Goal: Use online tool/utility: Utilize a website feature to perform a specific function

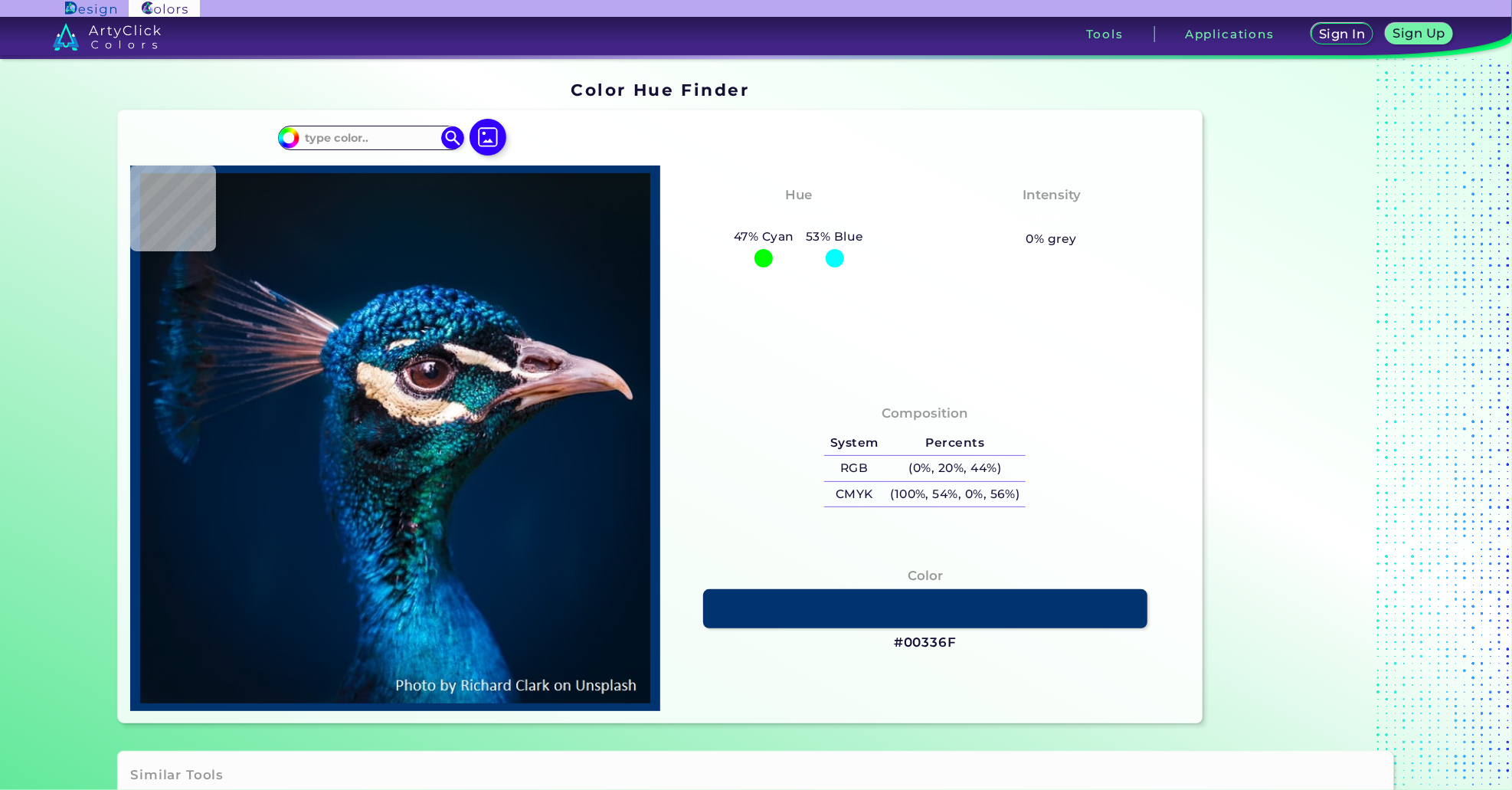
click at [830, 260] on div at bounding box center [835, 257] width 18 height 18
type input "#000000"
type input "#091217"
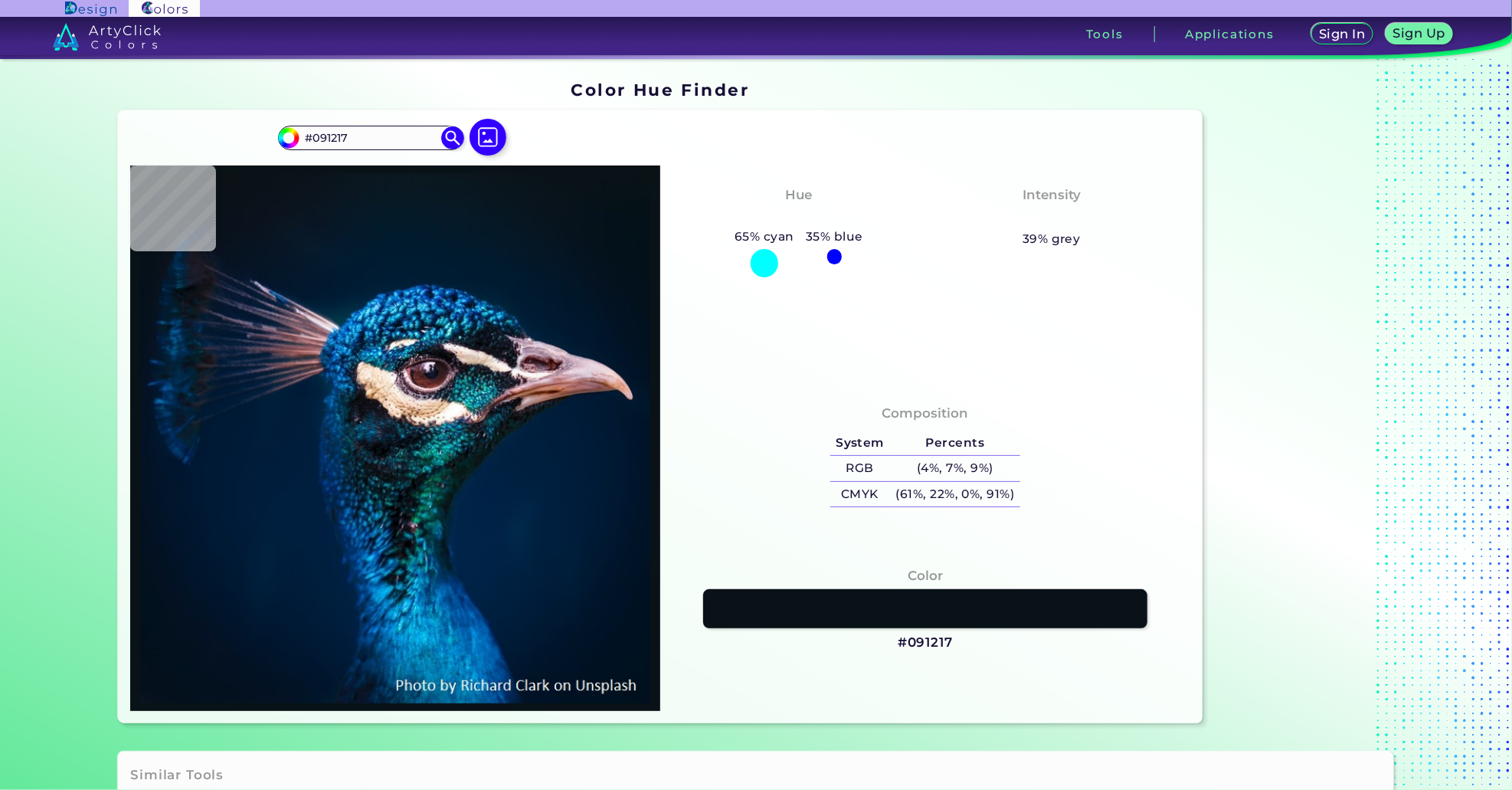
click at [480, 124] on img at bounding box center [488, 137] width 37 height 37
click at [0, 0] on input "file" at bounding box center [0, 0] width 0 height 0
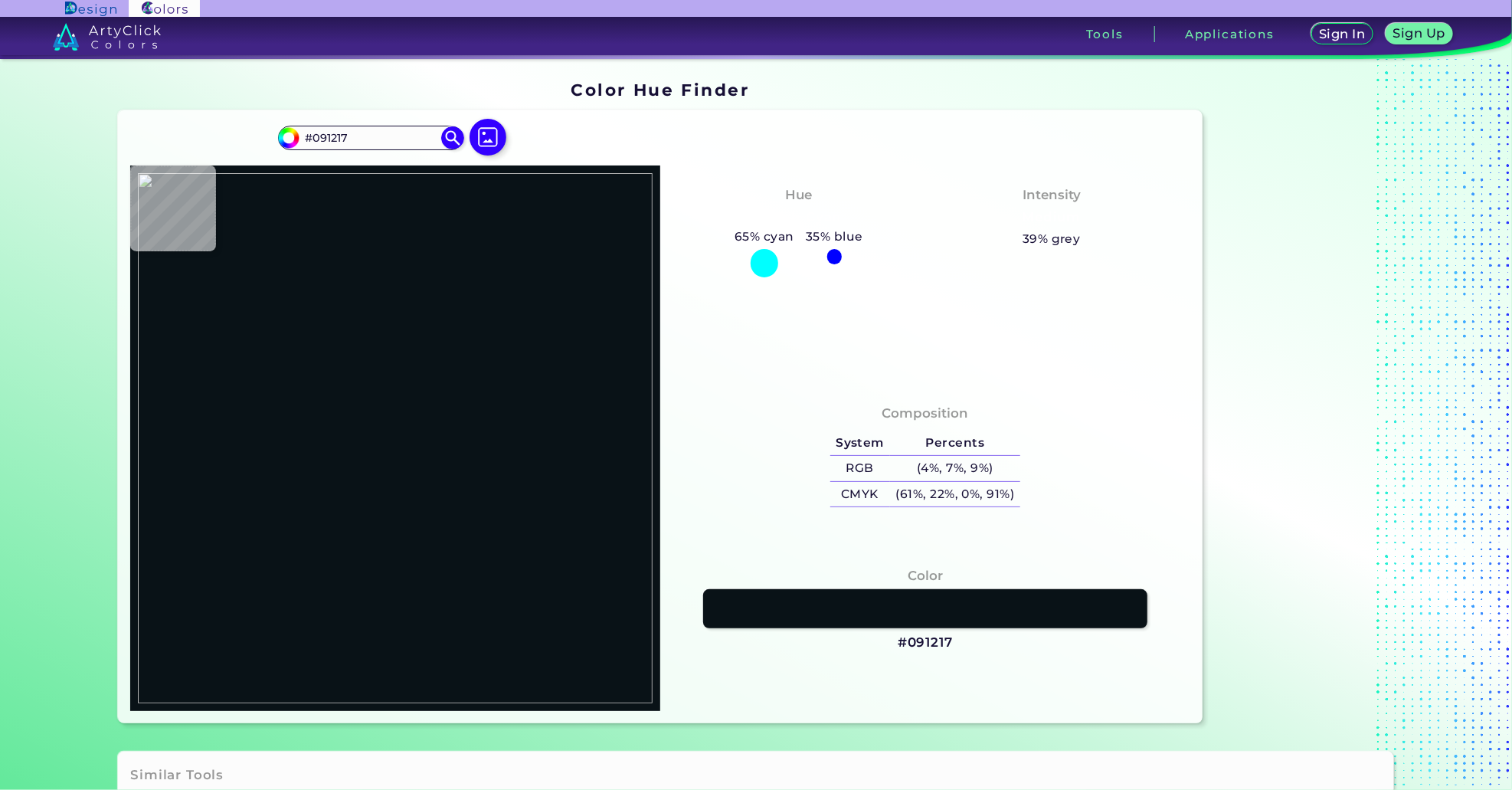
type input "#353137"
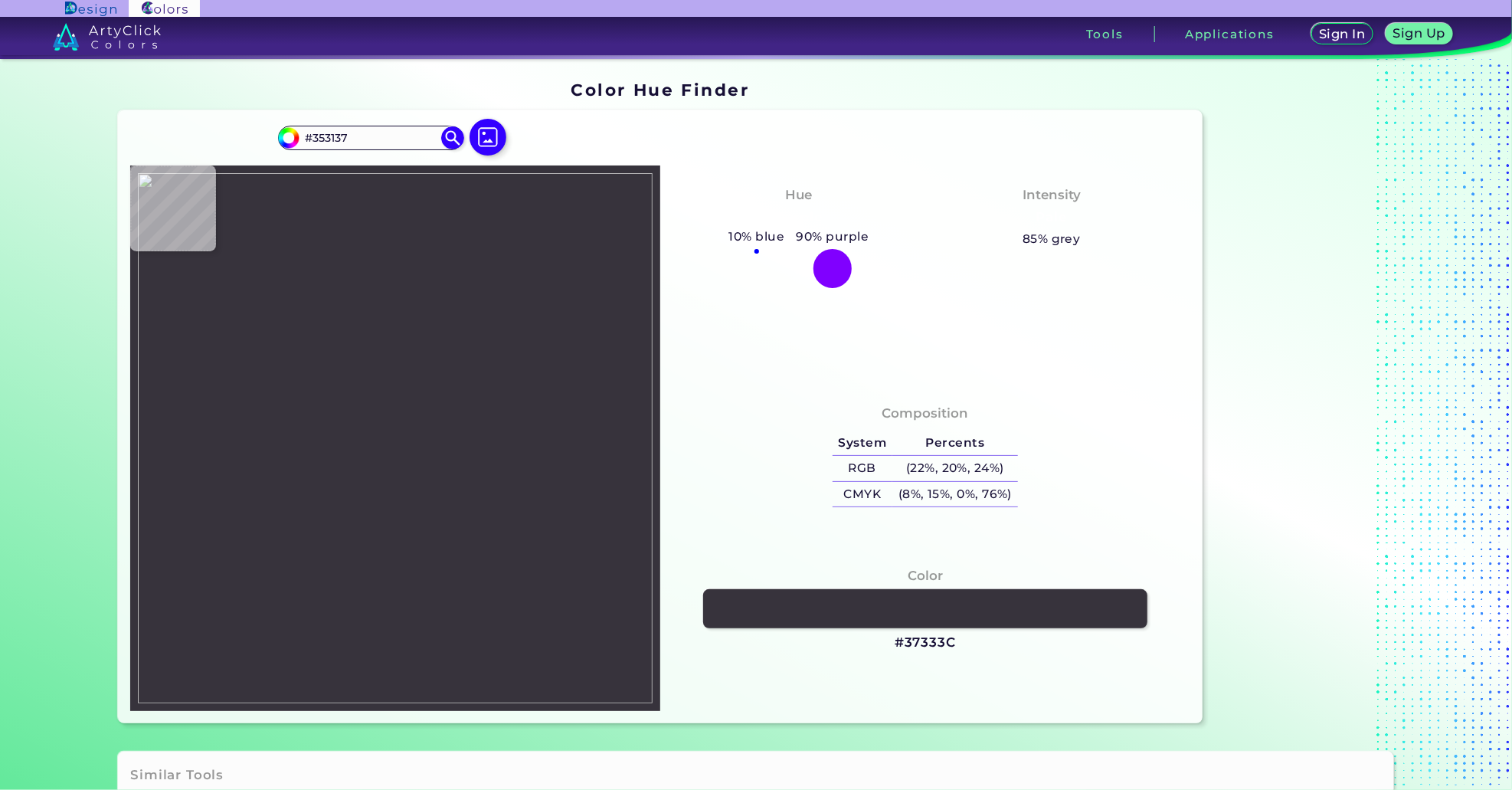
type input "#37333c"
type input "#37333C"
type input "#3c7178"
type input "#3C7178"
type input "#000000"
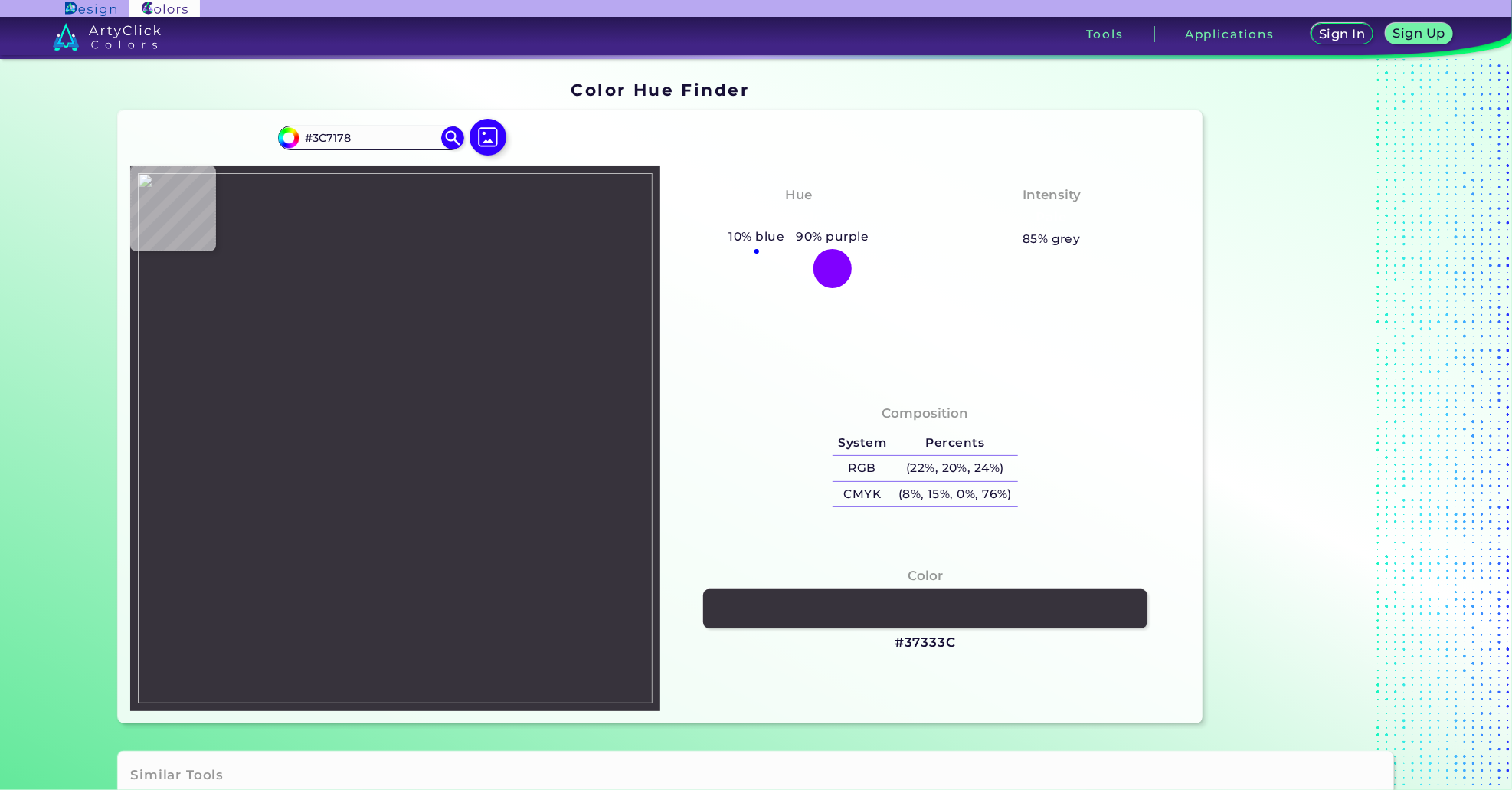
type input "#000000"
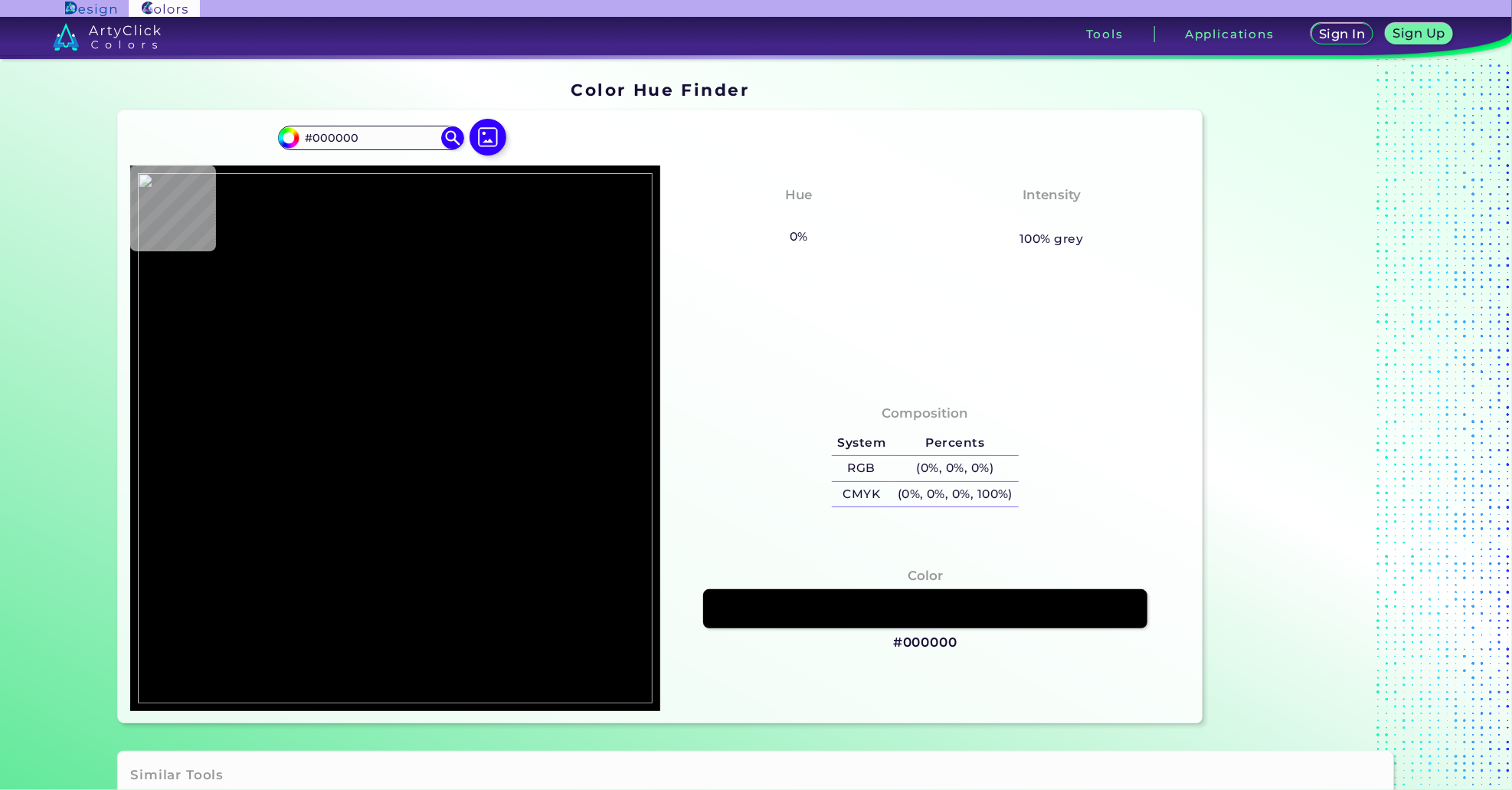
type input "#3baab6"
type input "#3BAAB6"
type input "#3a98a1"
type input "#3A98A1"
type input "#367078"
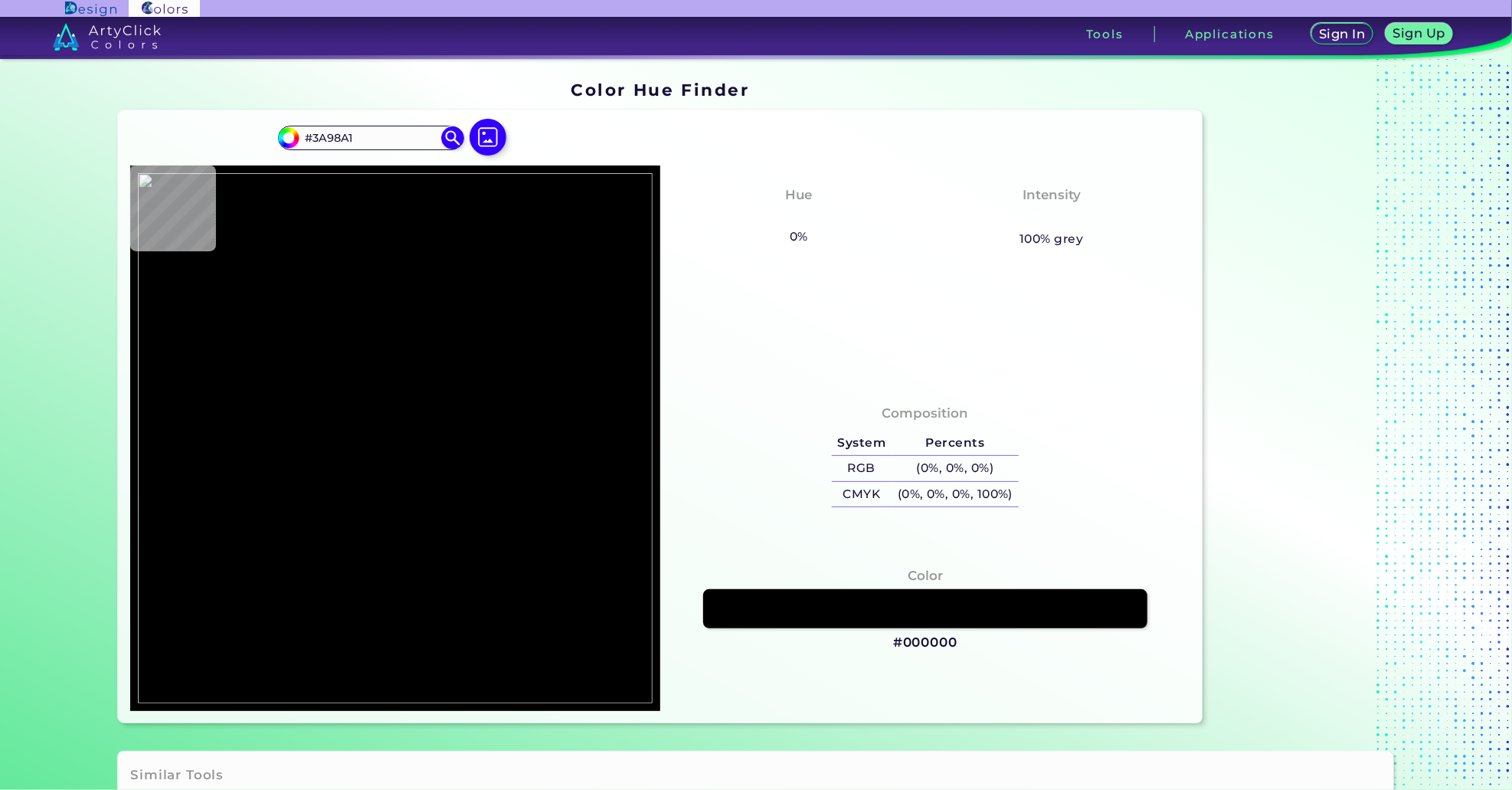
type input "#367078"
type input "#365e65"
type input "#365E65"
type input "#3e606b"
type input "#3E606B"
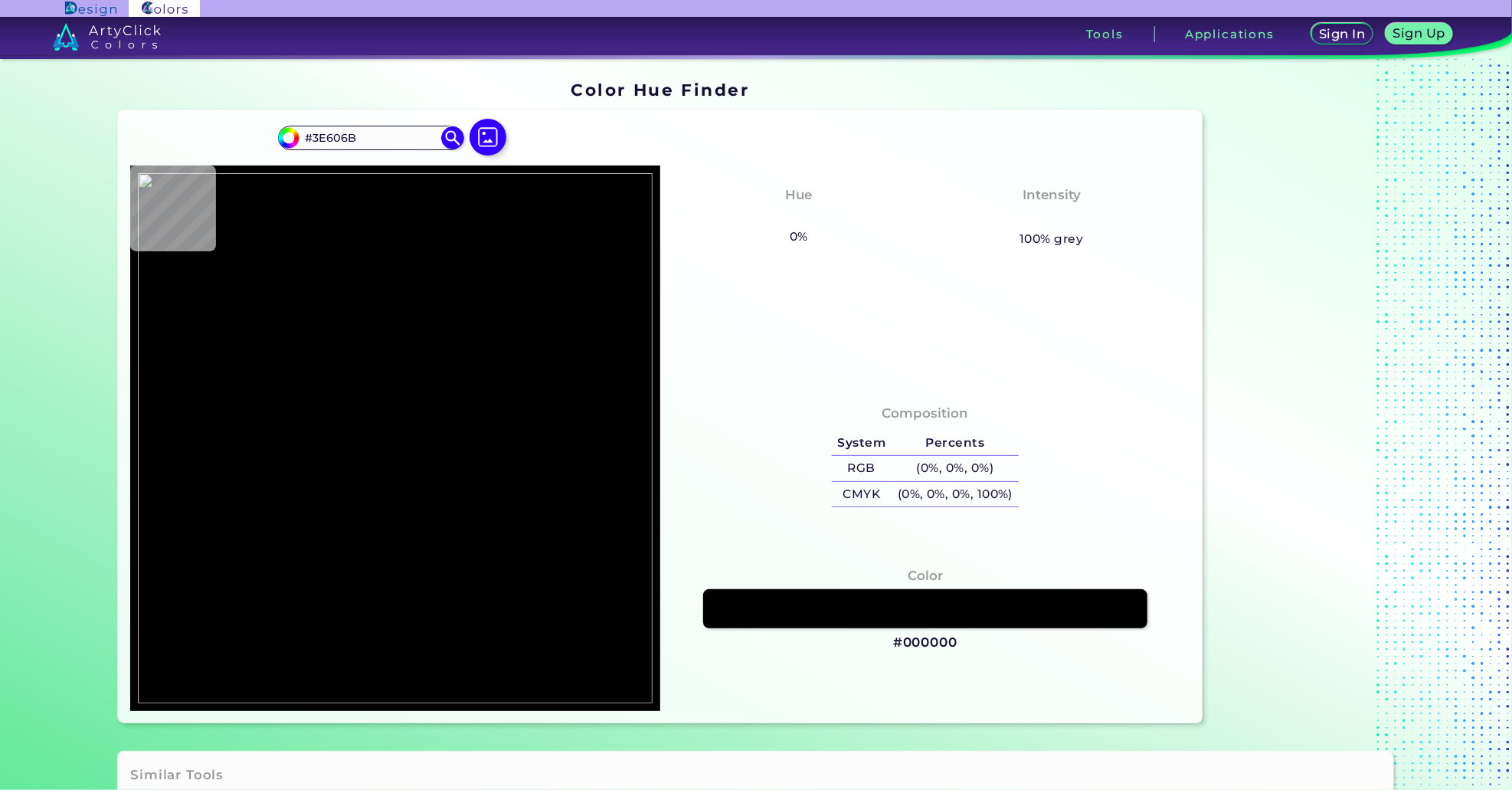
type input "#288197"
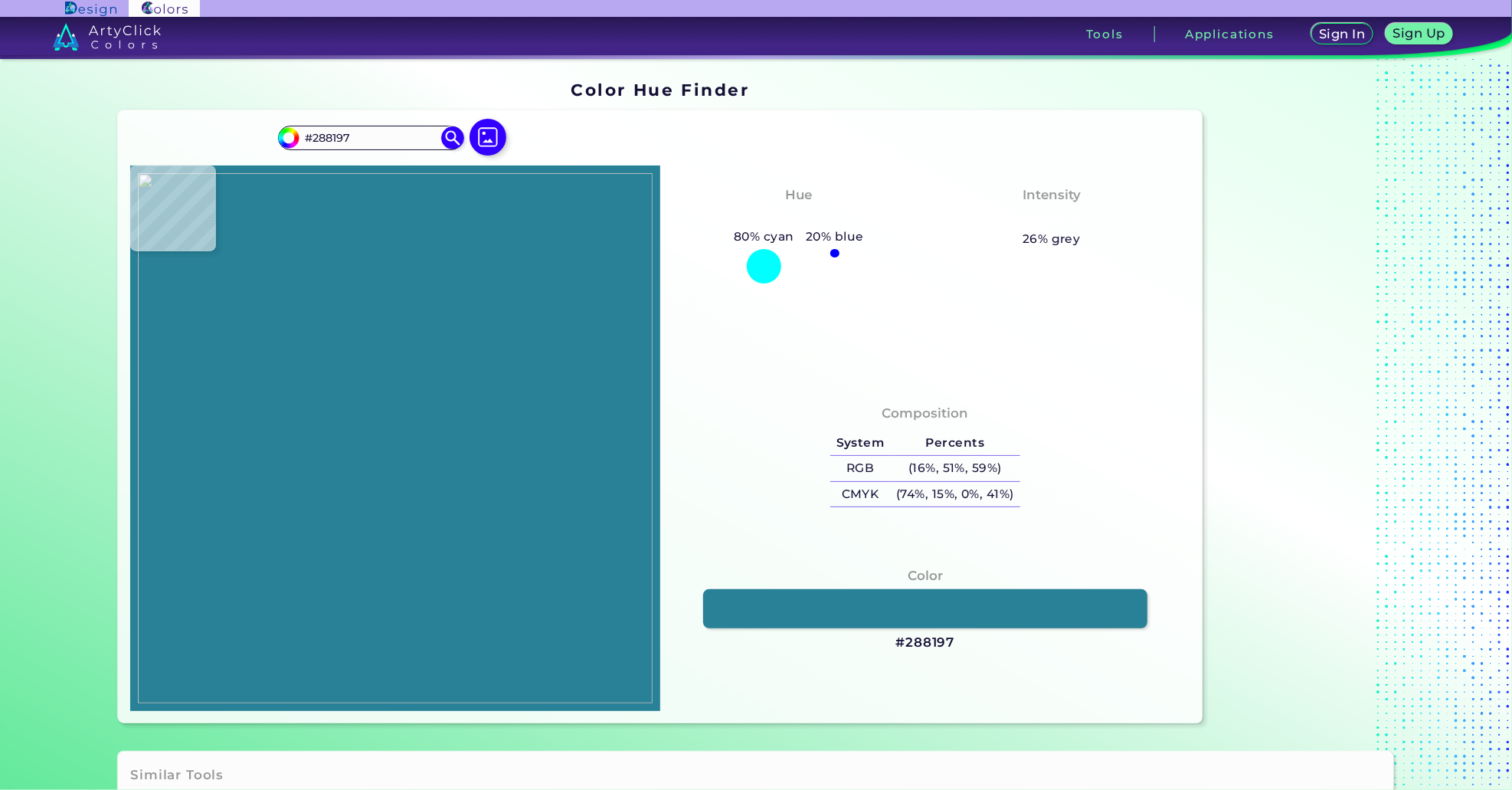
type input "#407e90"
type input "#407E90"
type input "#408897"
type input "#438a9d"
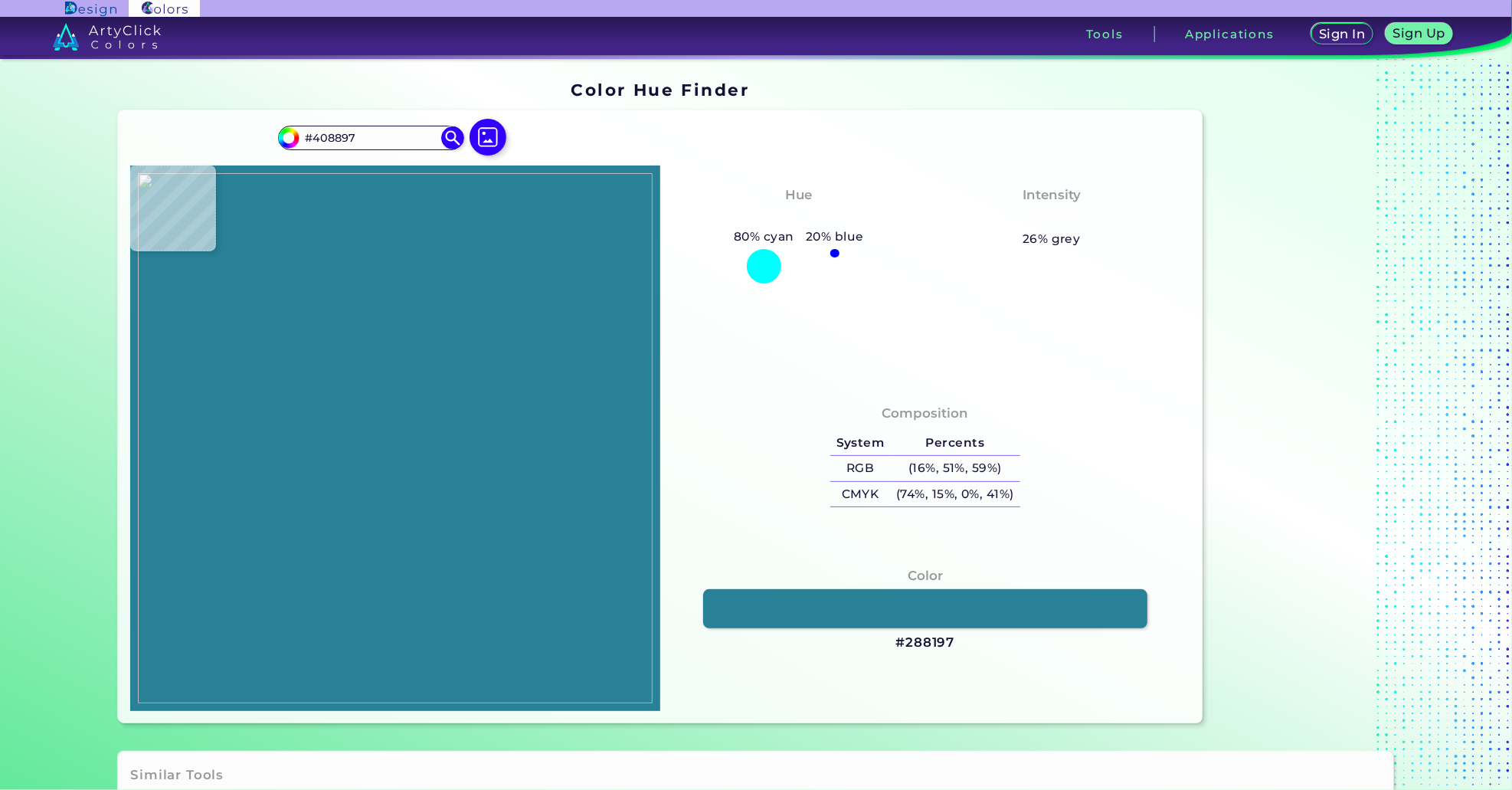
type input "#438A9D"
type input "#418e9f"
type input "#418E9F"
type input "#478d9d"
type input "#478D9D"
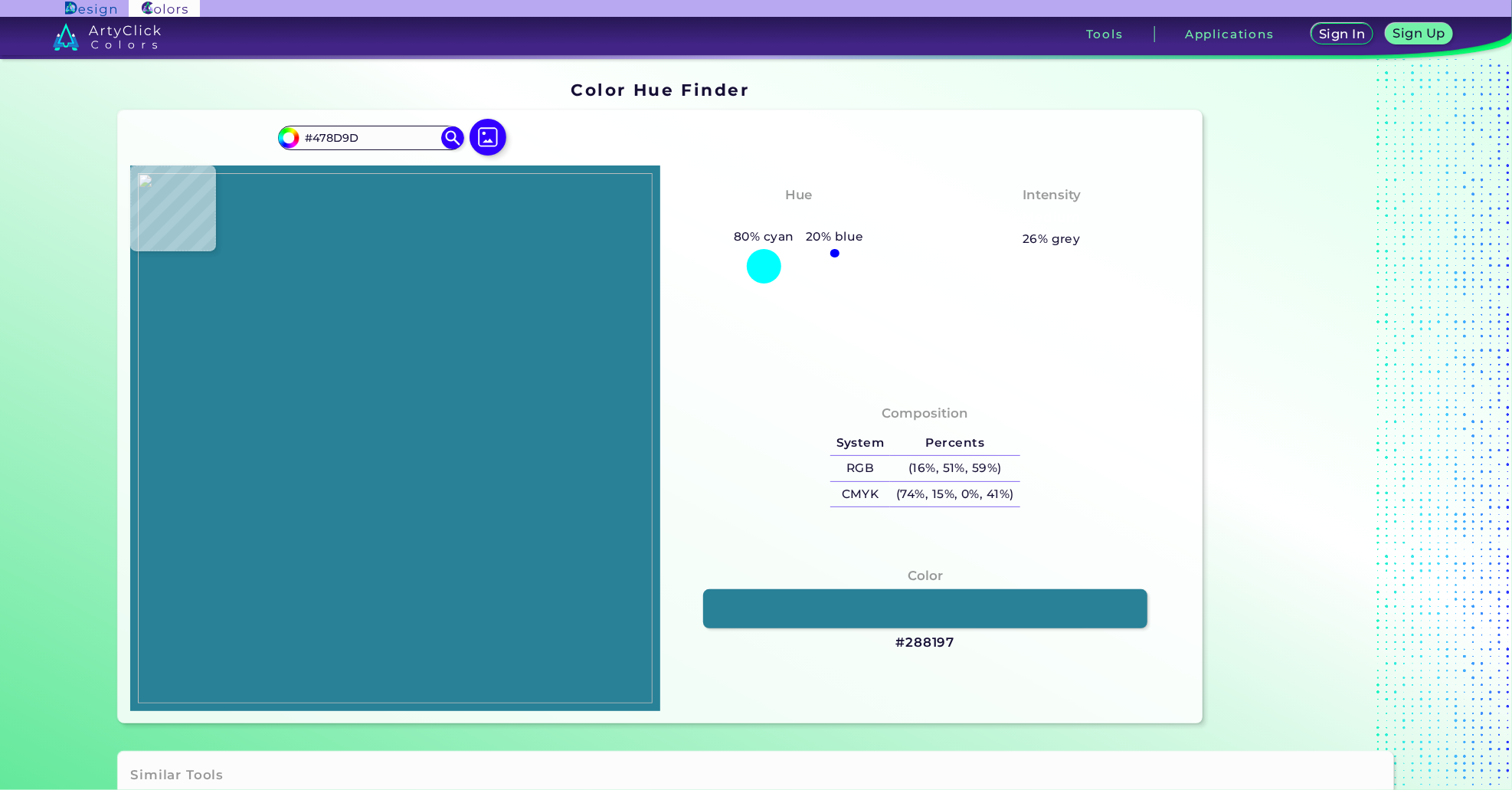
type input "#e5f6f9"
type input "#E5F6F9"
type input "#3c959a"
type input "#3C959A"
type input "#37fcfb"
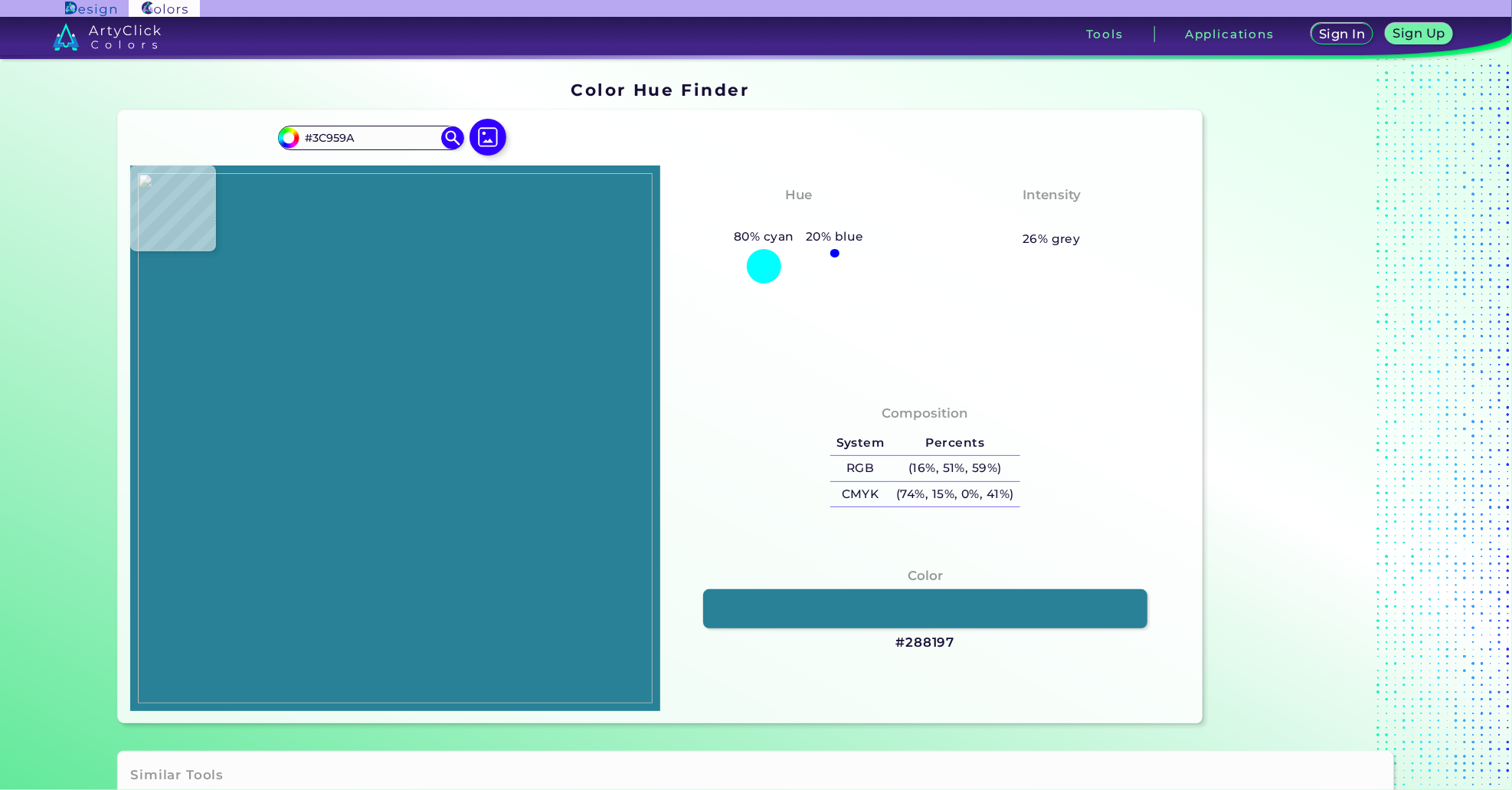
type input "#37FCFB"
type input "#2e6368"
type input "#2E6368"
type input "#153e52"
type input "#153E52"
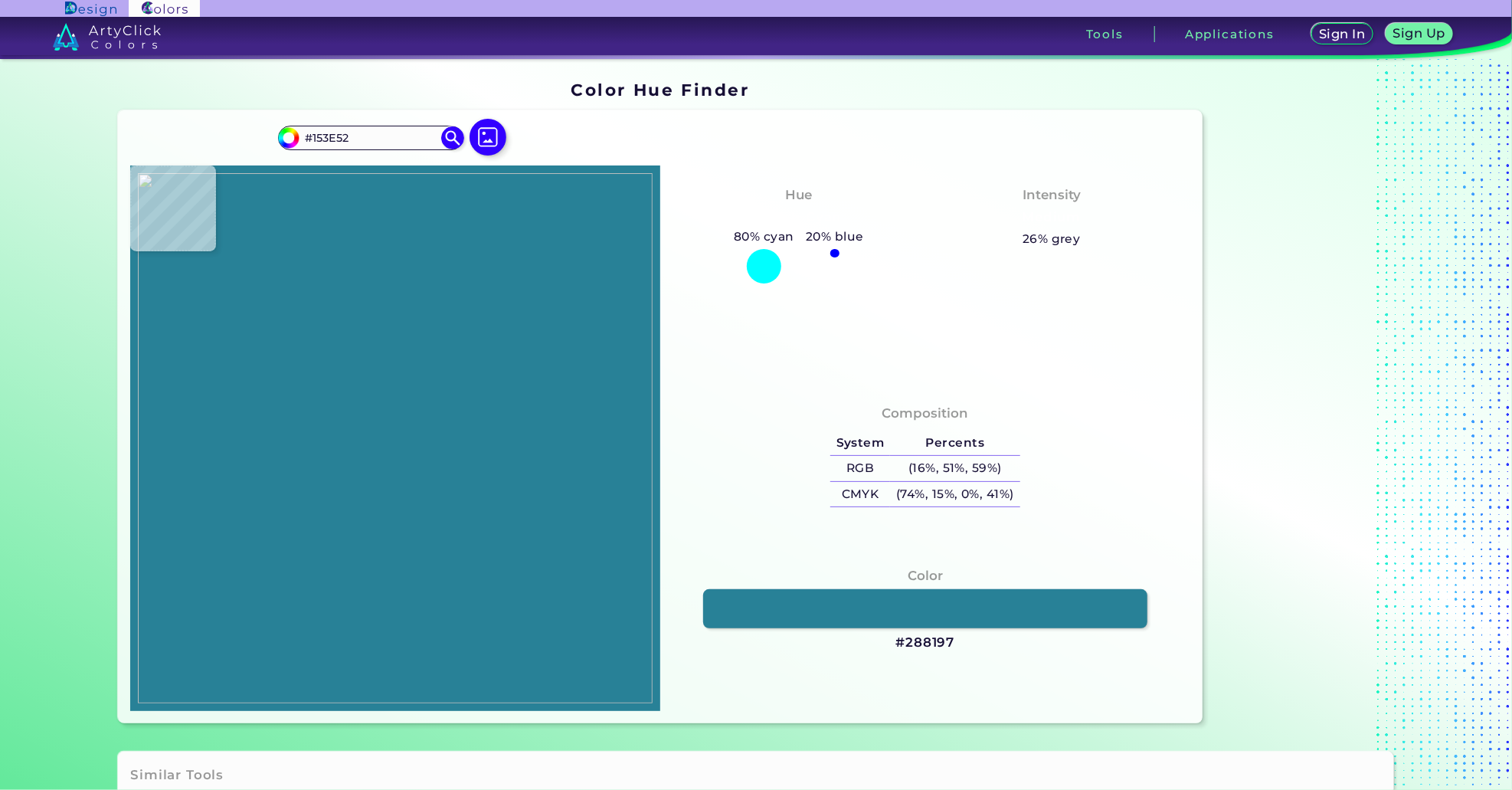
type input "#47c2da"
type input "#47C2DA"
type input "#05bcf2"
type input "#05BCF2"
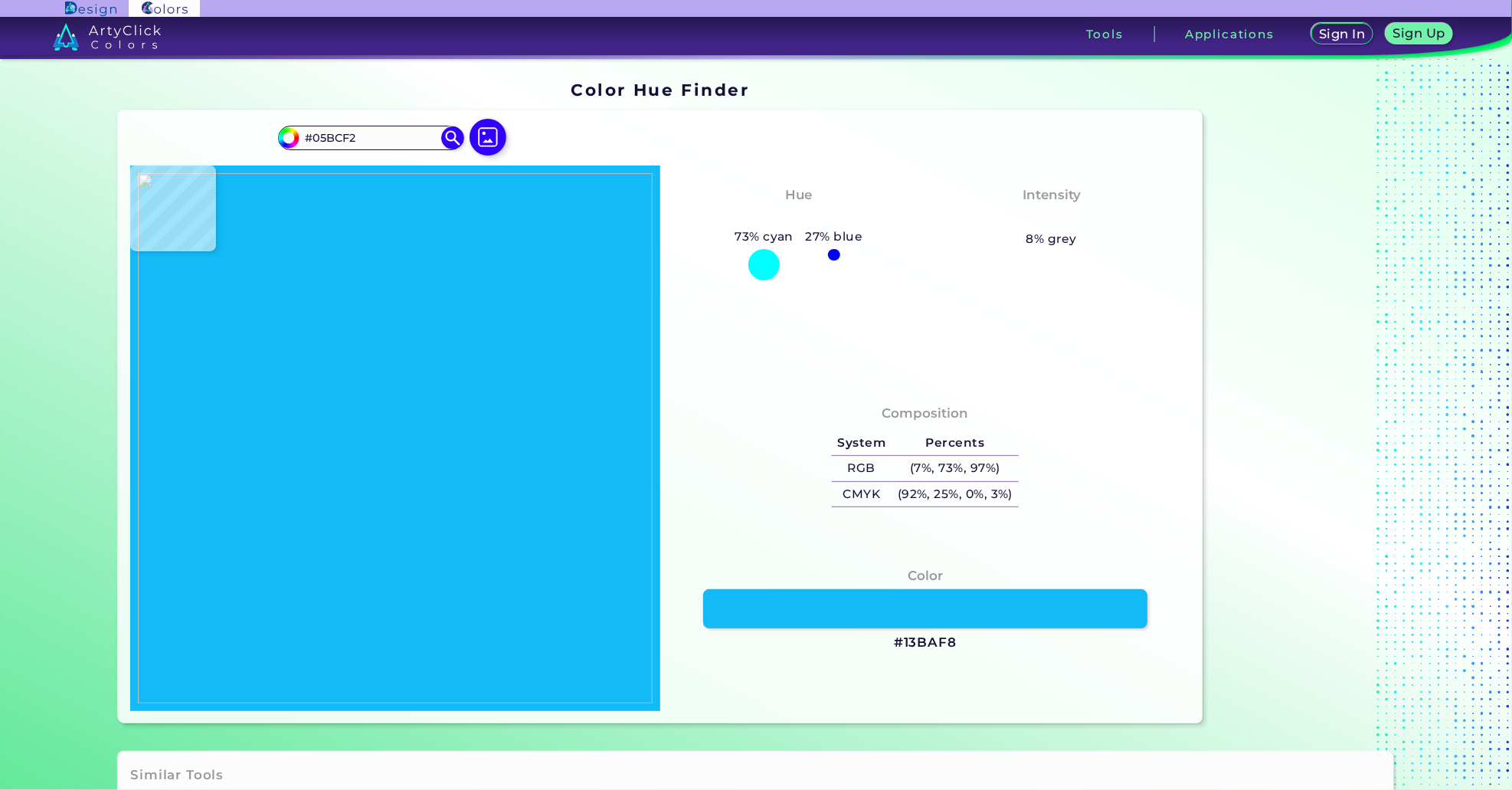
type input "#13baf8"
type input "#13BAF8"
type input "#13b9ff"
type input "#13B9FF"
type input "#0eb6fc"
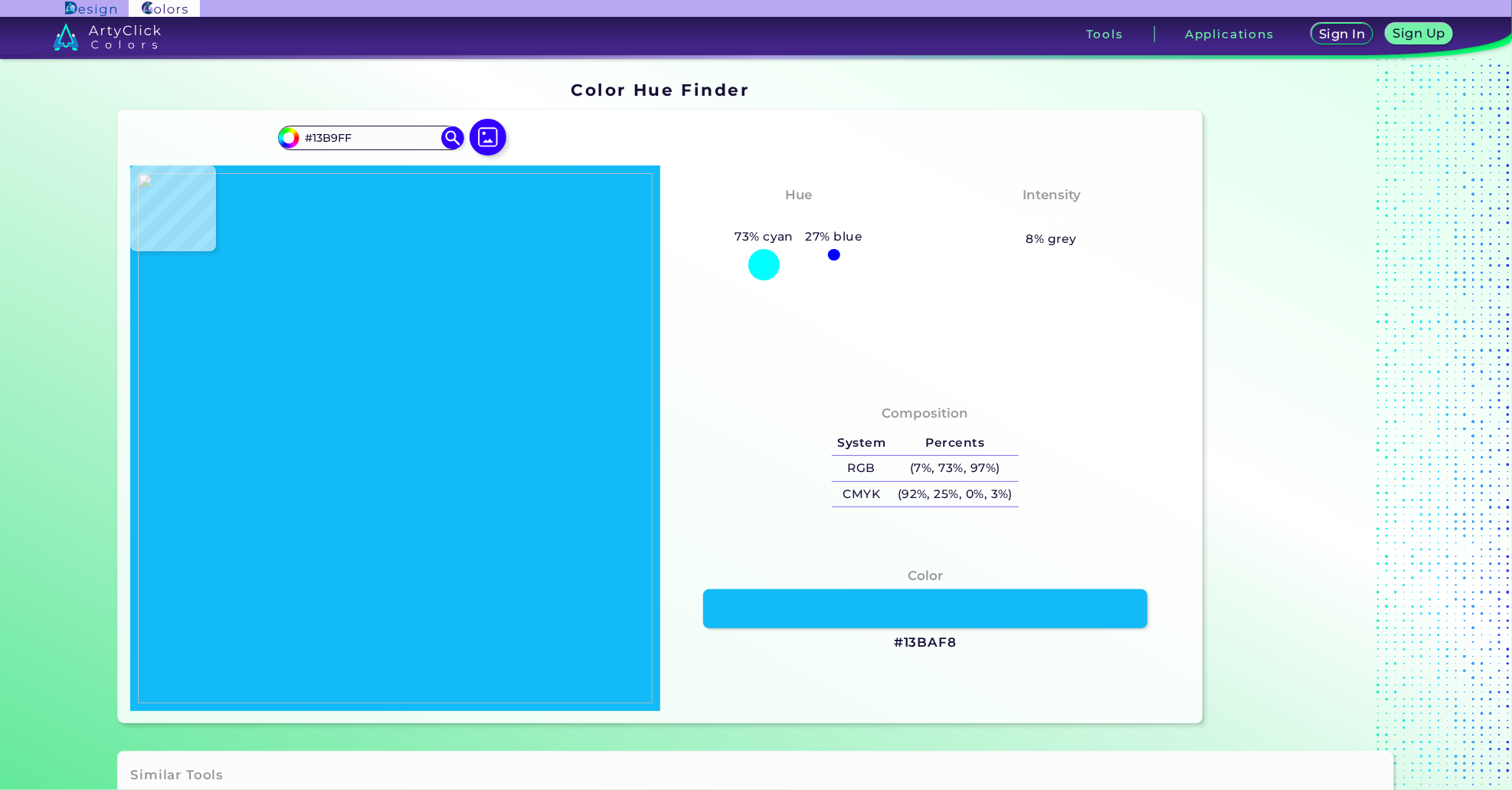
type input "#0EB6FC"
type input "#22a5e1"
type input "#22A5E1"
type input "#2d7684"
type input "#2D7684"
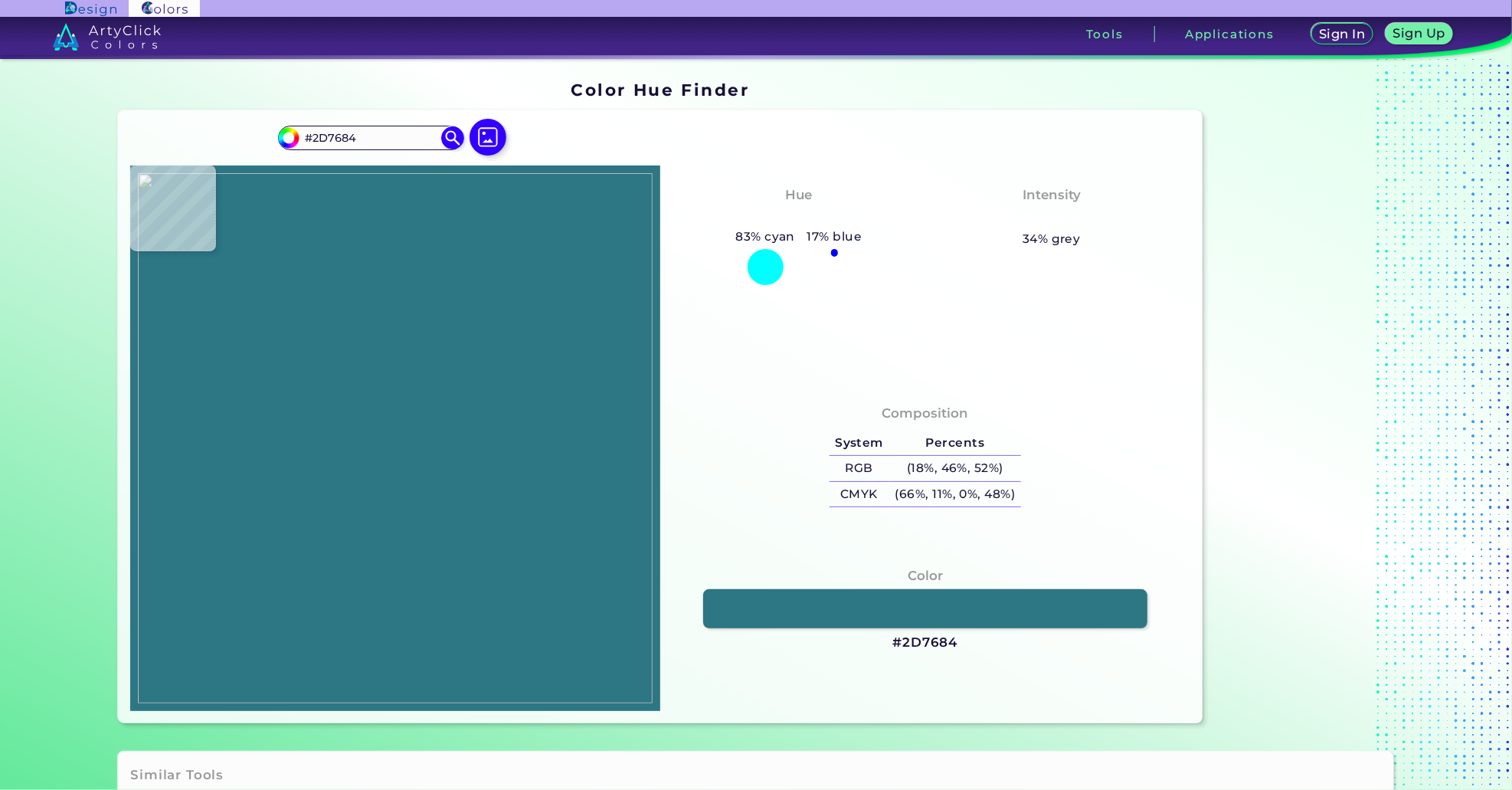
type input "#266278"
type input "#28b8ef"
type input "#28B8EF"
type input "#13b8fd"
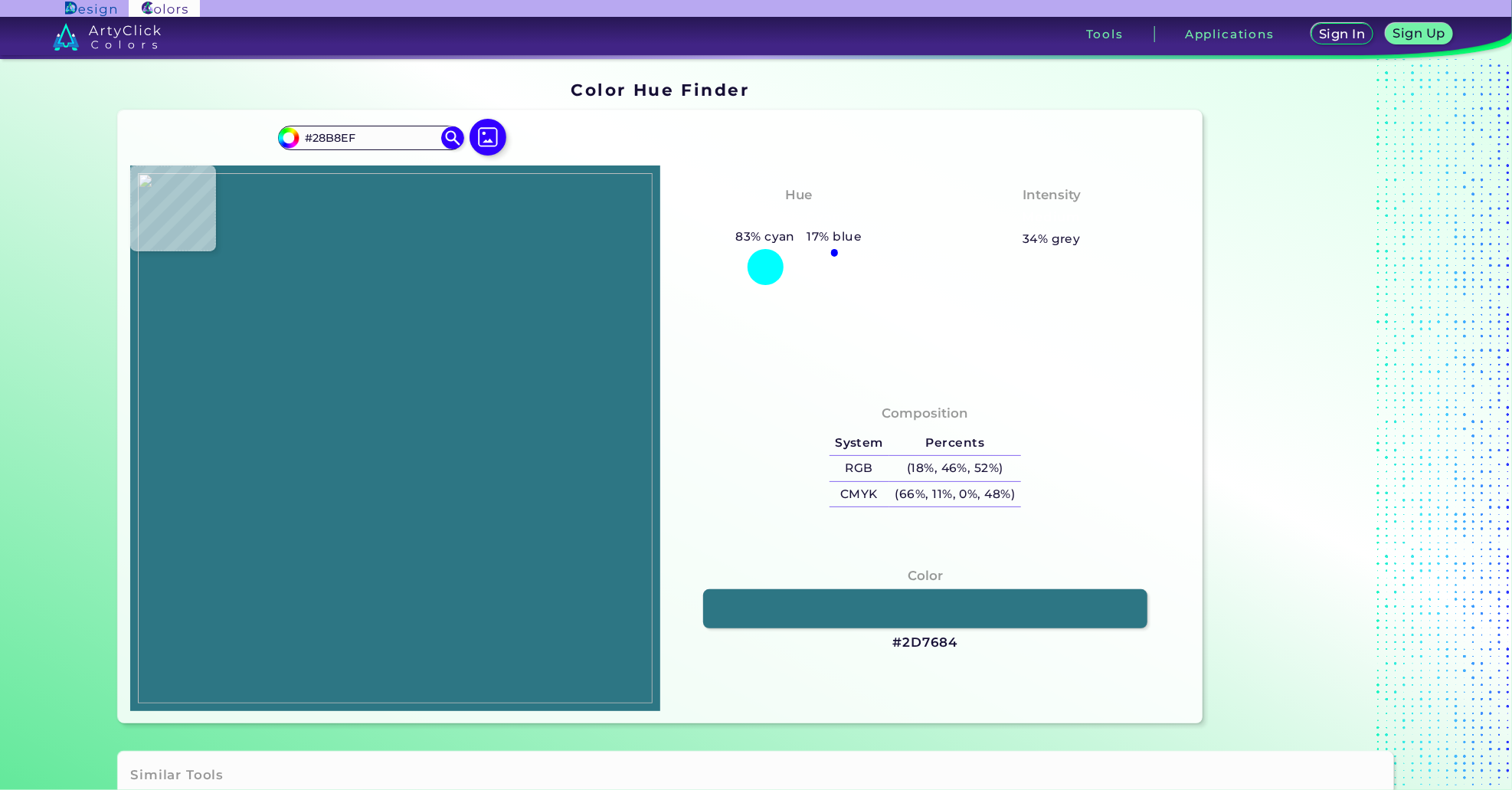
type input "#13B8FD"
type input "#12b7fe"
type input "#12B7FE"
type input "#21acec"
type input "#21ACEC"
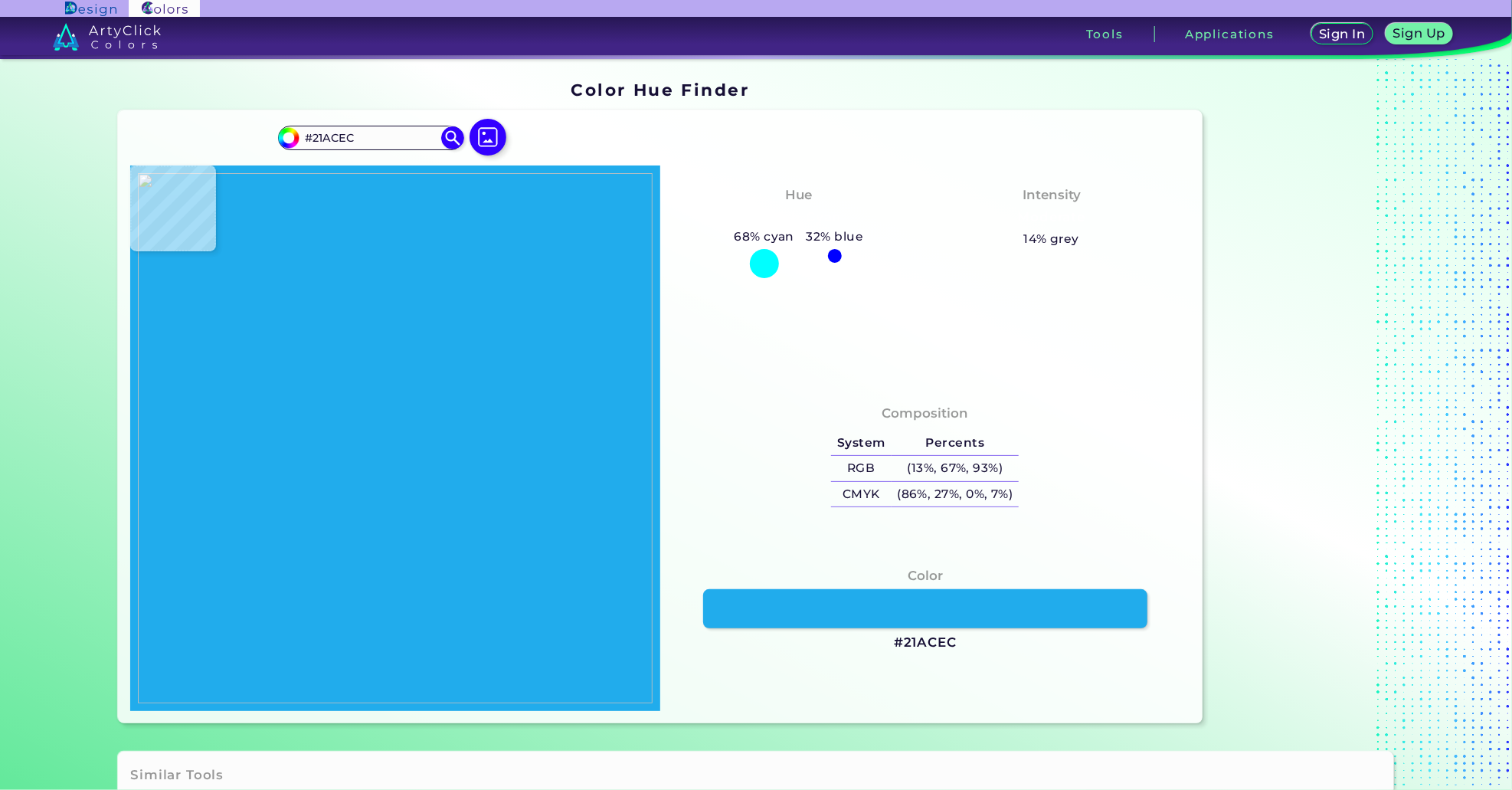
type input "#0f91c8"
type input "#0F91C8"
type input "#0582bb"
type input "#0582BB"
type input "#0587d0"
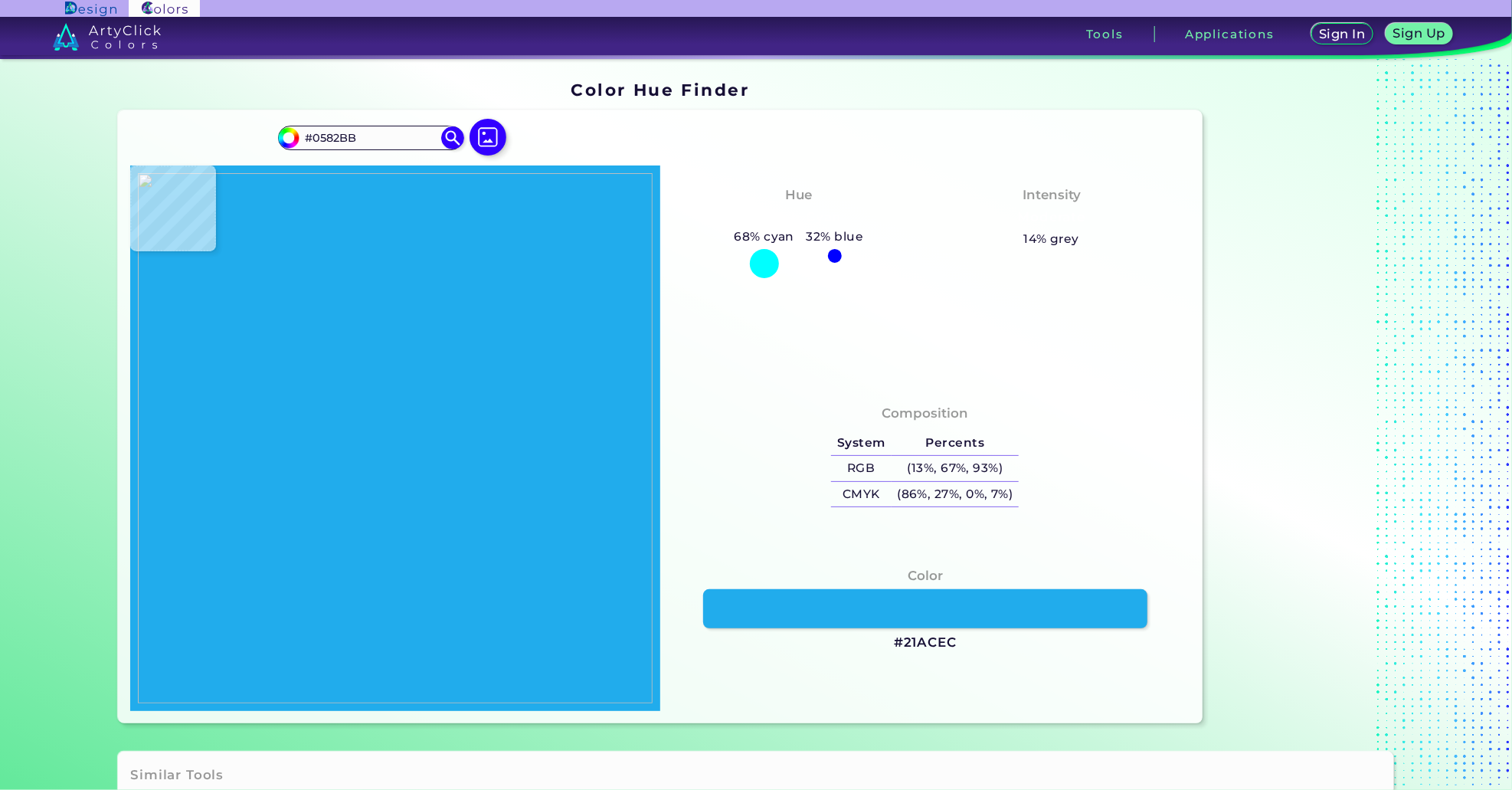
type input "#0587D0"
type input "#0887d0"
type input "#0887D0"
type input "#108fe6"
type input "#108FE6"
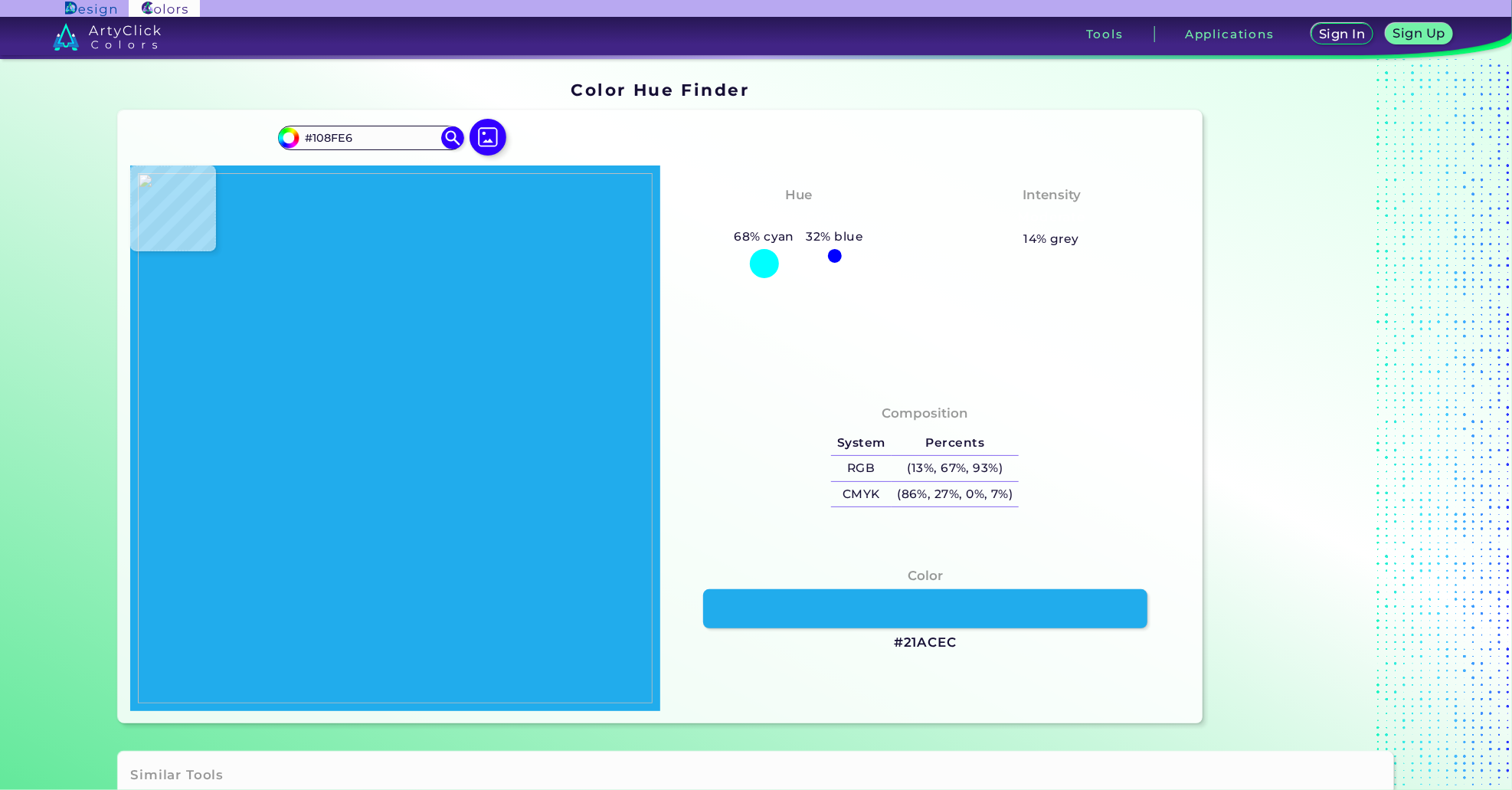
type input "#15a6f8"
type input "#15A6F8"
type input "#10a7f6"
type input "#10A7F6"
type input "#0d9bec"
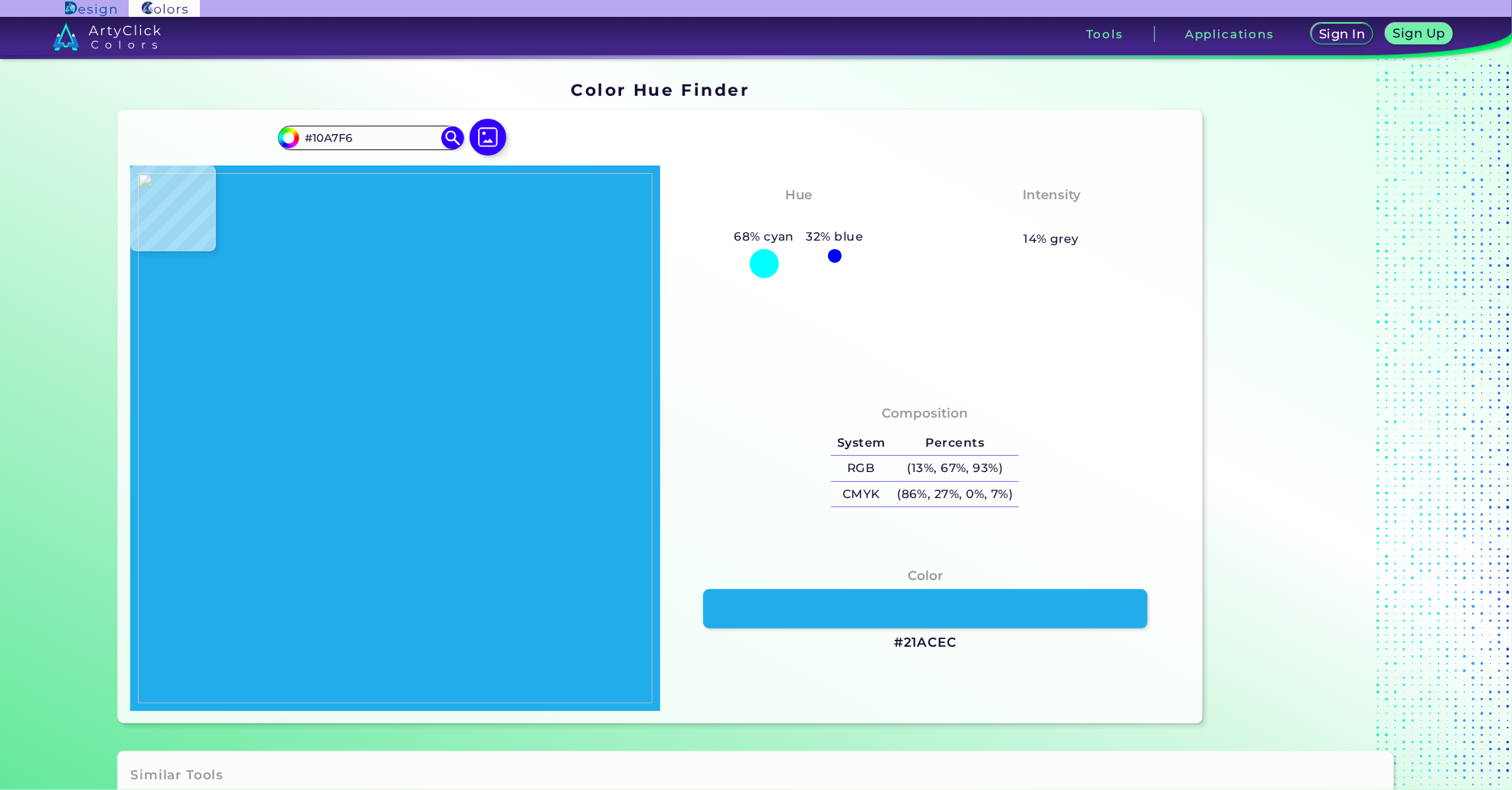
type input "#0D9BEC"
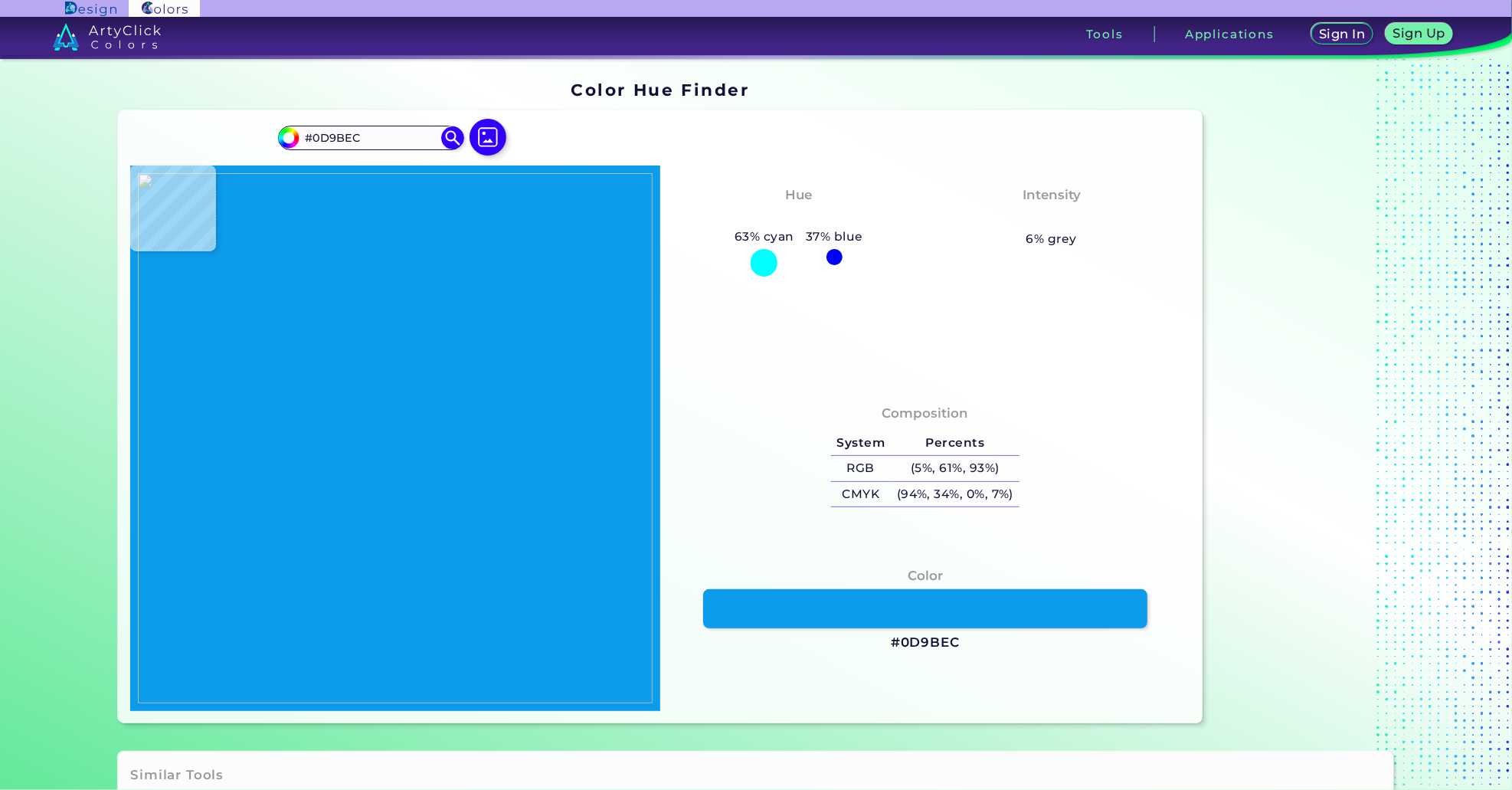
type input "#0a91e8"
type input "#0A91E8"
type input "#058fea"
type input "#058FEA"
type input "#1ab5ff"
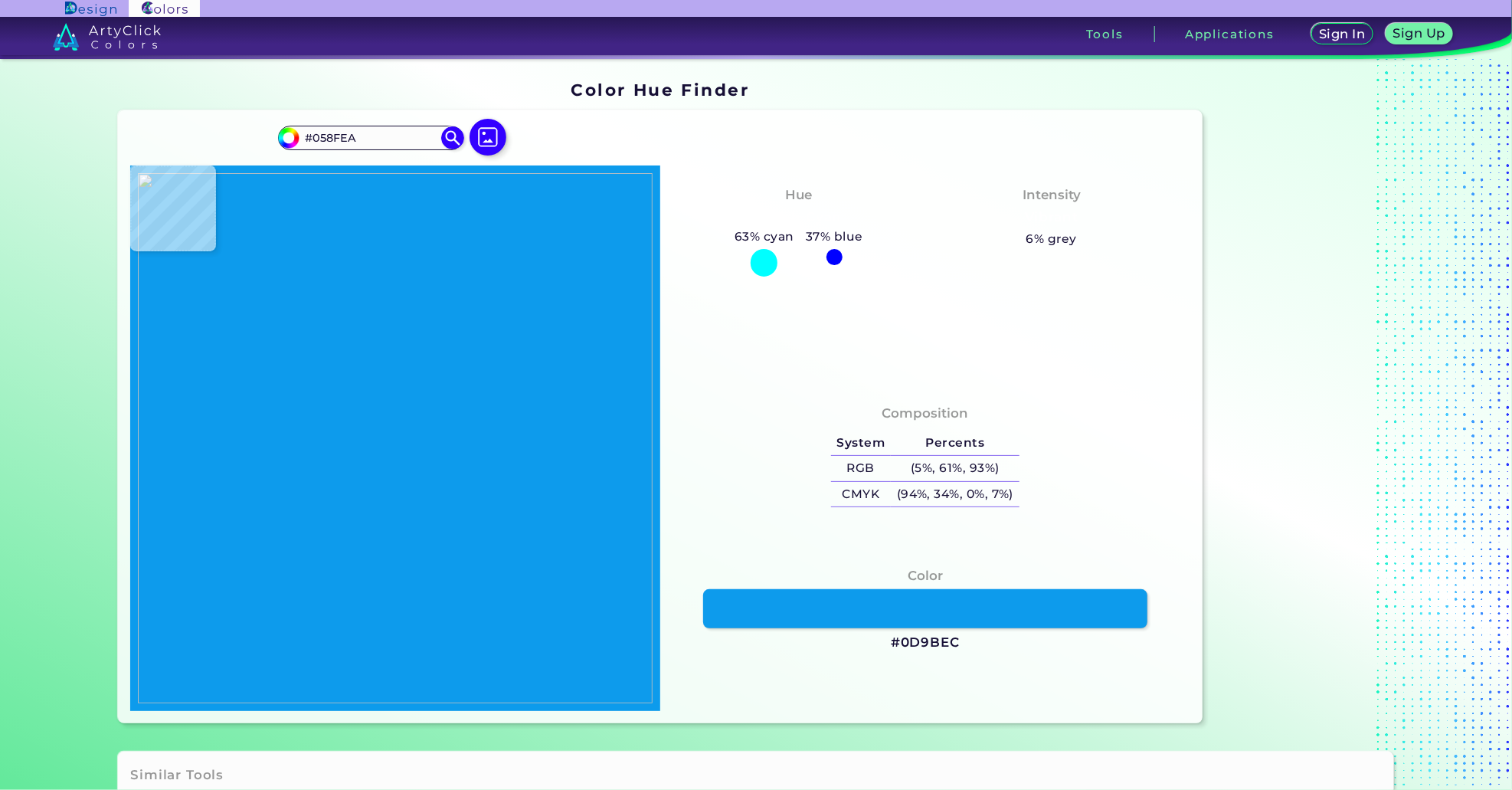
type input "#1AB5FF"
type input "#16b5ff"
type input "#16B5FF"
type input "#11b8fd"
type input "#11B8FD"
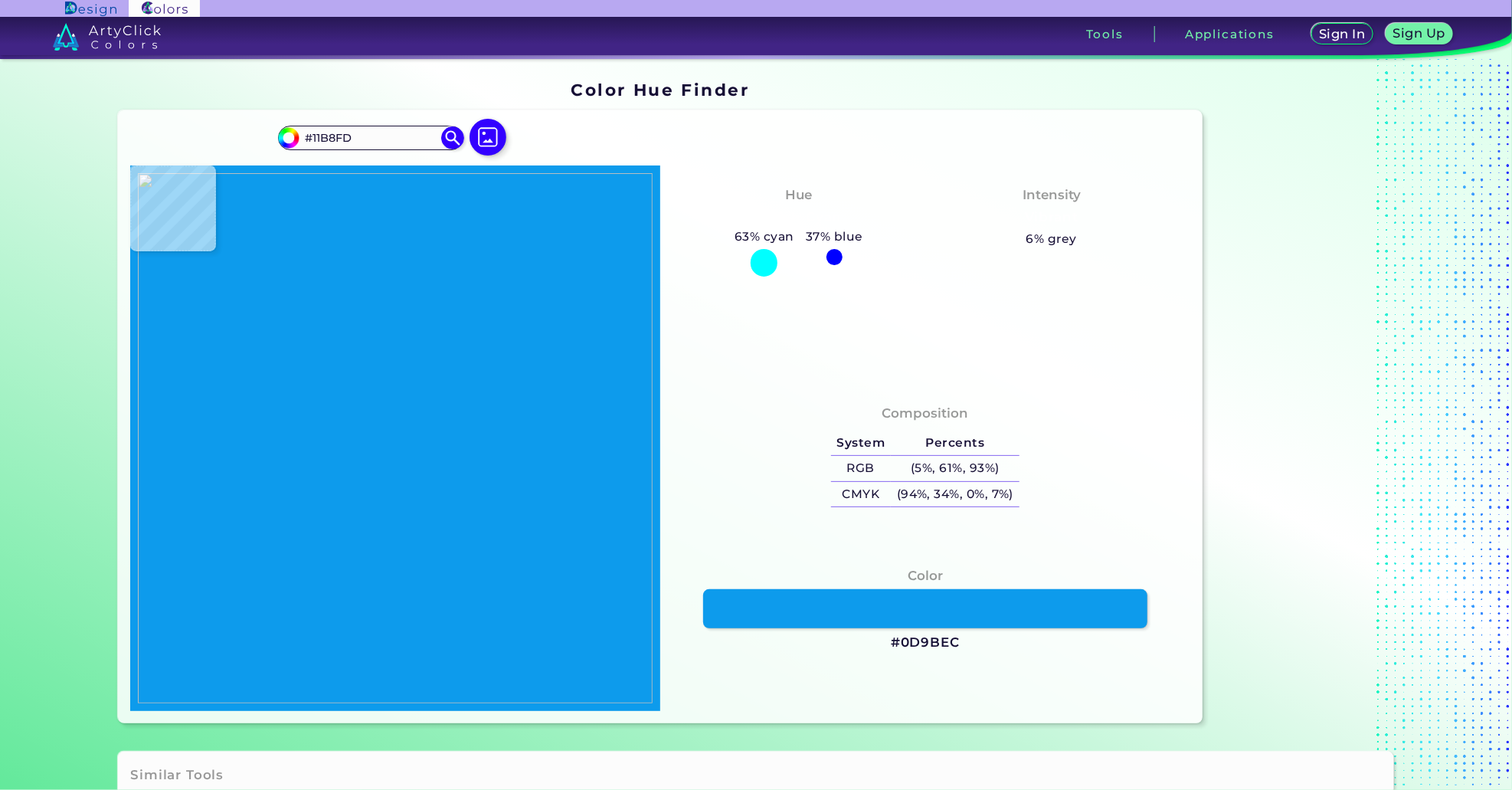
type input "#0cbafd"
type input "#0CBAFD"
type input "#0fb9fc"
type input "#0FB9FC"
type input "#12b7fc"
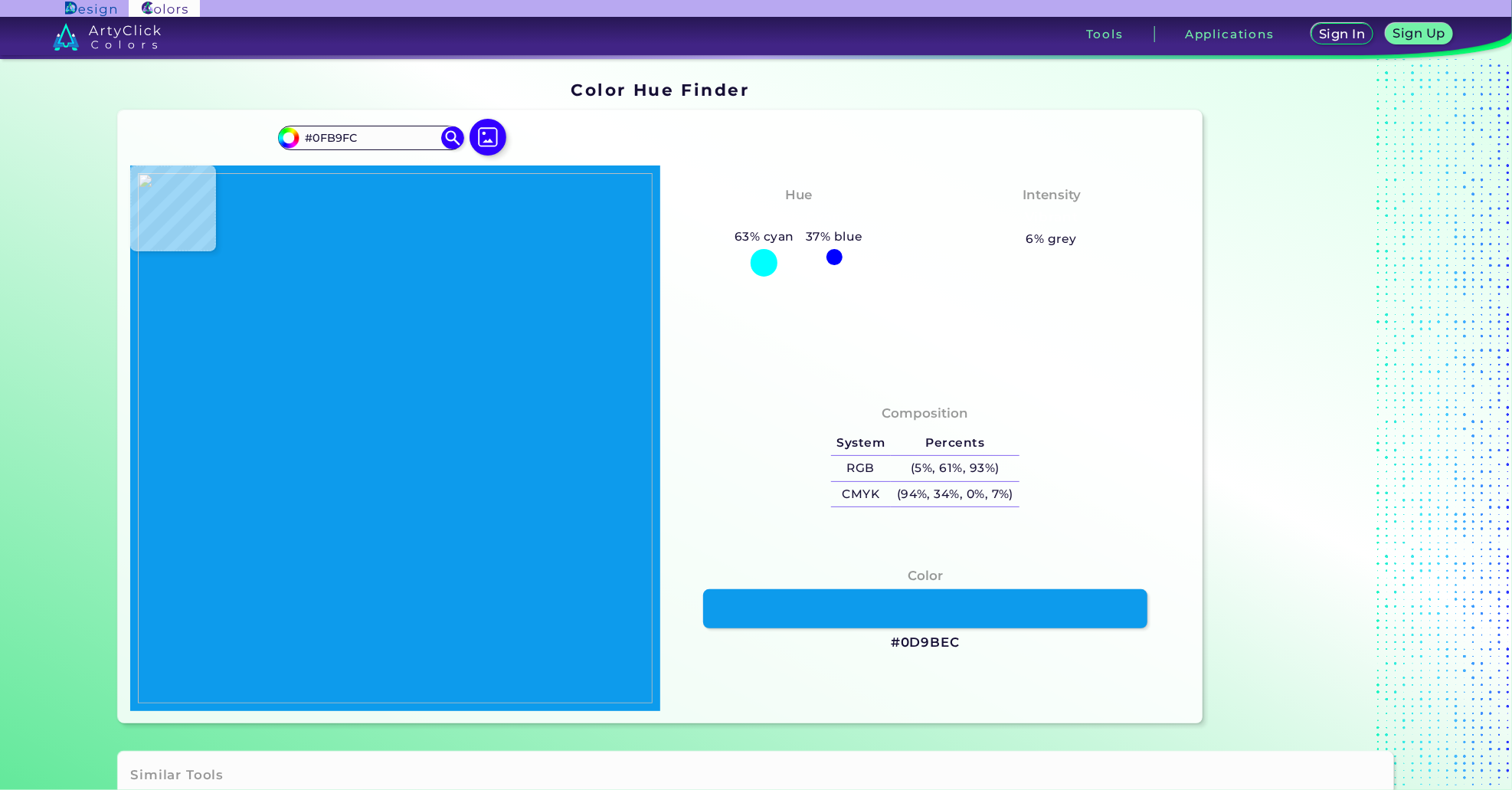
type input "#12B7FC"
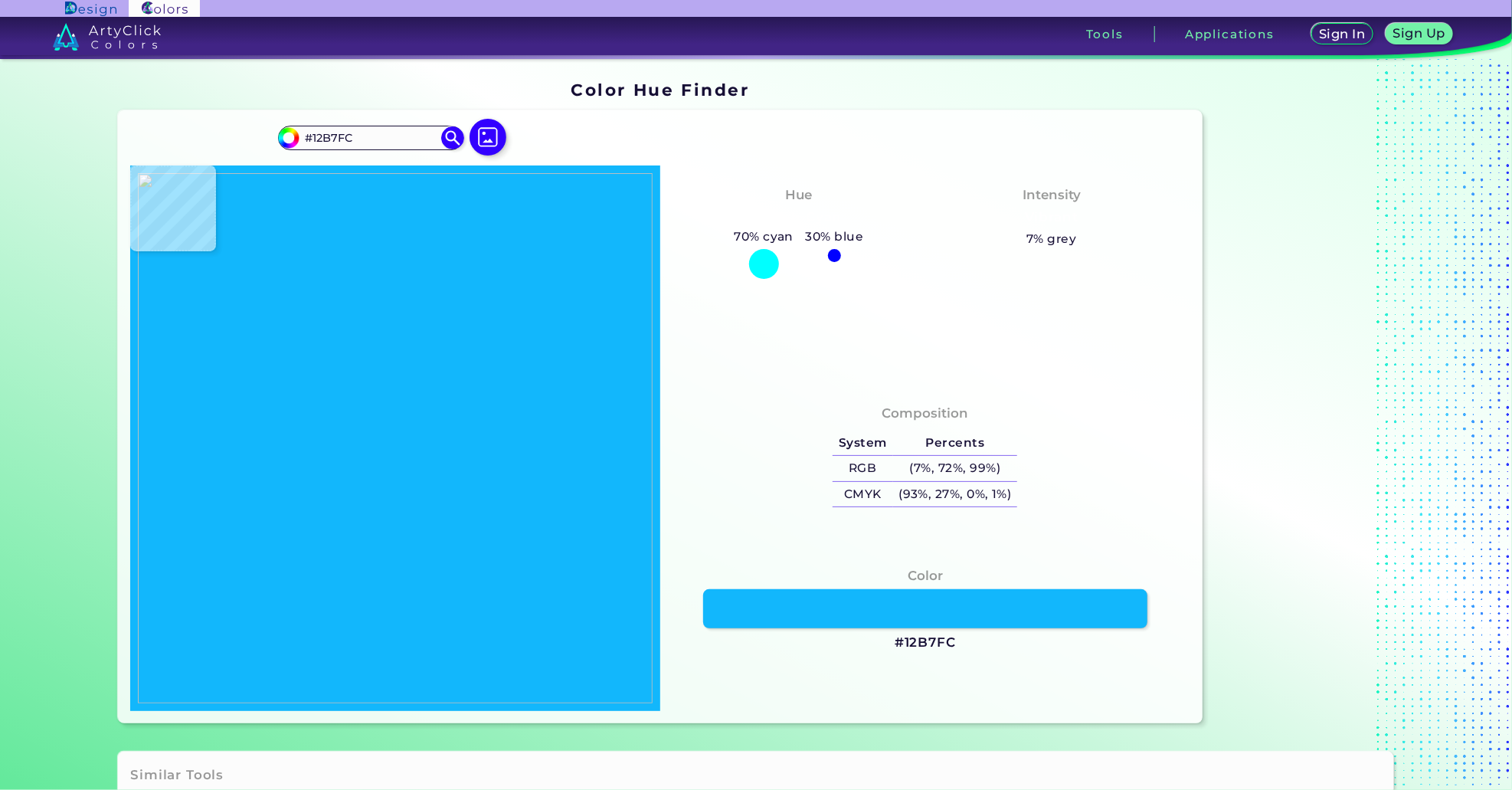
type input "#0ebafb"
type input "#0EBAFB"
type input "#0ebafd"
type input "#0EBAFD"
type input "#11b8fd"
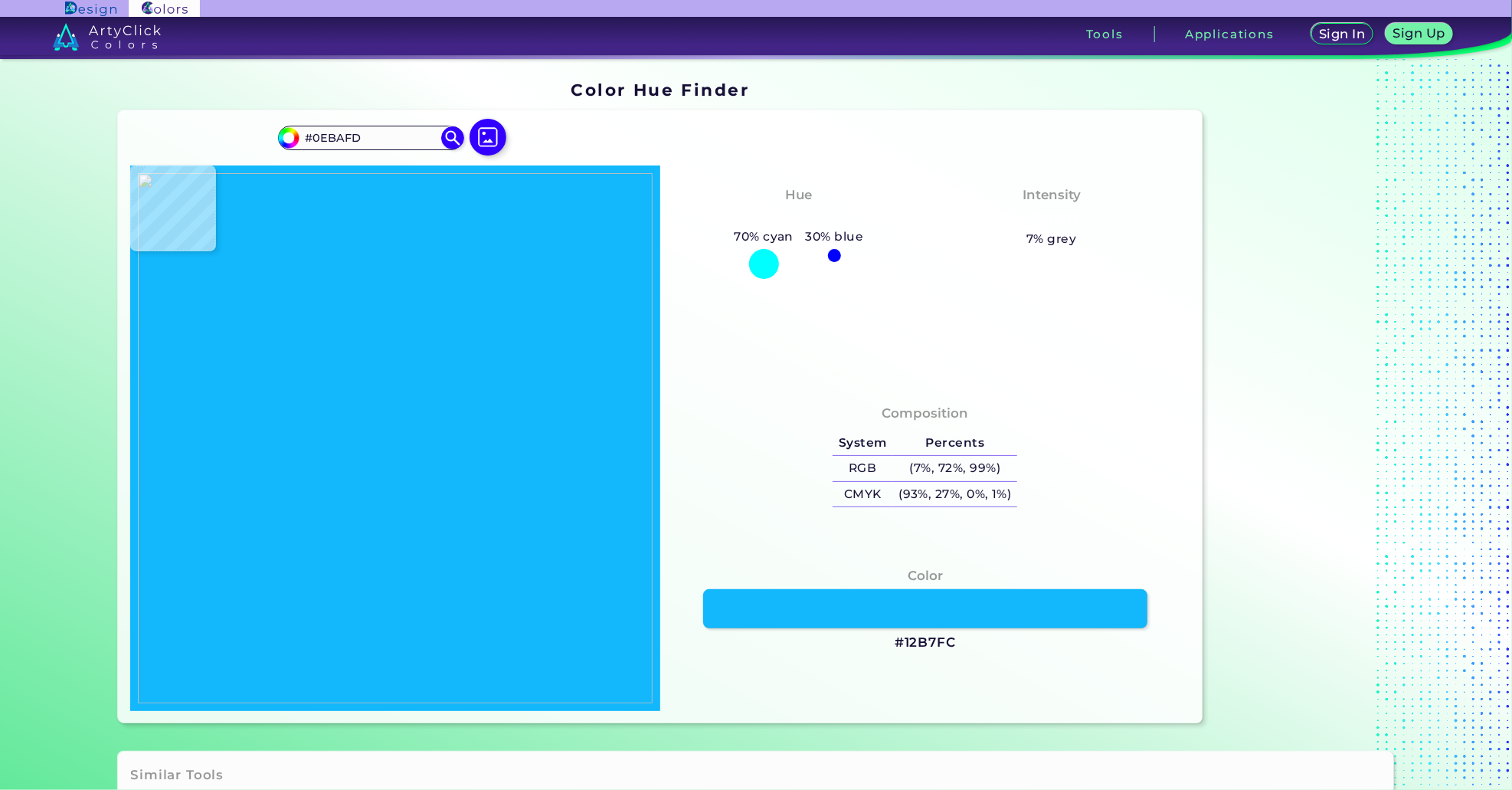
type input "#11B8FD"
type input "#12b8fd"
type input "#12B8FD"
type input "#11bafe"
type input "#11BAFE"
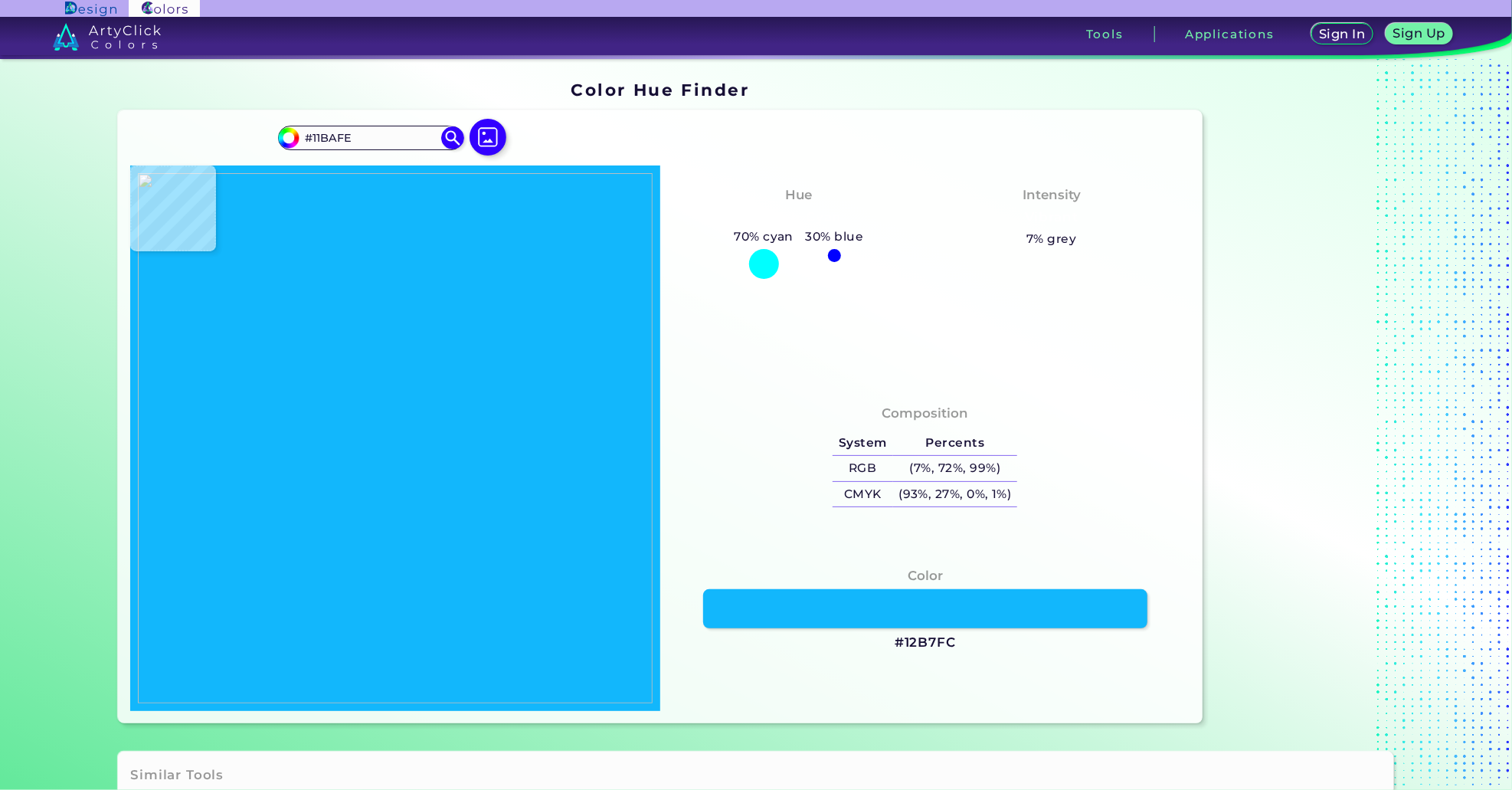
type input "#10b8ff"
type input "#10B8FF"
type input "#15b0f9"
type input "#15B0F9"
type input "#1172a8"
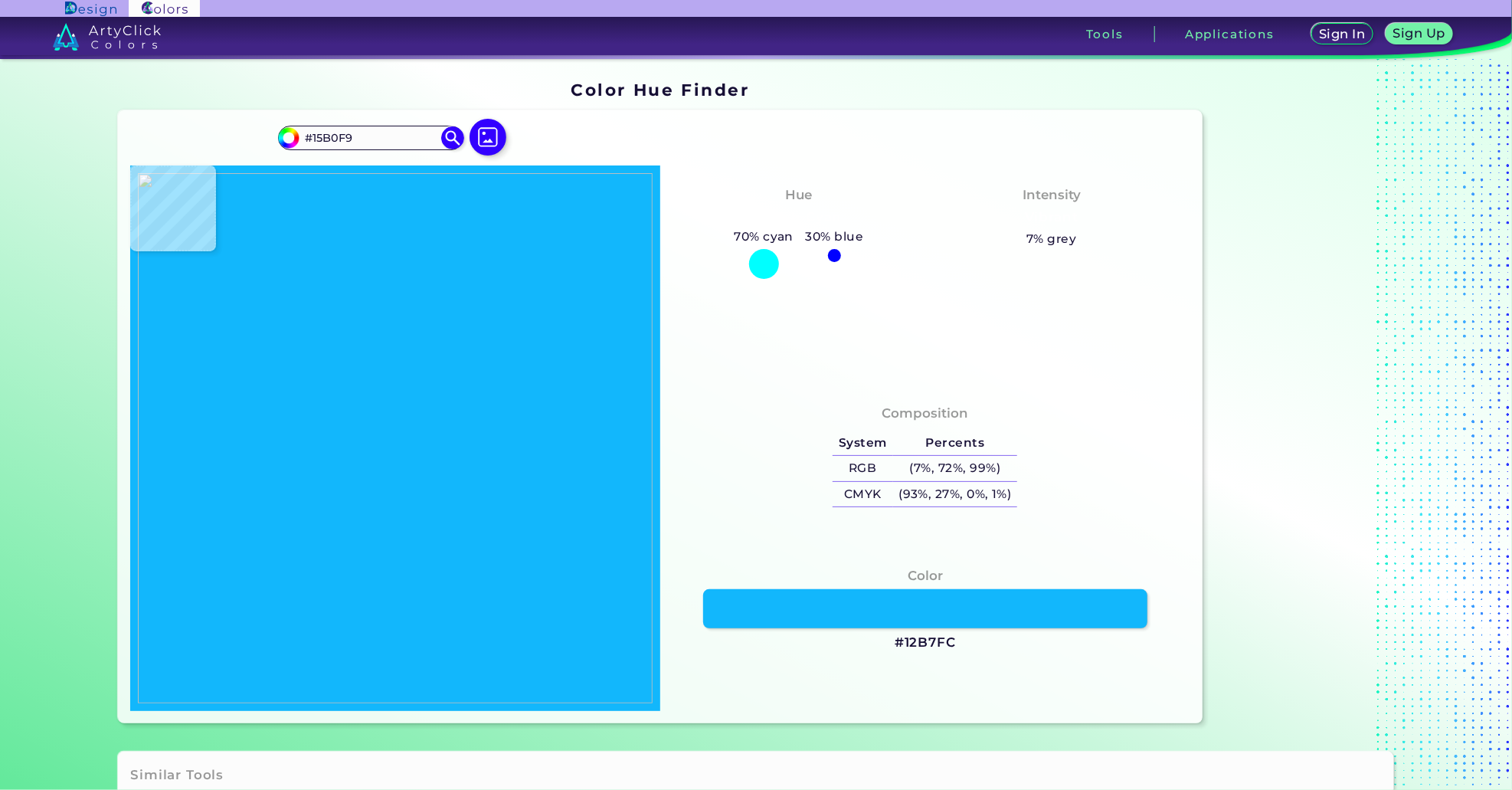
type input "#1172A8"
type input "#92999d"
type input "#92999D"
type input "#f6daed"
type input "#F6DAED"
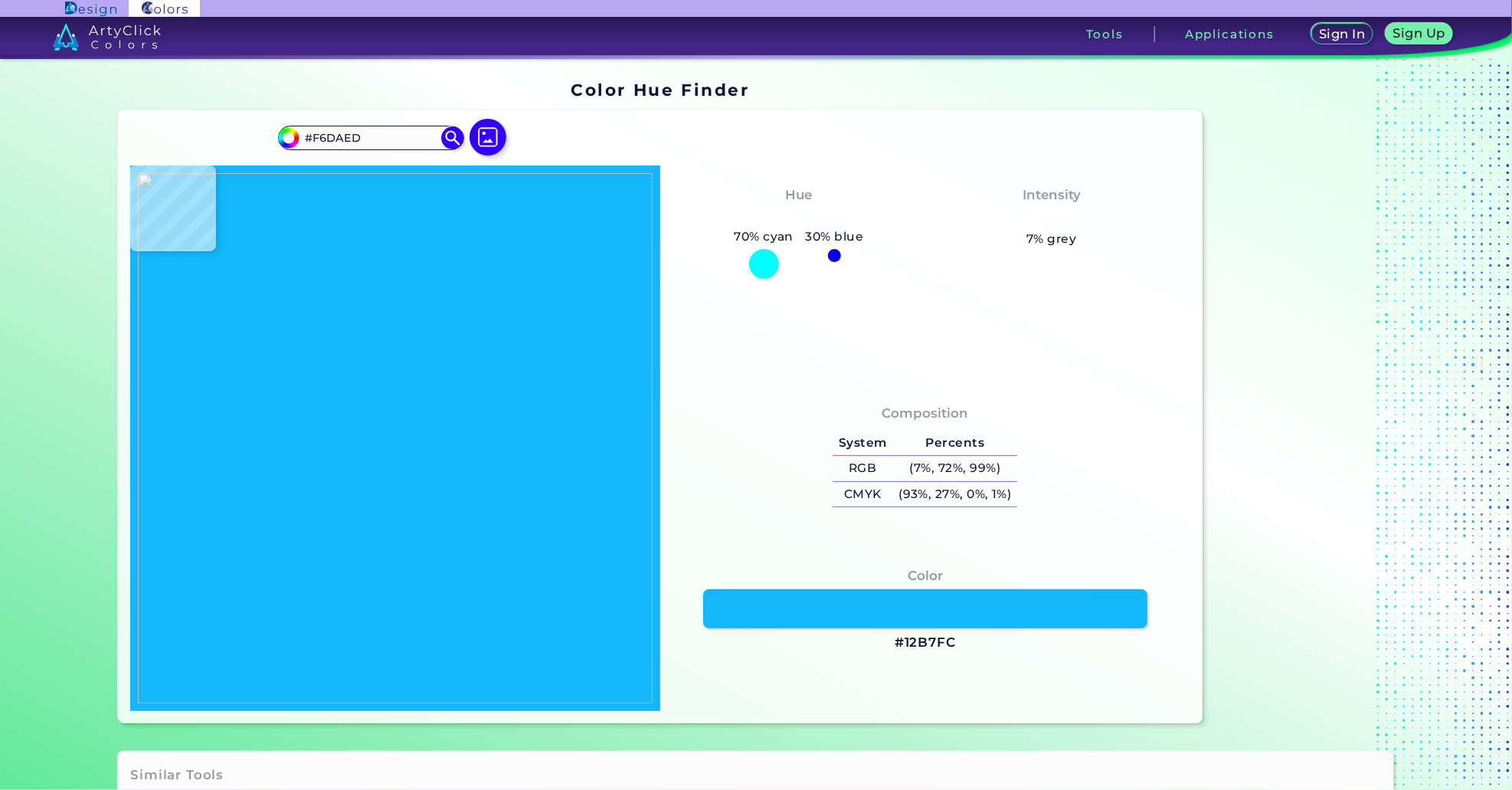
type input "#e6aecd"
type input "#E6AECD"
type input "#d0a4b5"
type input "#D0A4B5"
type input "#5b4d5f"
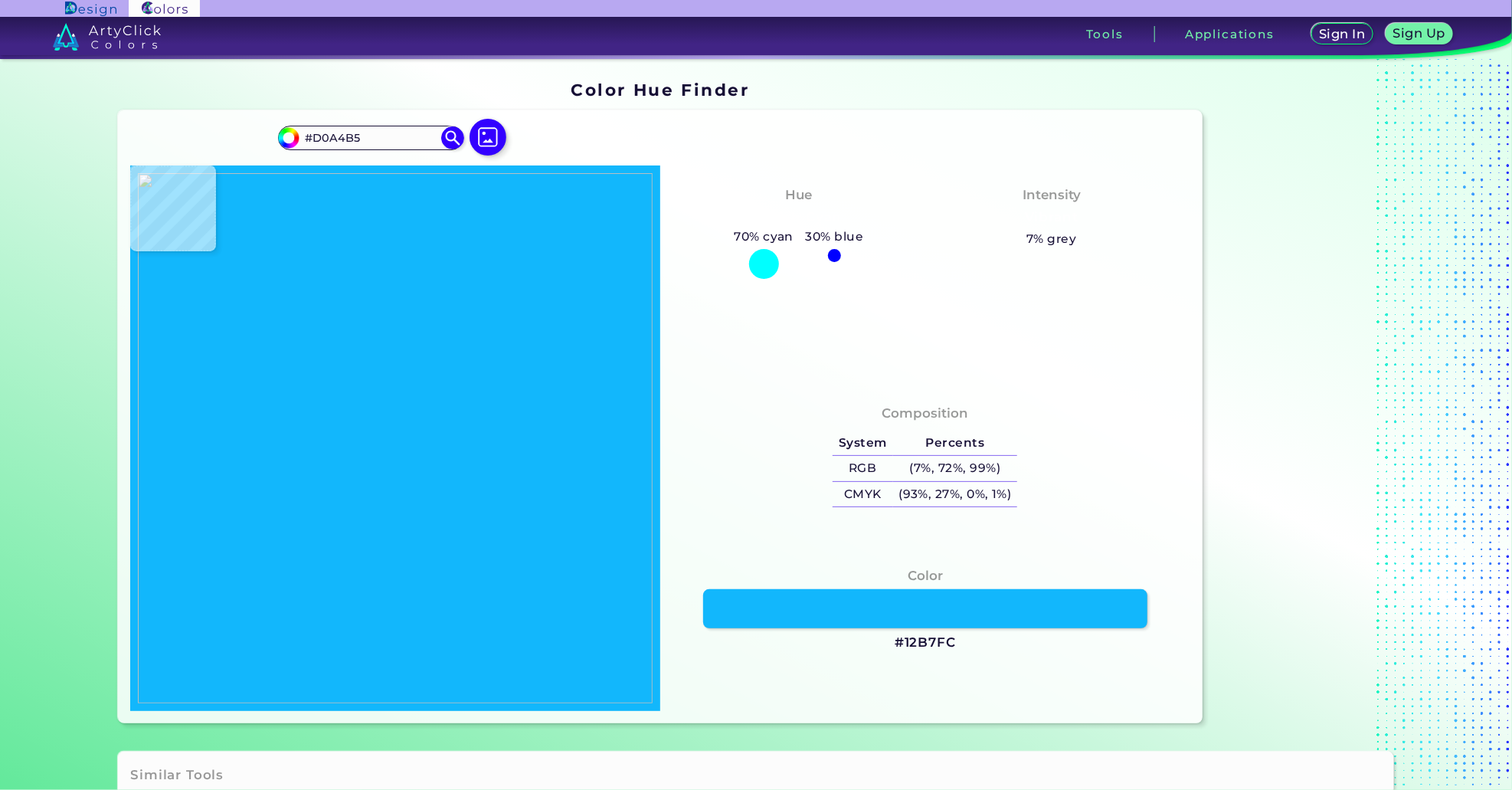
type input "#5B4D5F"
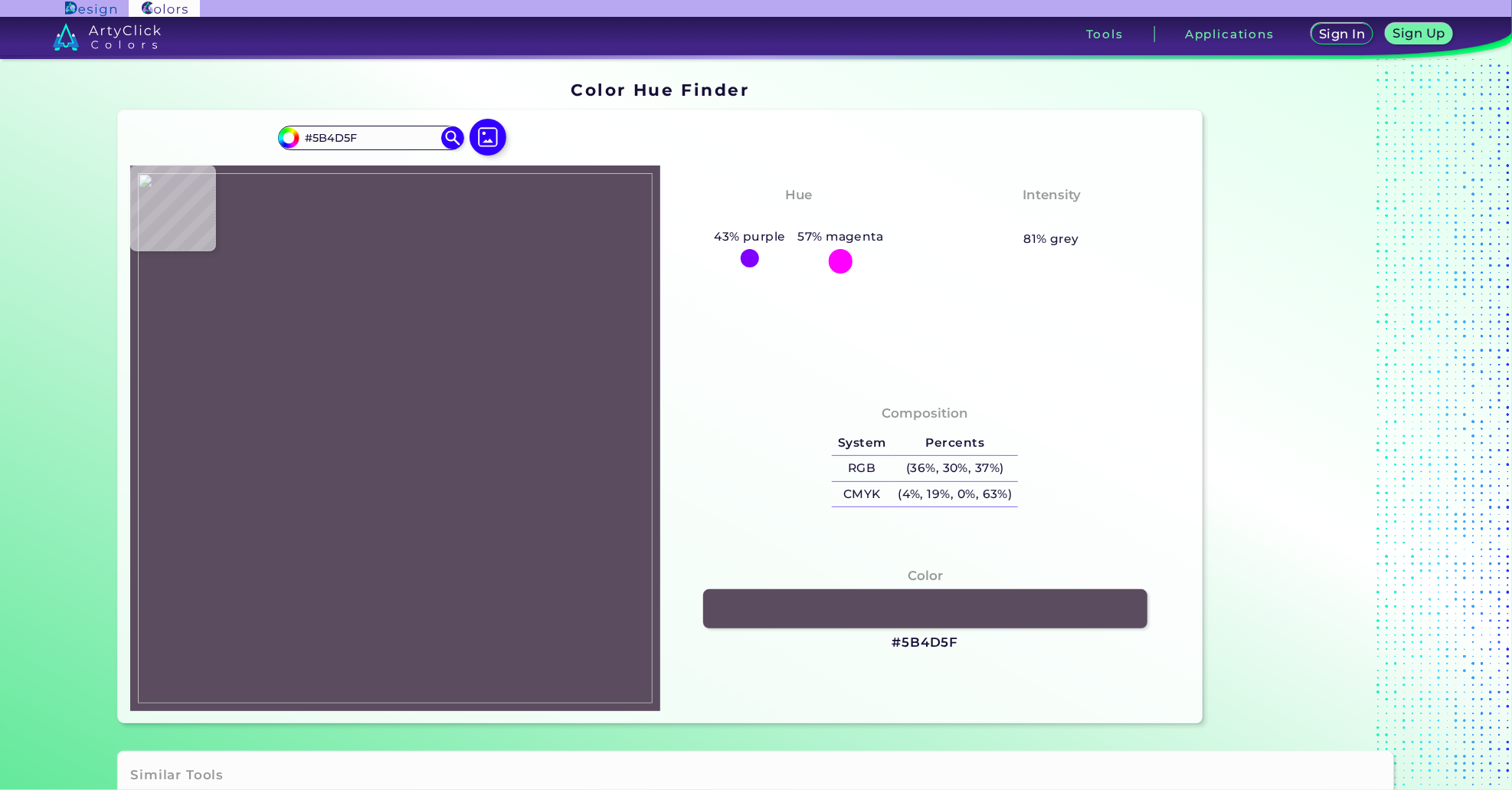
type input "#263355"
type input "#21bef7"
type input "#21BEF7"
type input "#b8b4bc"
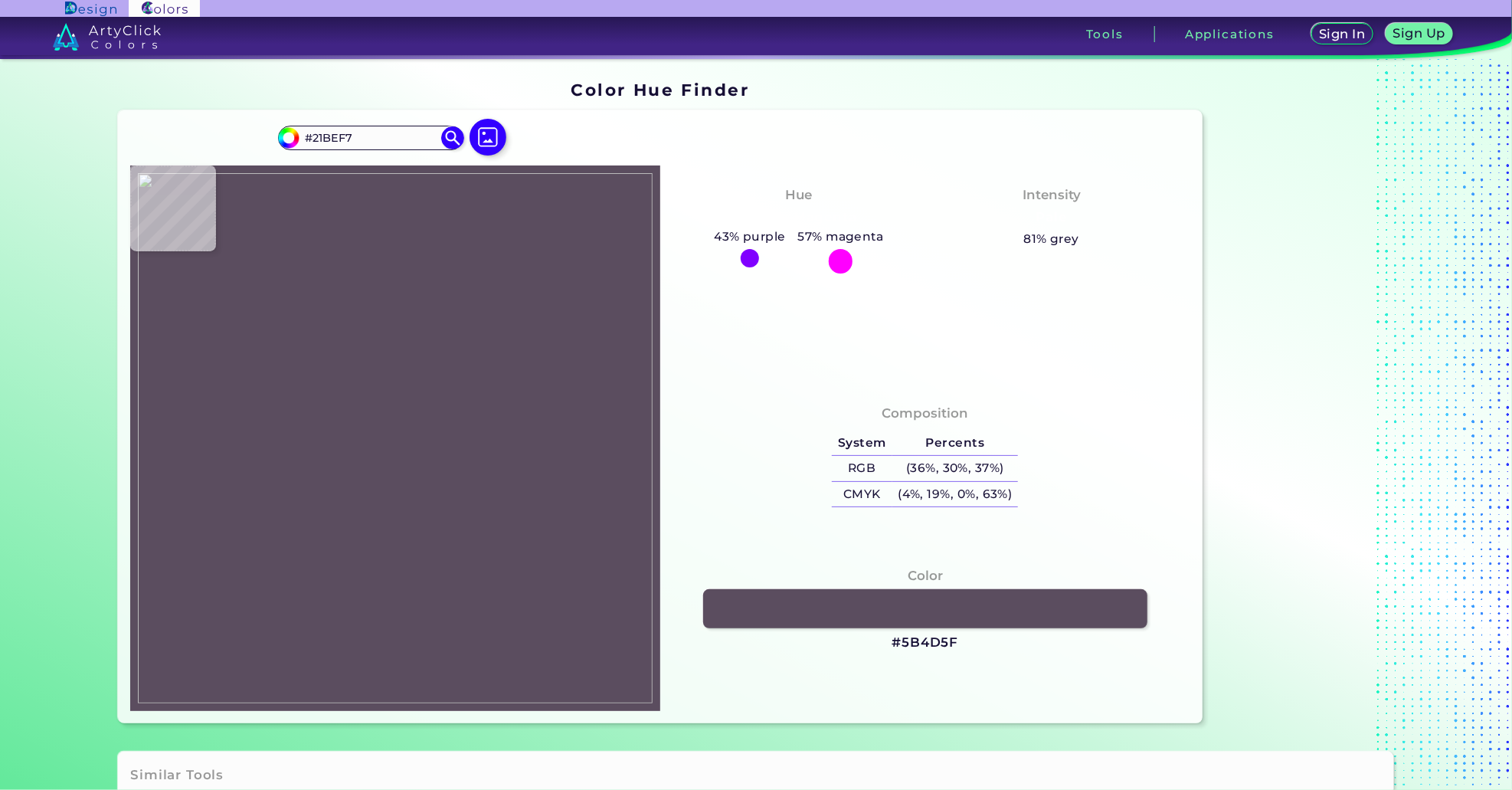
type input "#B8B4BC"
type input "#353237"
type input "#353139"
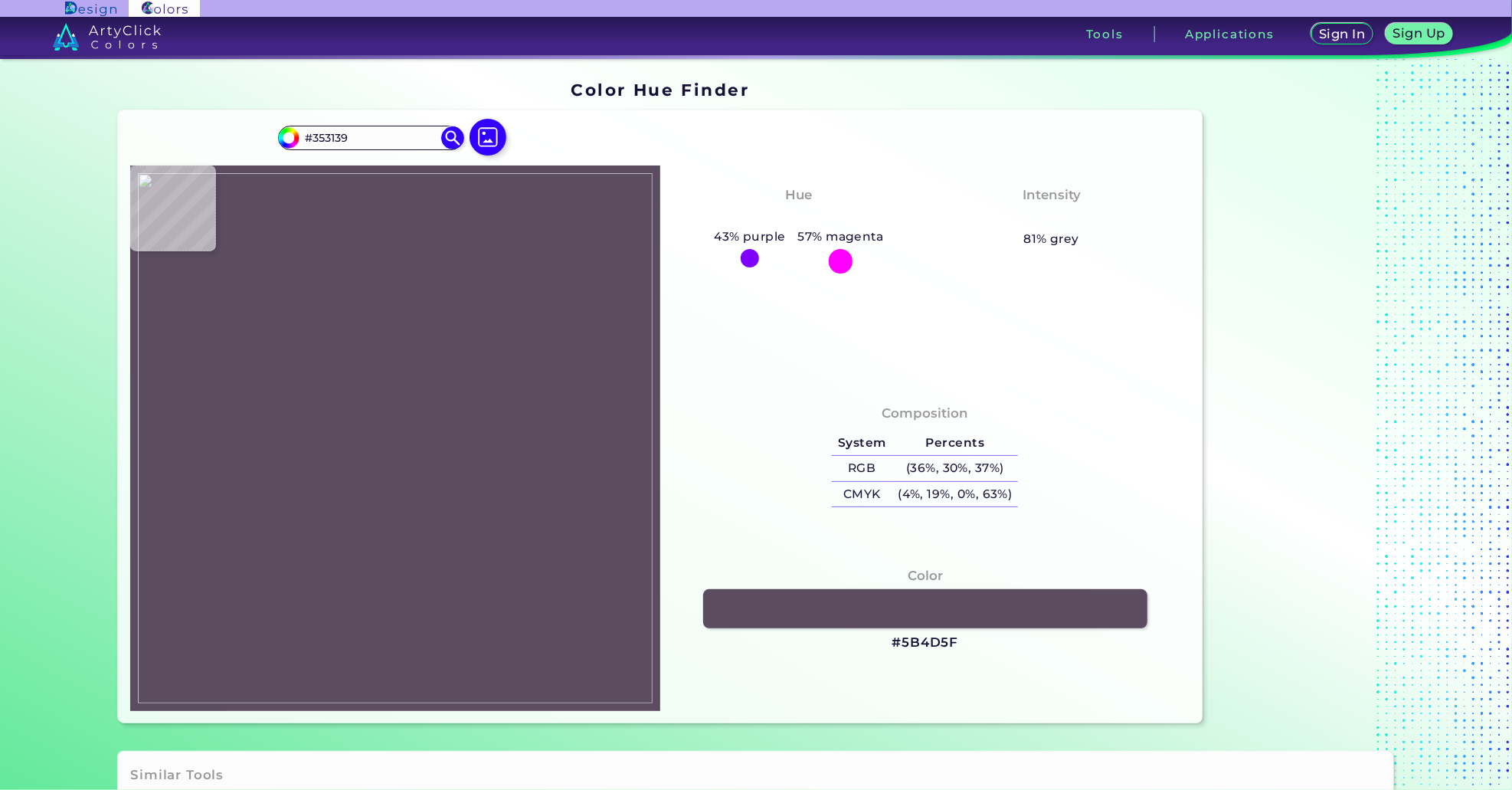
type input "#b9b4ba"
type input "#B9B4BA"
type input "#ddd7e0"
type input "#DDD7E0"
type input "#f5eff8"
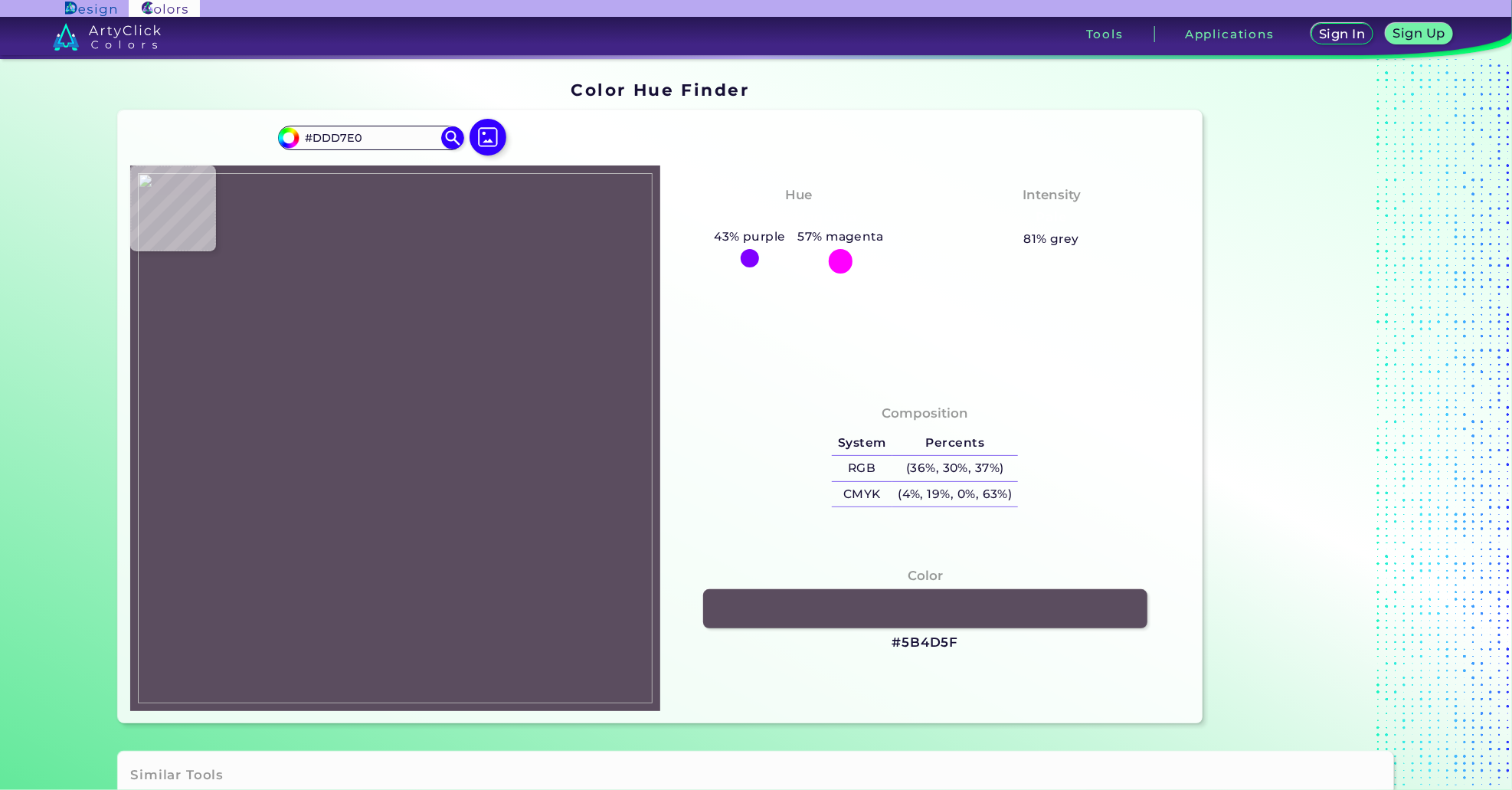
type input "#F5EFF8"
type input "#f3edf4"
type input "#F3EDF4"
type input "#ece9ee"
type input "#ECE9EE"
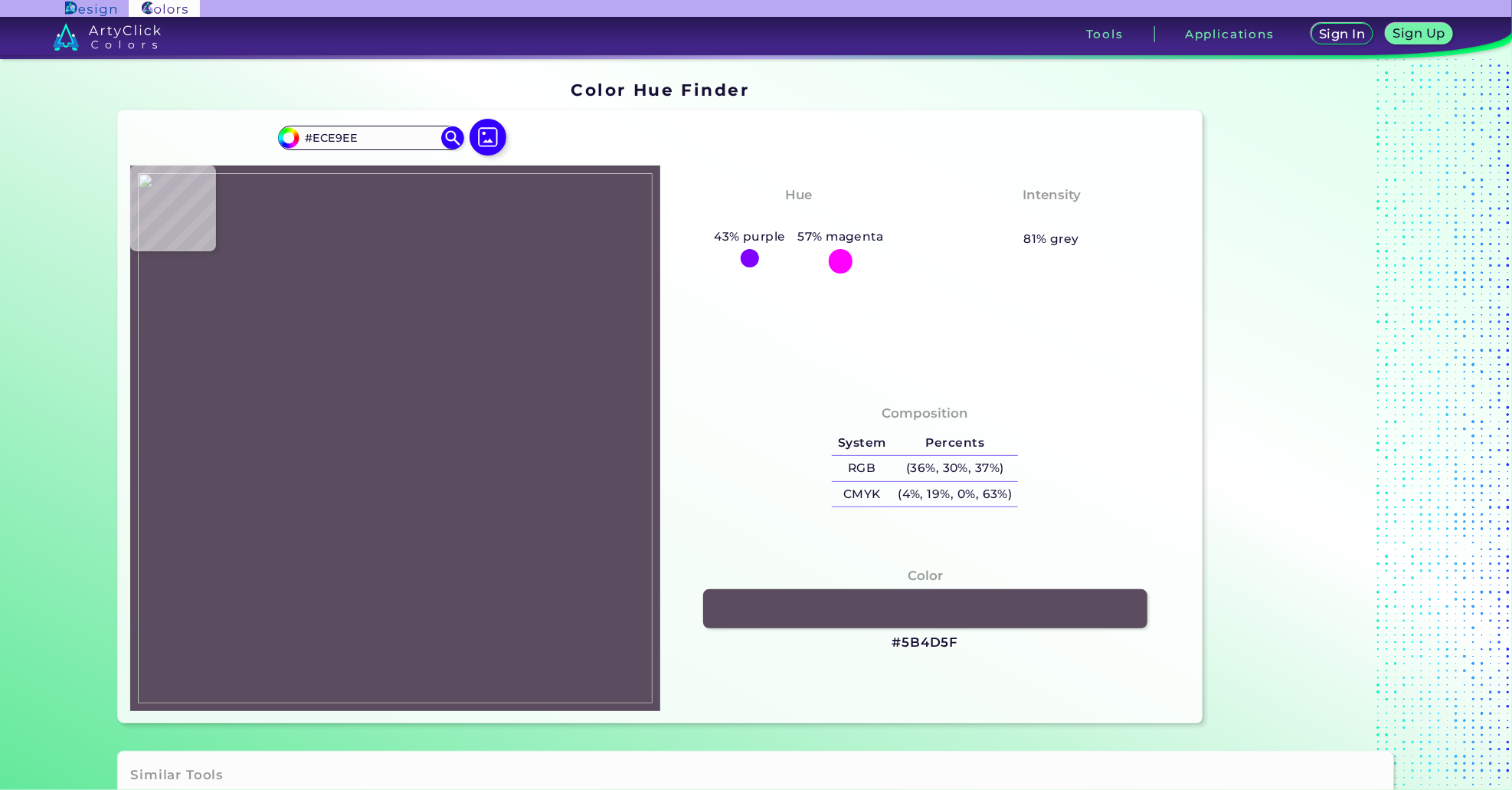
type input "#b3b0b5"
type input "#B3B0B5"
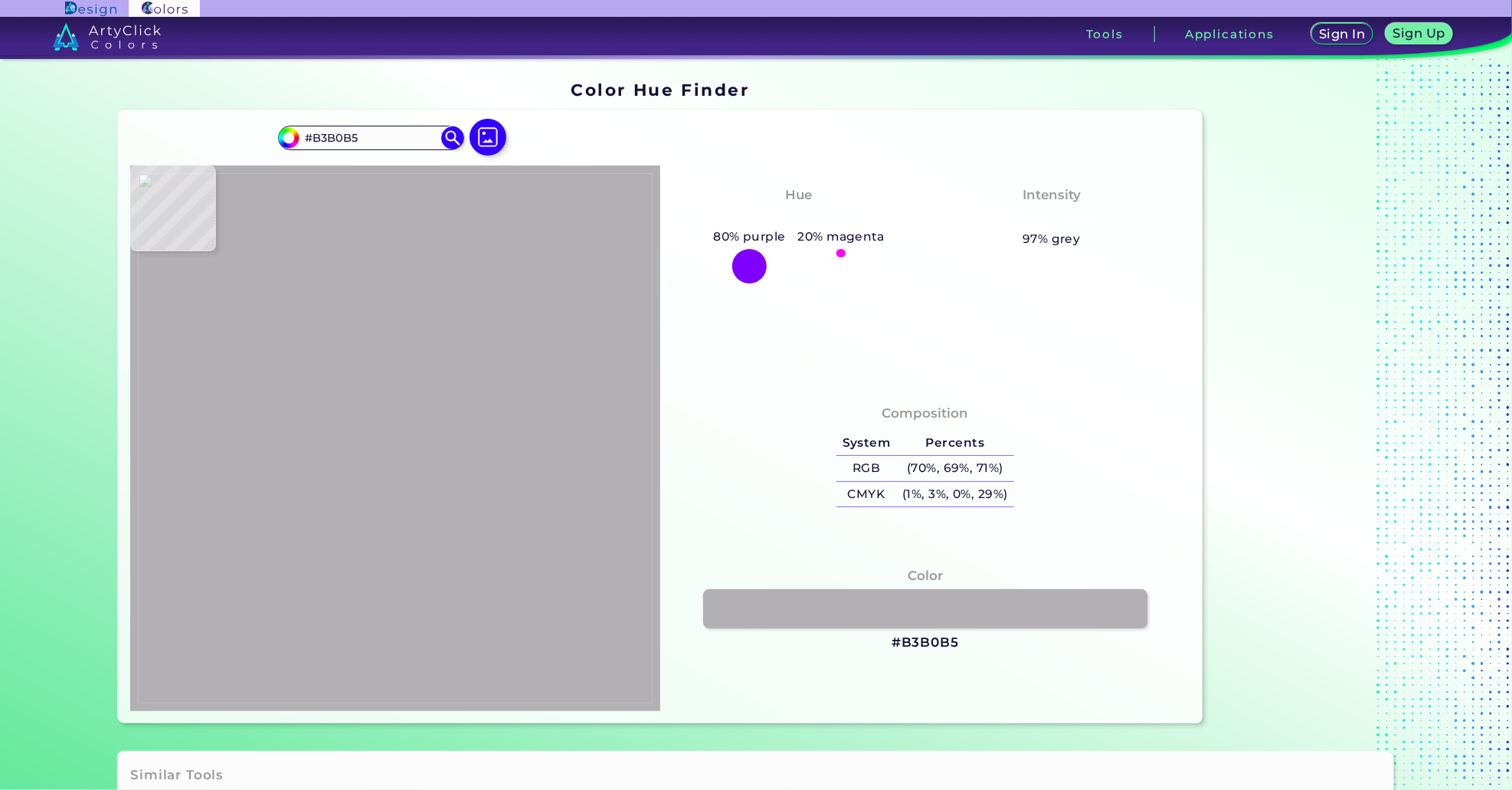
type input "#29252b"
type input "#29252B"
type input "#afacaf"
type input "#AFACAF"
type input "#a8a8a8"
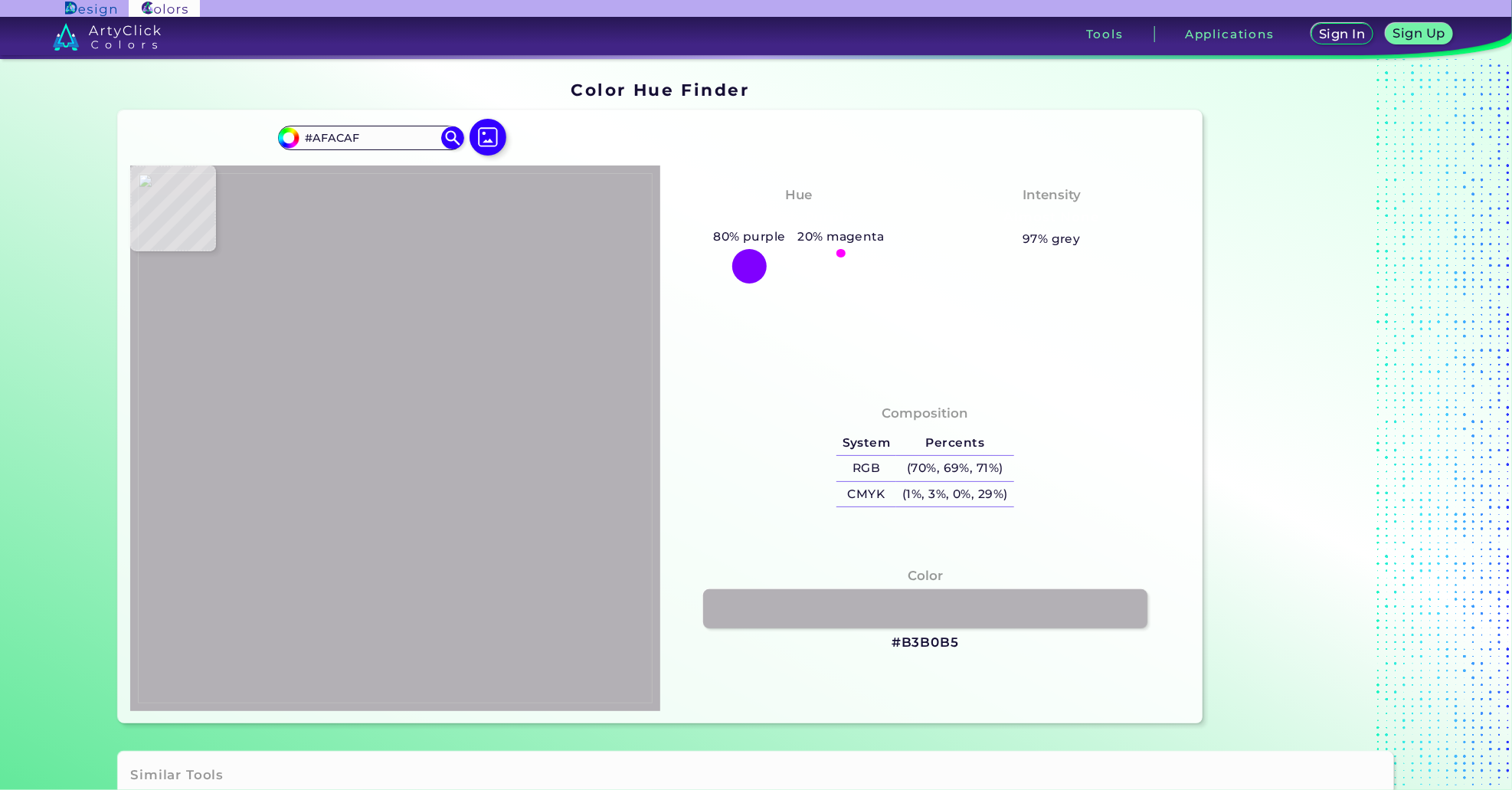
type input "#A8A8A8"
type input "#a8a7a8"
type input "#A8A7A8"
type input "#99a0a7"
type input "#99A0A7"
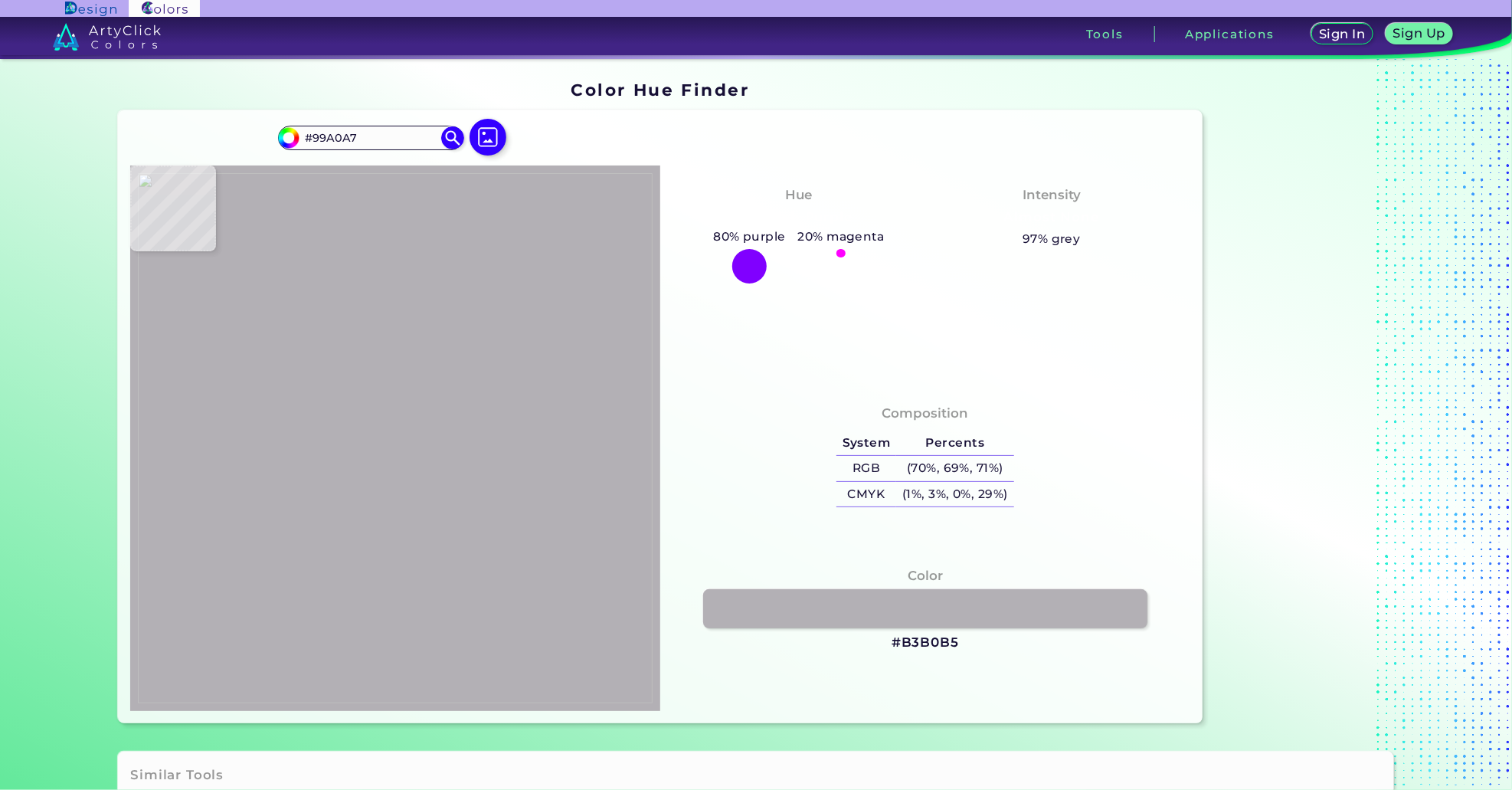
type input "#a6b6bd"
type input "#A6B6BD"
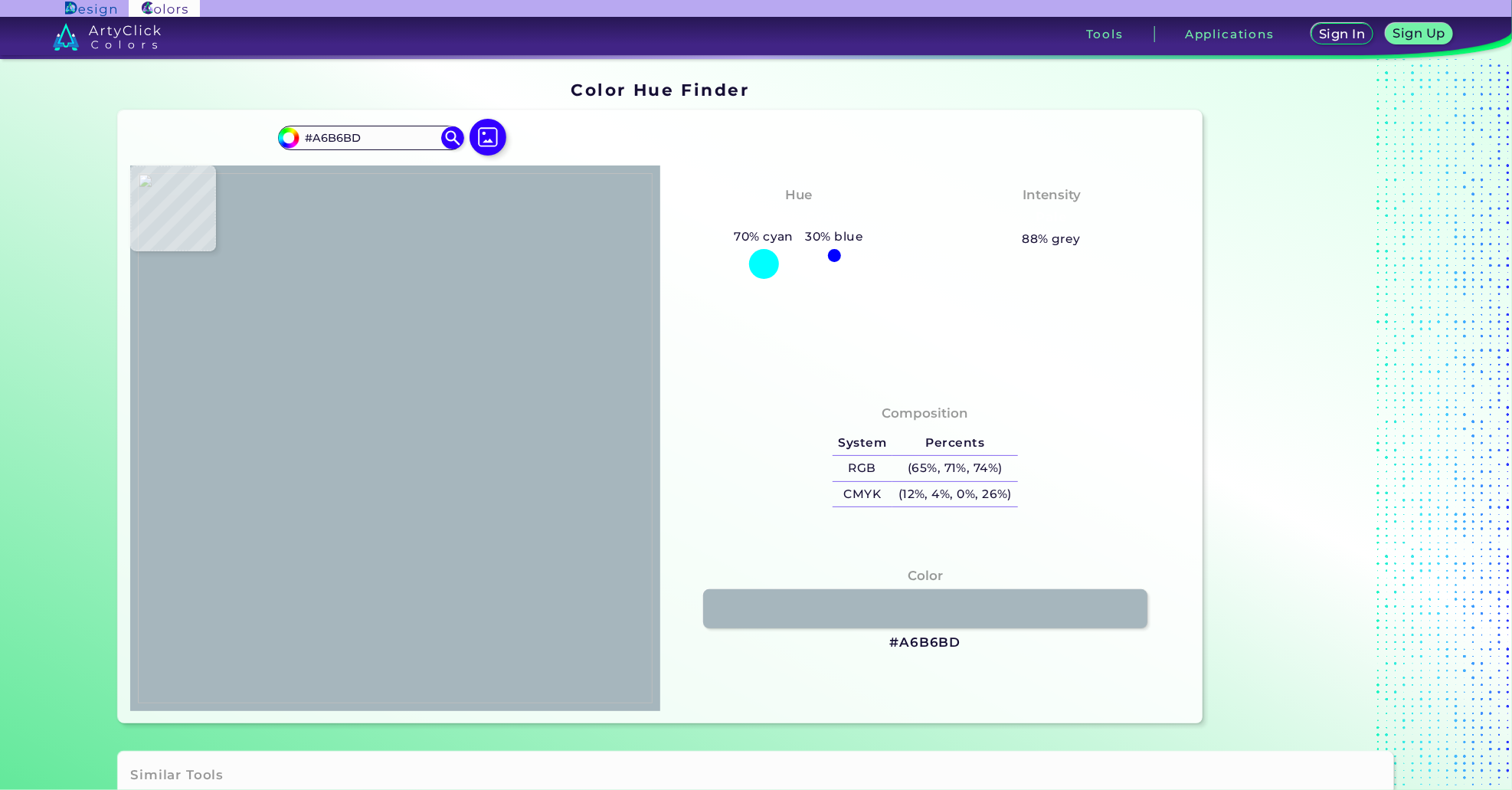
type input "#4d8084"
type input "#4D8084"
type input "#296769"
type input "#688692"
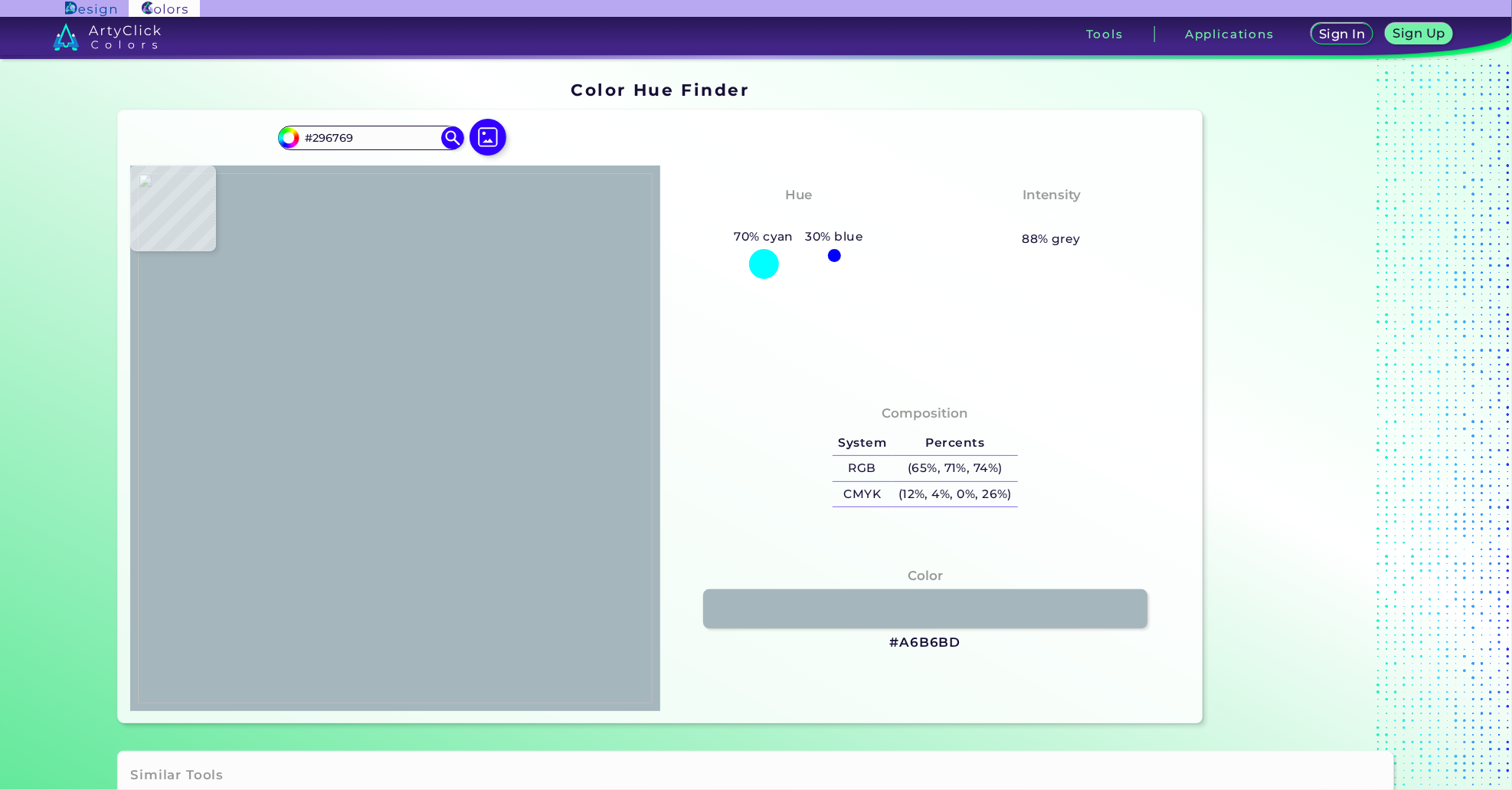
type input "#688692"
type input "#ebf2f2"
type input "#EBF2F2"
type input "#a19daa"
type input "#A19DAA"
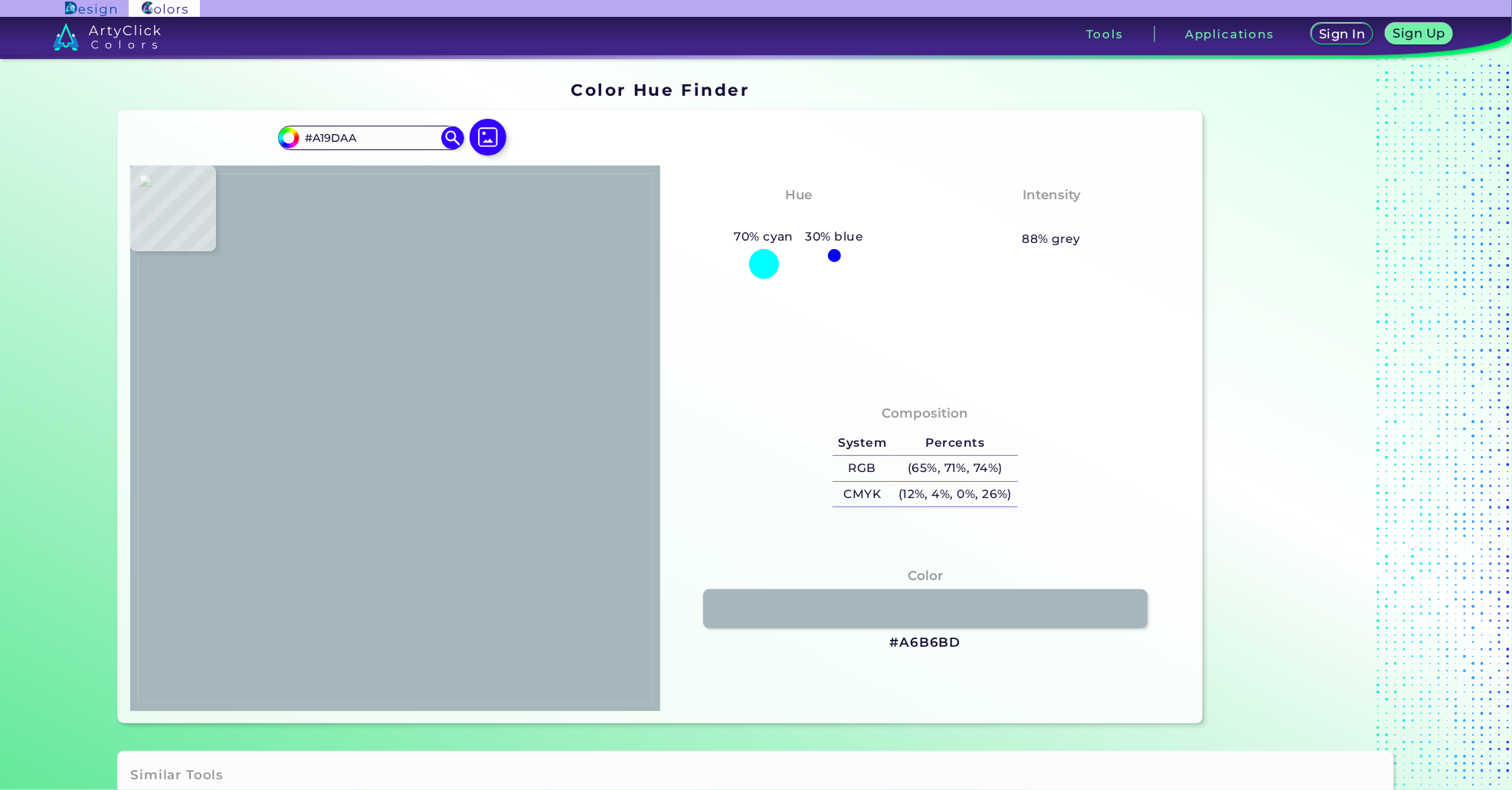
type input "#f8f2fc"
type input "#F8F2FC"
type input "#f5ecf6"
type input "#F5ECF6"
type input "#f5eff8"
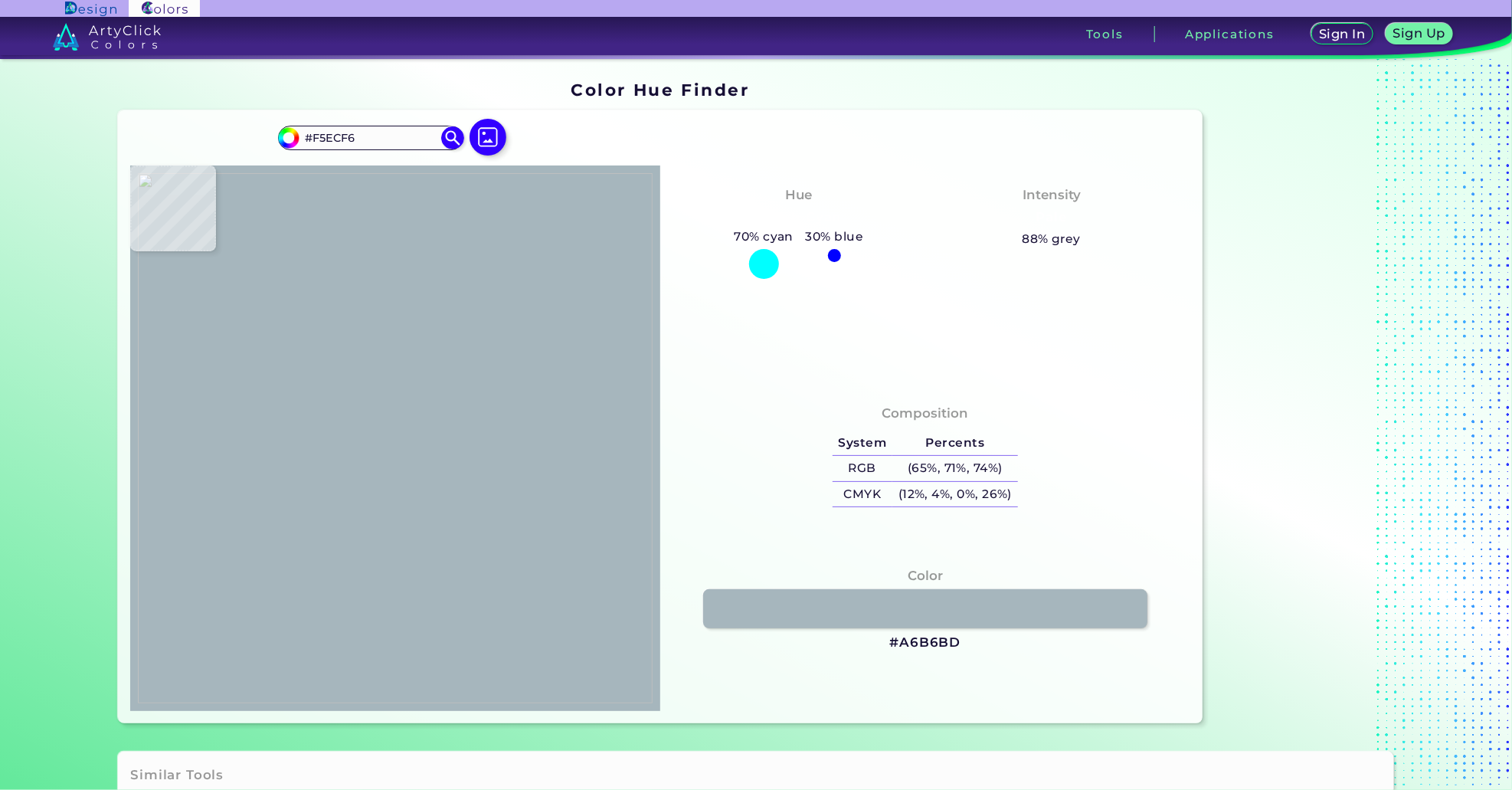
type input "#F5EFF8"
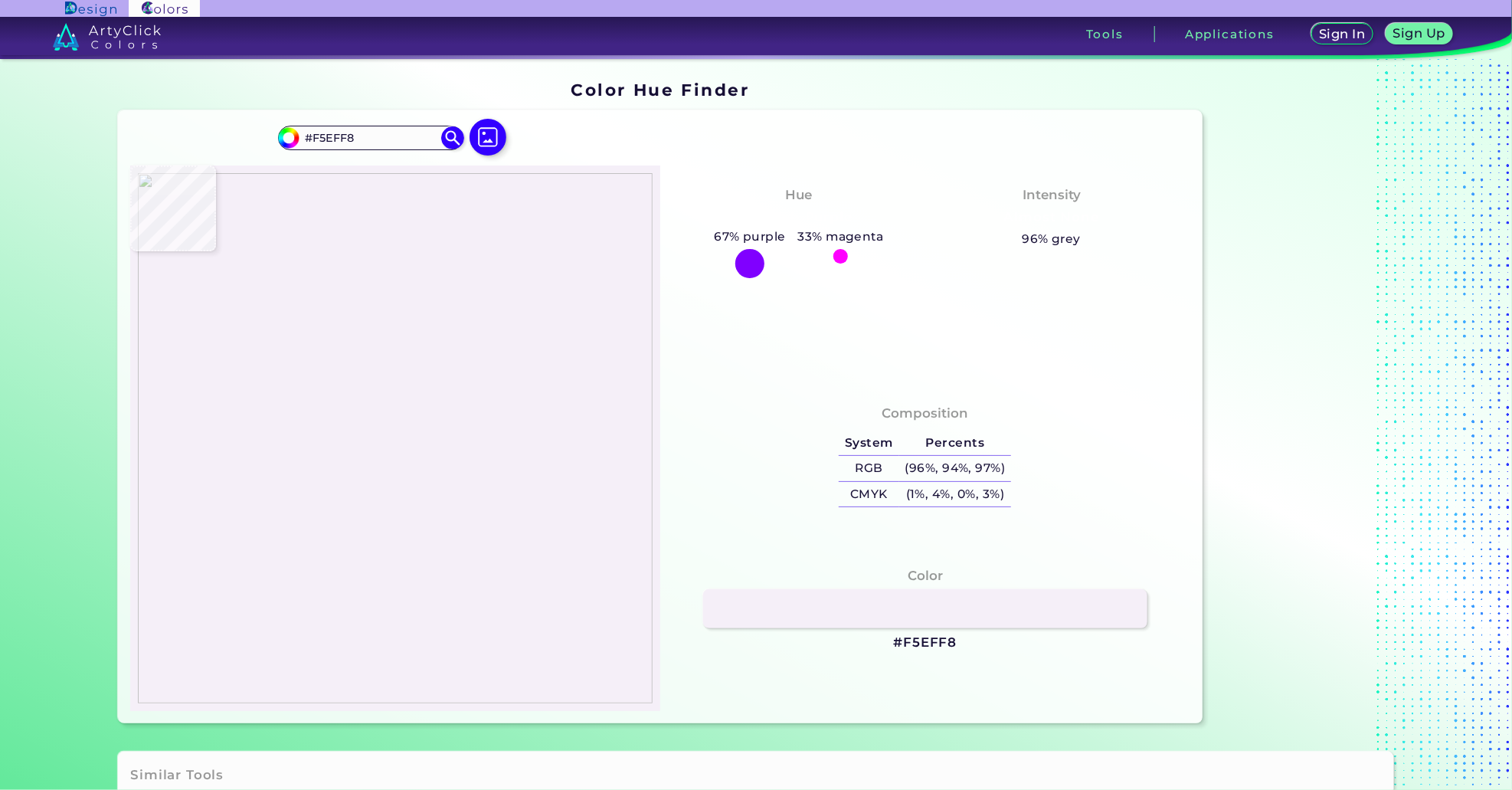
type input "#f7f1fa"
type input "#F7F1FA"
type input "#c7c1ca"
type input "#C7C1CA"
type input "#a7a1aa"
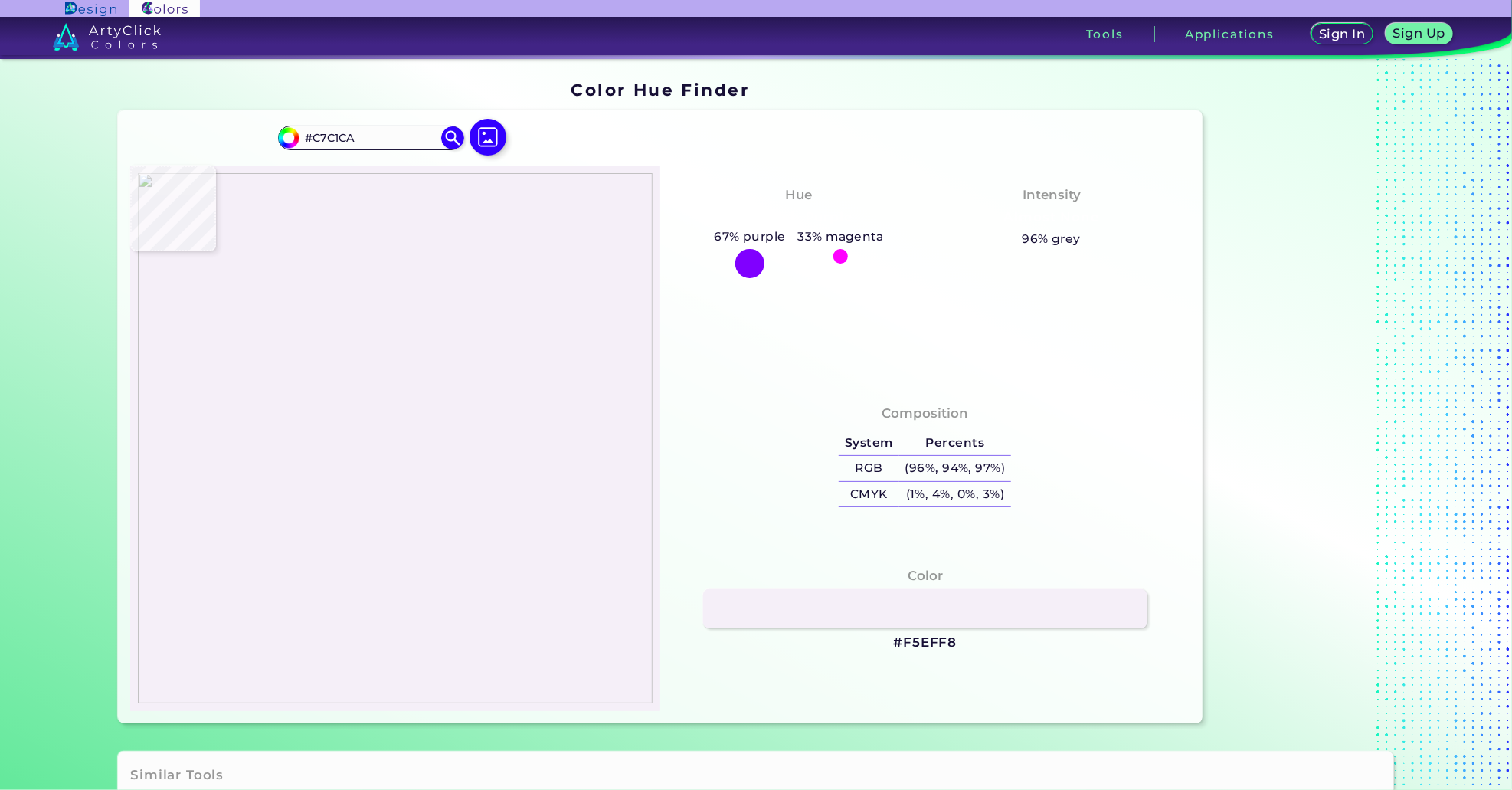
type input "#A7A1AA"
type input "#47414a"
type input "#47414A"
type input "#fbf5fd"
type input "#FBF5FD"
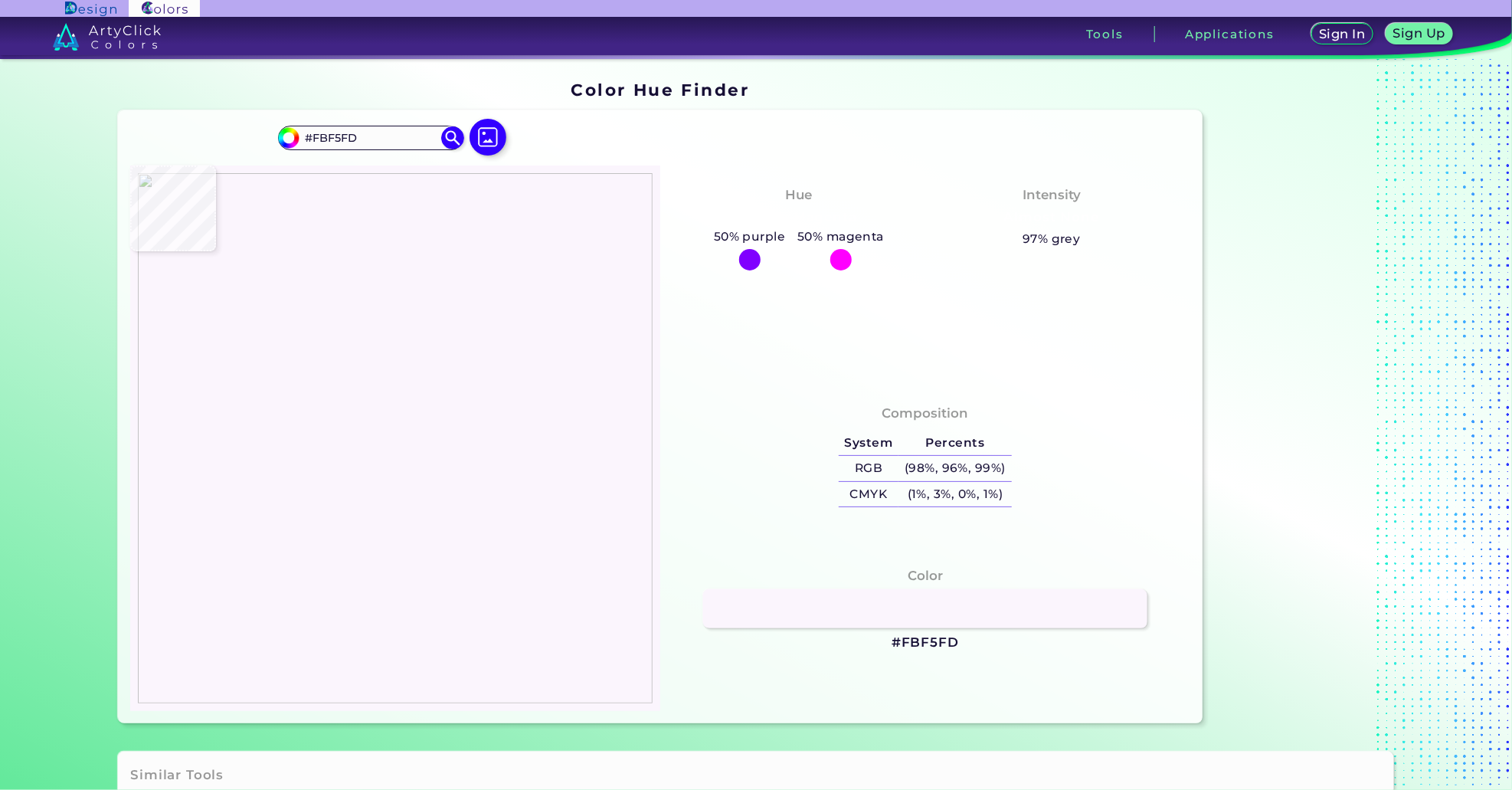
type input "#f5edf7"
type input "#F5EDF7"
type input "#f5ecf6"
type input "#F5ECF6"
type input "#f7effb"
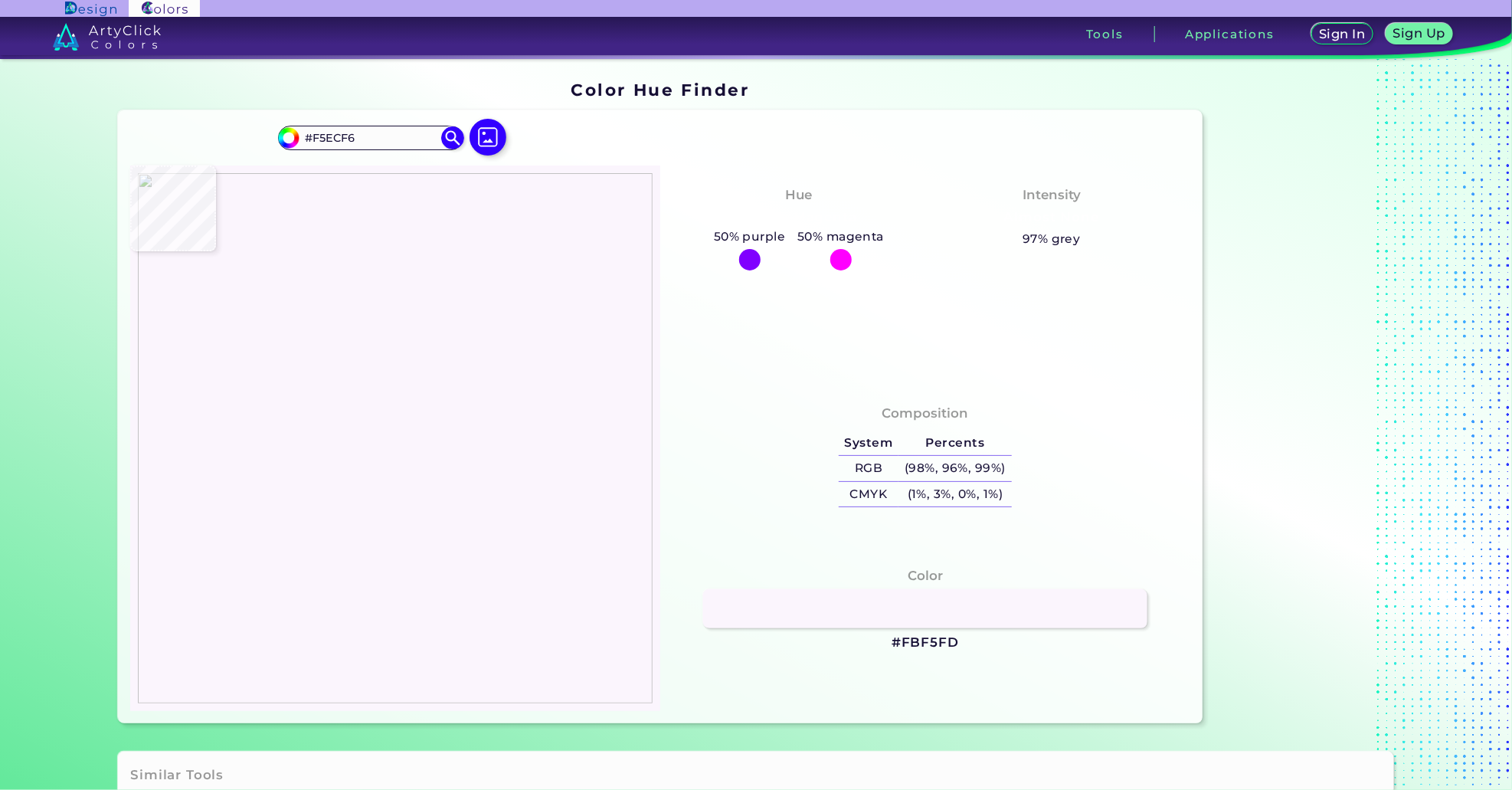
type input "#F7EFFB"
type input "#f5eff9"
type input "#F5EFF9"
type input "#f3edf4"
type input "#F3EDF4"
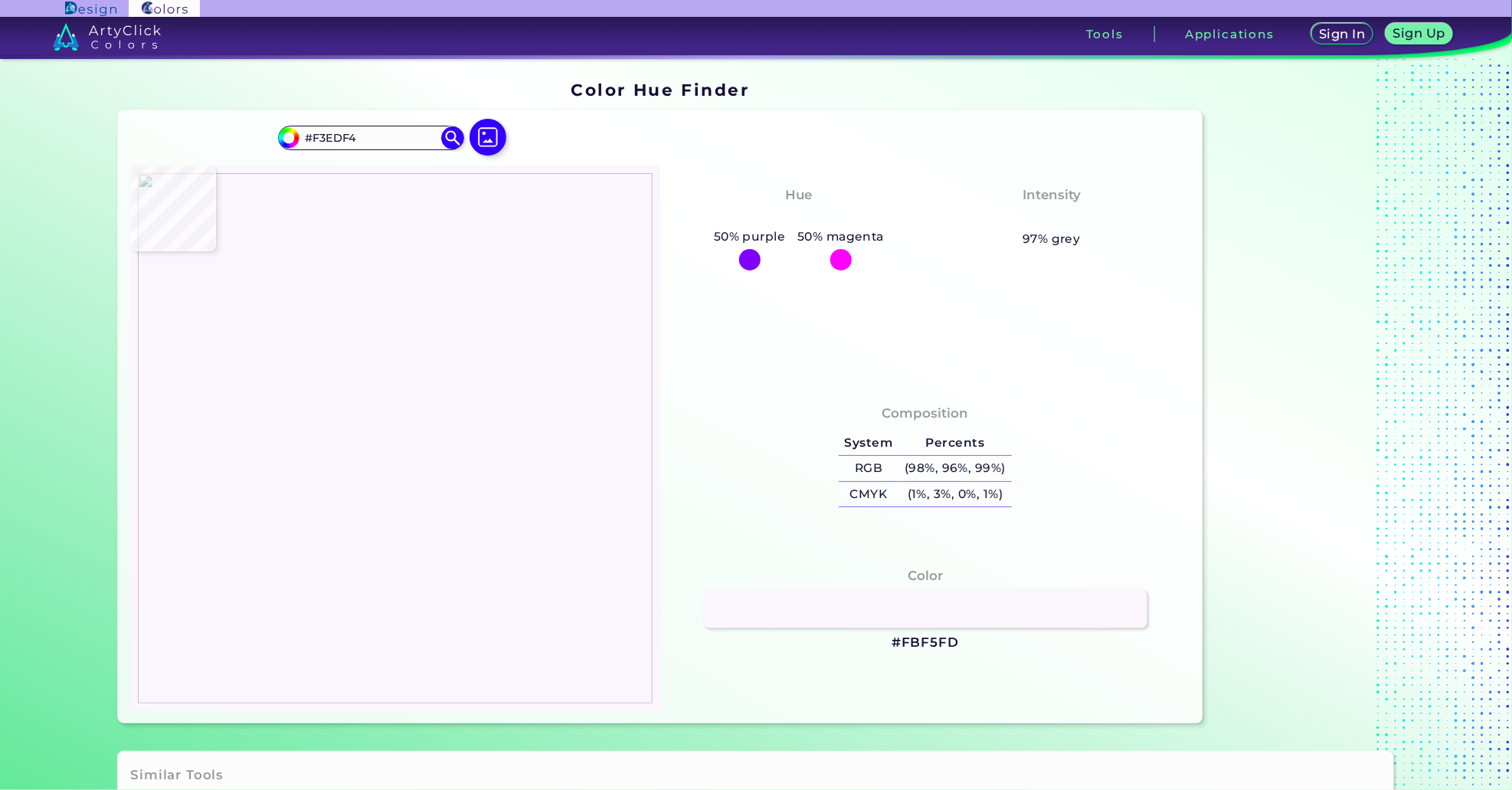
type input "#a8a8a8"
type input "#A8A8A8"
type input "#a8a7aa"
type input "#A8A7AA"
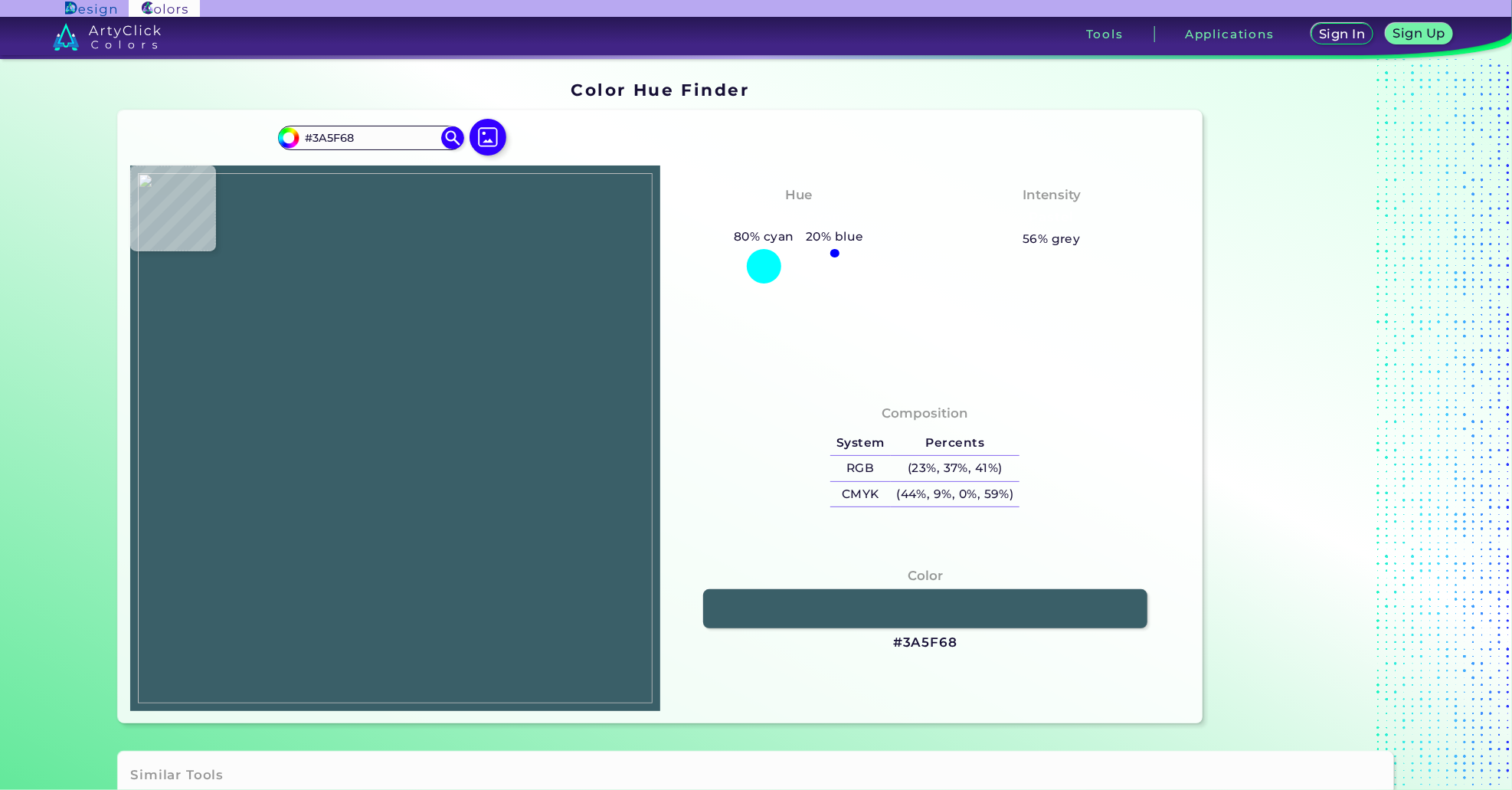
click at [486, 135] on img at bounding box center [488, 137] width 37 height 37
click at [0, 0] on input "file" at bounding box center [0, 0] width 0 height 0
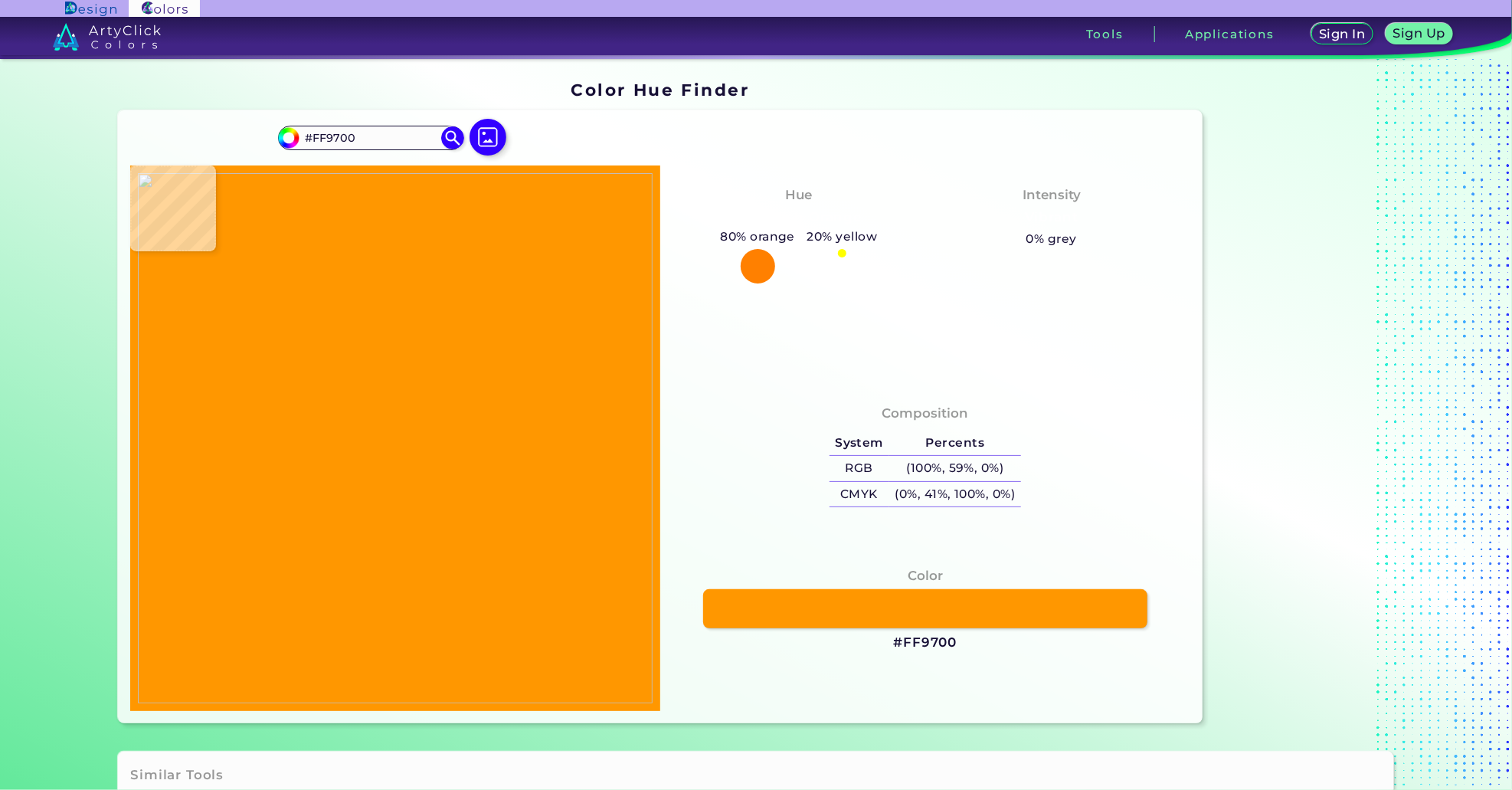
click at [481, 138] on img at bounding box center [488, 137] width 37 height 37
click at [0, 0] on input "file" at bounding box center [0, 0] width 0 height 0
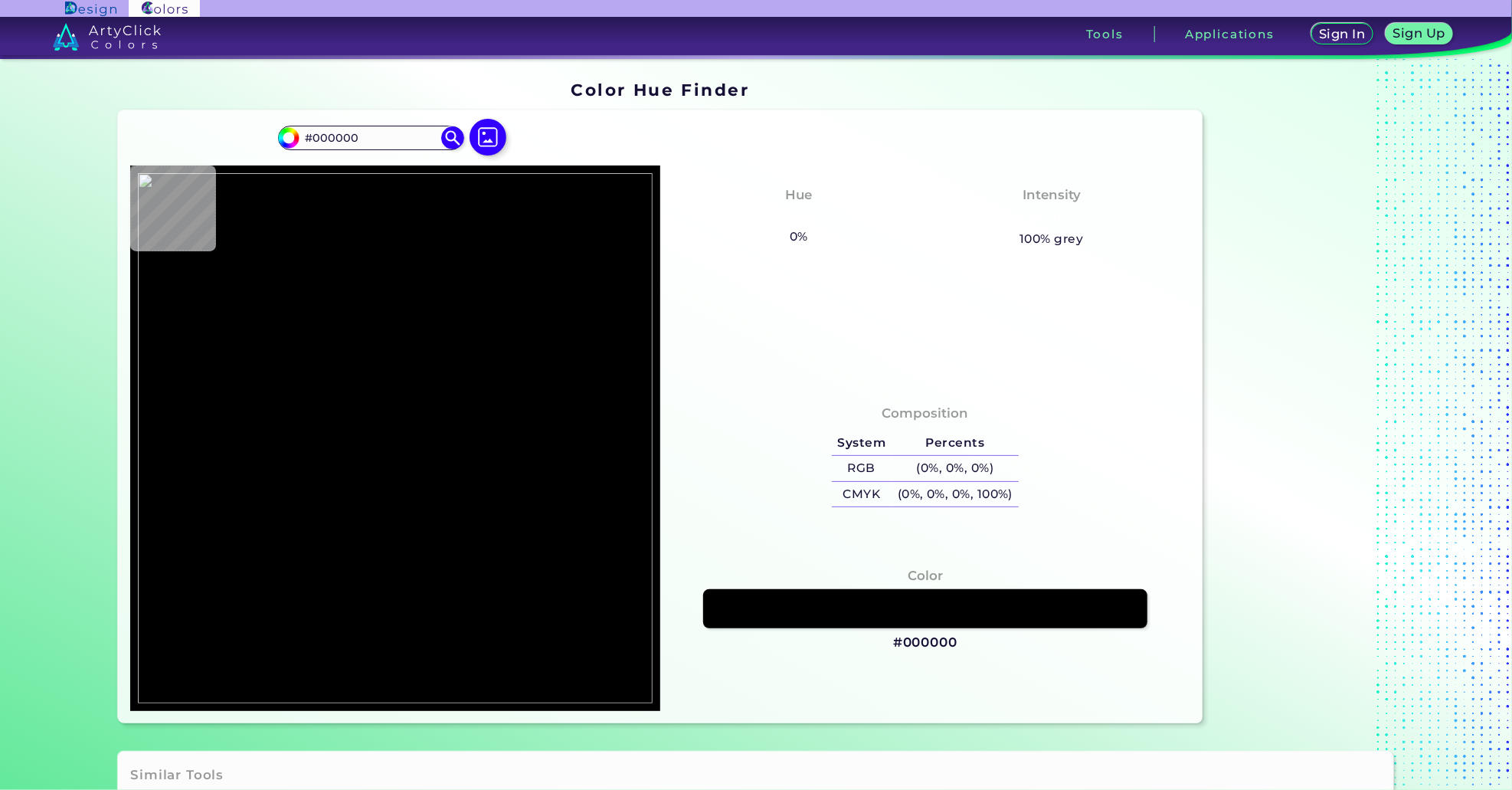
click at [477, 132] on img at bounding box center [488, 137] width 37 height 37
click at [0, 0] on input "file" at bounding box center [0, 0] width 0 height 0
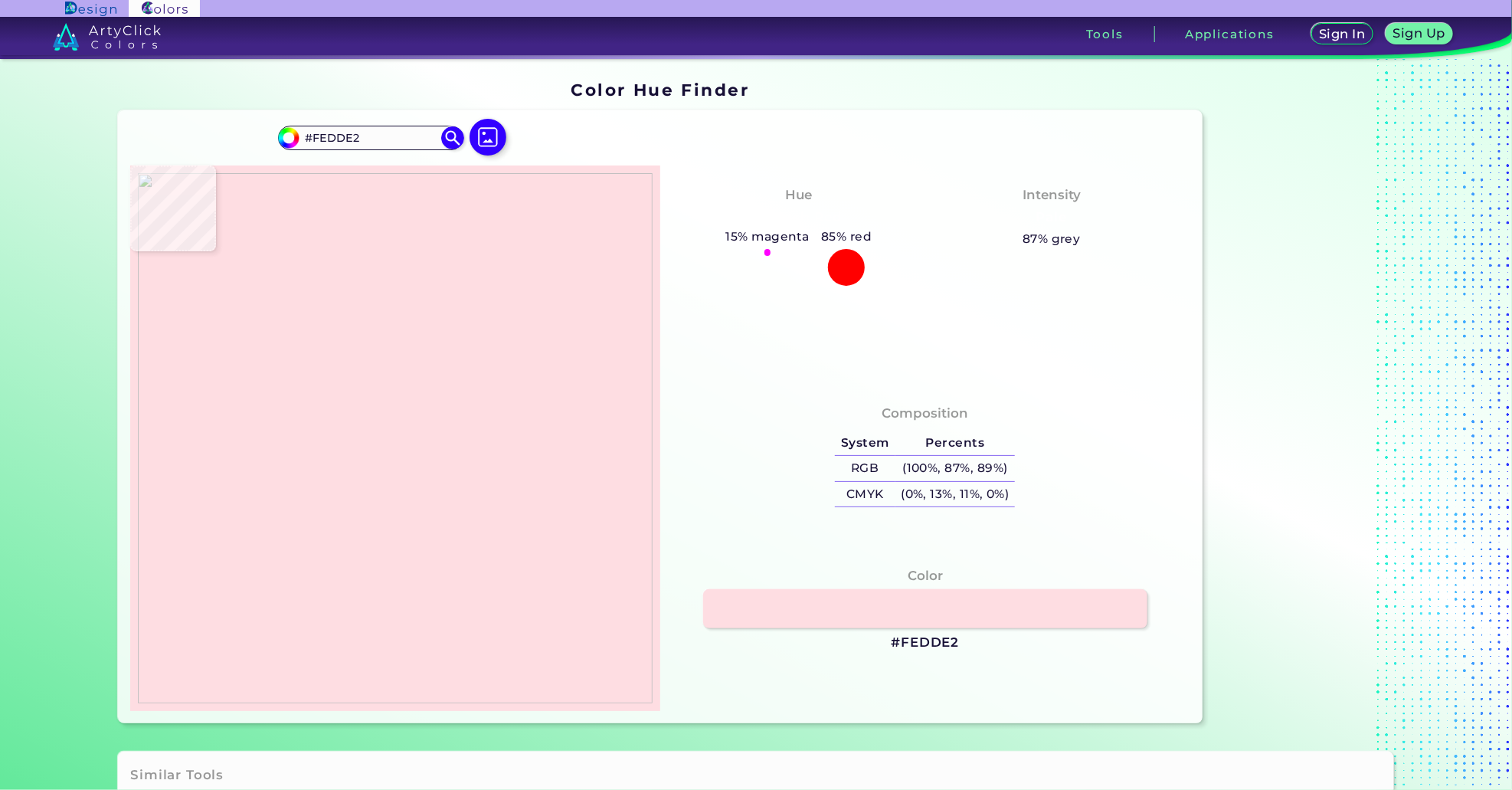
drag, startPoint x: 474, startPoint y: 113, endPoint x: 468, endPoint y: 90, distance: 23.8
click at [468, 90] on section "Color Hue Finder Color Hue Finder #fedde2 #FEDDE2 Acadia ◉ Acid Green ◉ Aero Bl…" at bounding box center [756, 402] width 1379 height 686
click at [483, 125] on img at bounding box center [488, 137] width 37 height 37
click at [0, 0] on input "file" at bounding box center [0, 0] width 0 height 0
click at [824, 409] on div "Composition System Percents RGB (100%, 87%, 89%) CMYK (0%, 13%, 11%, 0%)" at bounding box center [925, 457] width 506 height 124
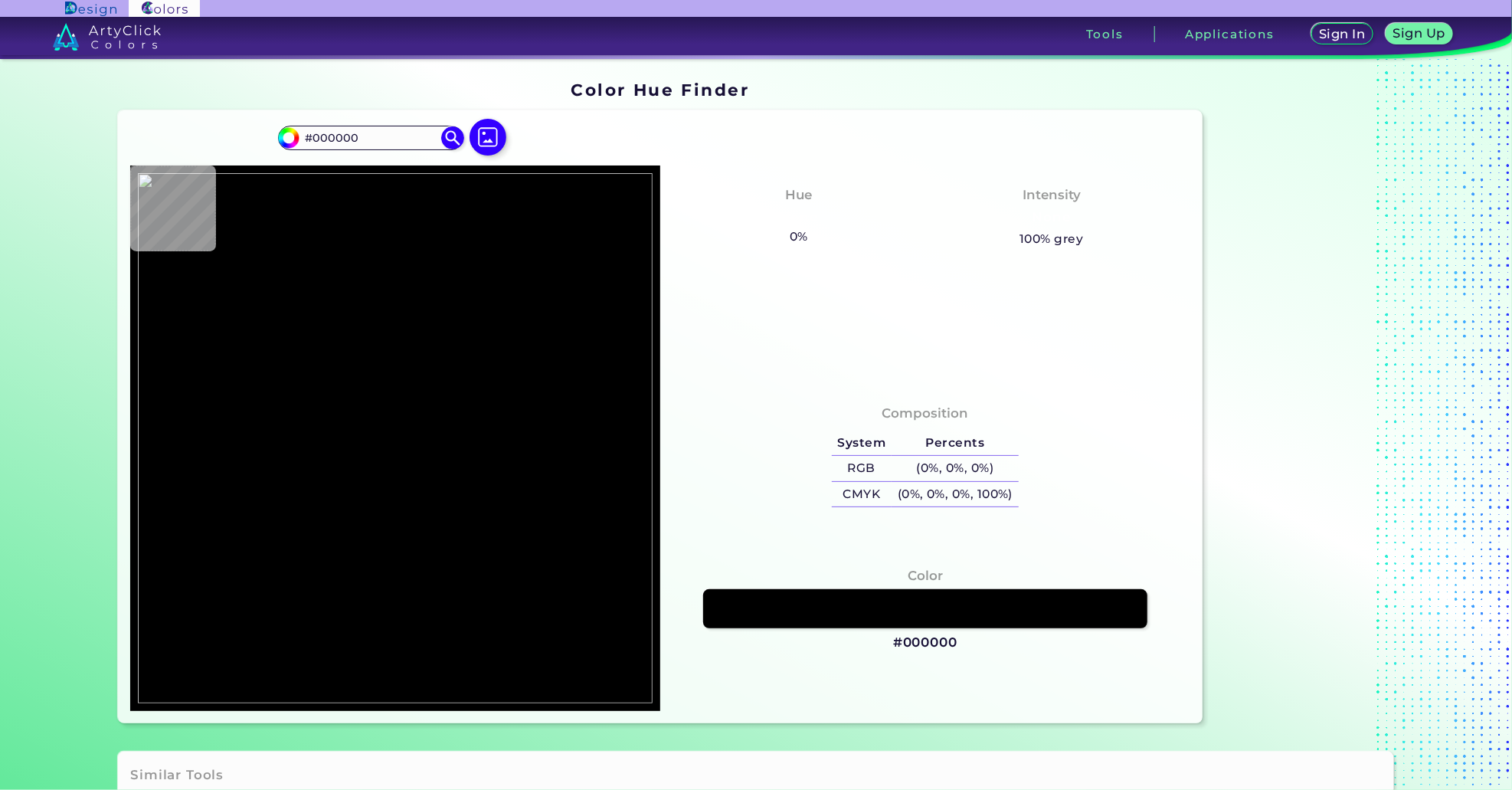
click at [1407, 563] on section "Color Hue Finder Color Hue Finder #000000 #000000 Acadia ◉ Acid Green ◉ Aero Bl…" at bounding box center [756, 402] width 1379 height 686
click at [474, 144] on img at bounding box center [488, 137] width 37 height 37
click at [0, 0] on input "file" at bounding box center [0, 0] width 0 height 0
click at [498, 145] on img at bounding box center [488, 137] width 37 height 37
click at [0, 0] on input "file" at bounding box center [0, 0] width 0 height 0
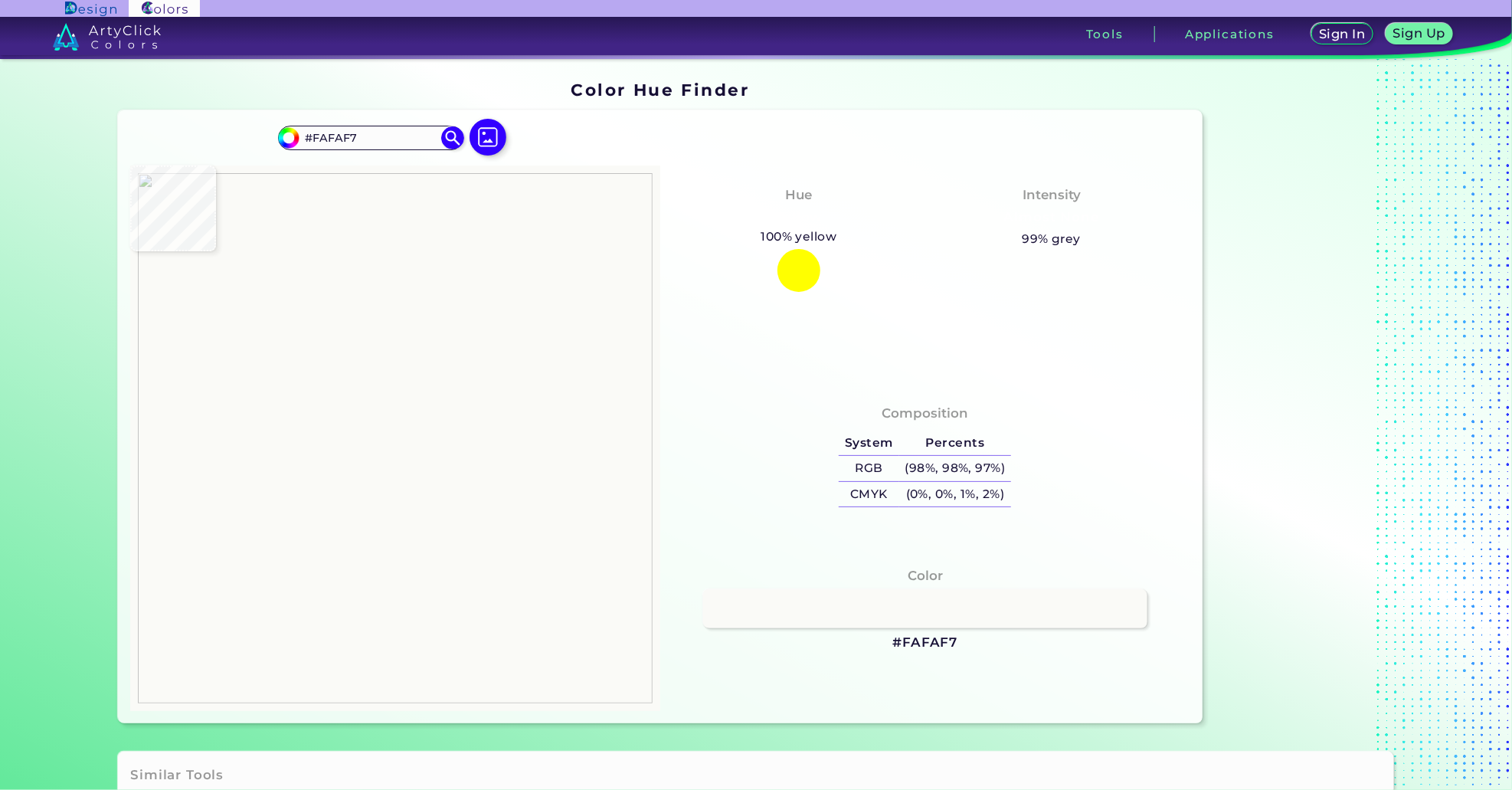
click at [492, 137] on img at bounding box center [488, 137] width 37 height 37
click at [0, 0] on input "file" at bounding box center [0, 0] width 0 height 0
click at [487, 134] on img at bounding box center [488, 137] width 37 height 37
click at [0, 0] on input "file" at bounding box center [0, 0] width 0 height 0
click at [474, 132] on img at bounding box center [488, 137] width 37 height 37
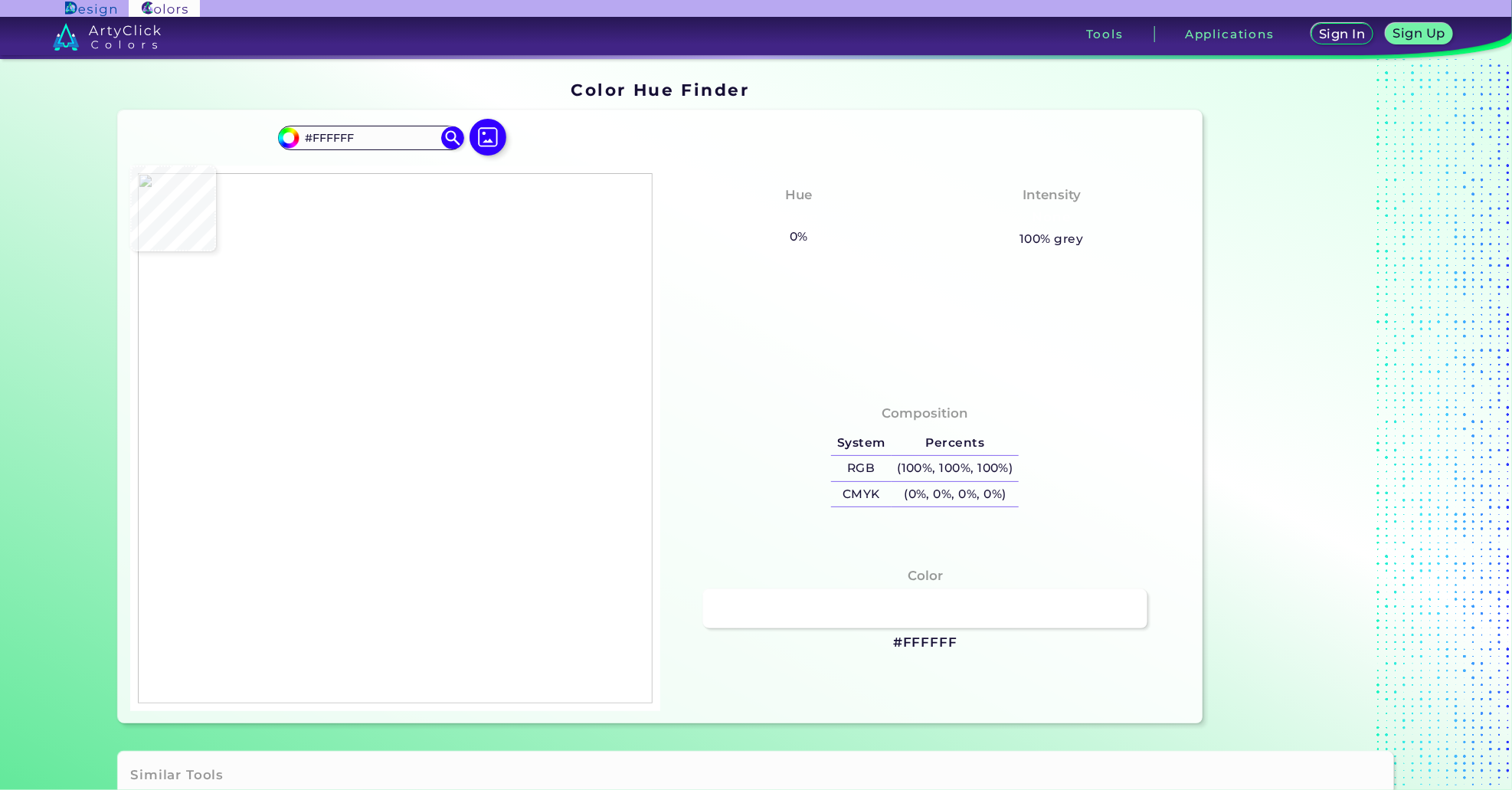
click at [0, 0] on input "file" at bounding box center [0, 0] width 0 height 0
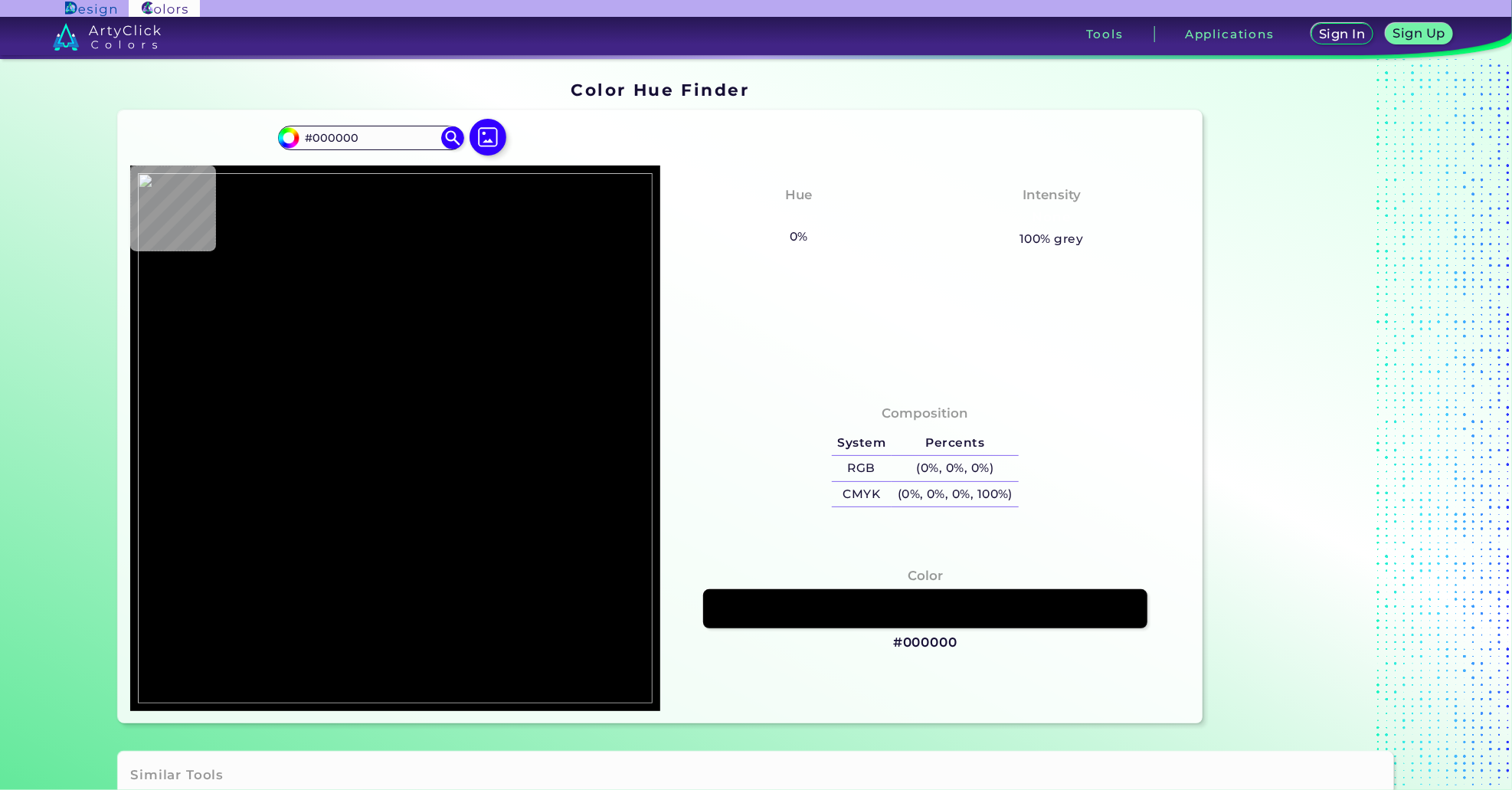
click at [470, 131] on img at bounding box center [488, 137] width 37 height 37
click at [0, 0] on input "file" at bounding box center [0, 0] width 0 height 0
click at [463, 128] on div at bounding box center [488, 138] width 49 height 39
click at [479, 132] on img at bounding box center [488, 137] width 37 height 37
click at [0, 0] on input "file" at bounding box center [0, 0] width 0 height 0
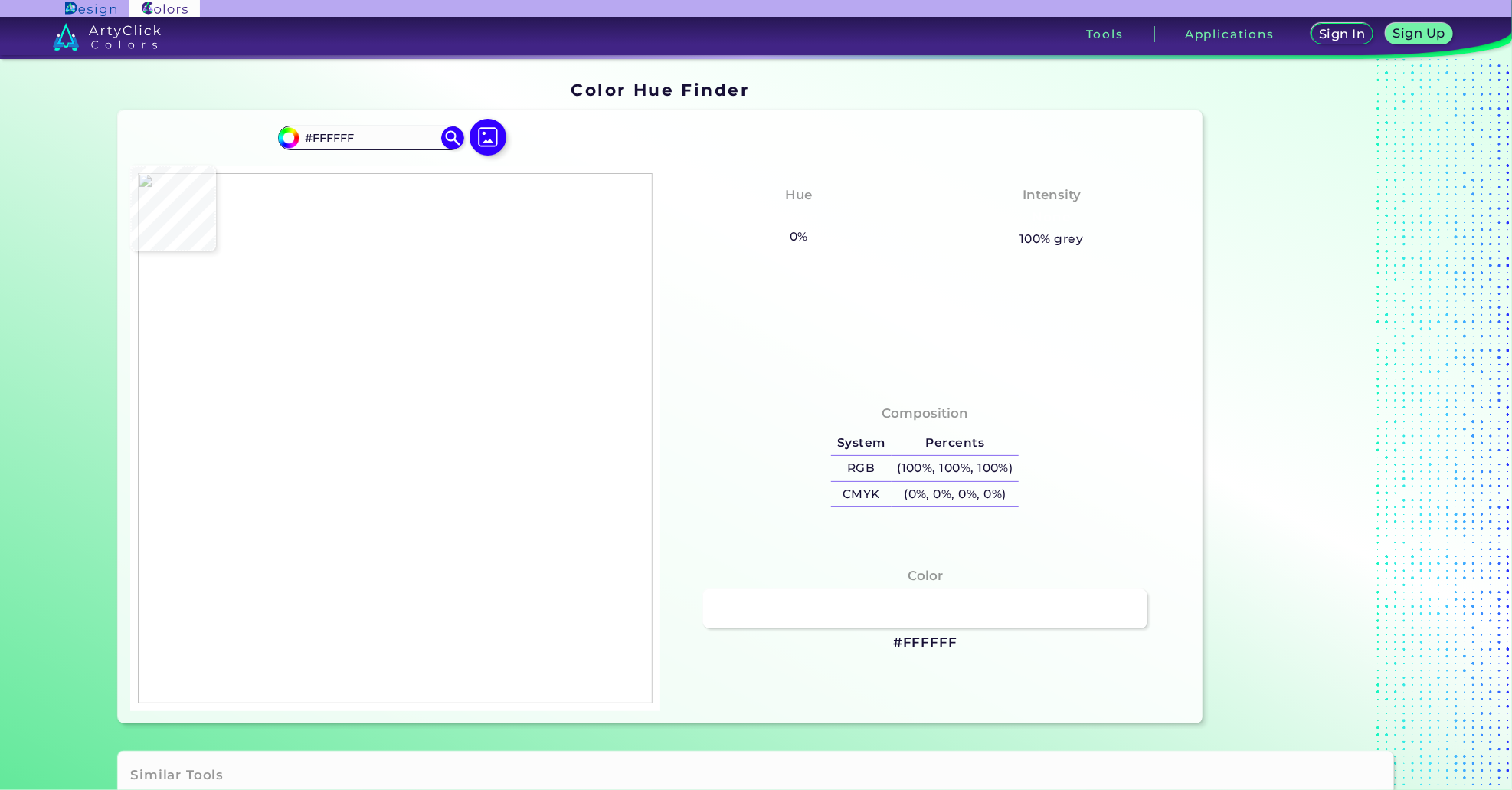
click at [104, 342] on section "Color Hue Finder Color Hue Finder #ffffff #FFFFFF Acadia ◉ Acid Green ◉ Aero Bl…" at bounding box center [756, 402] width 1379 height 686
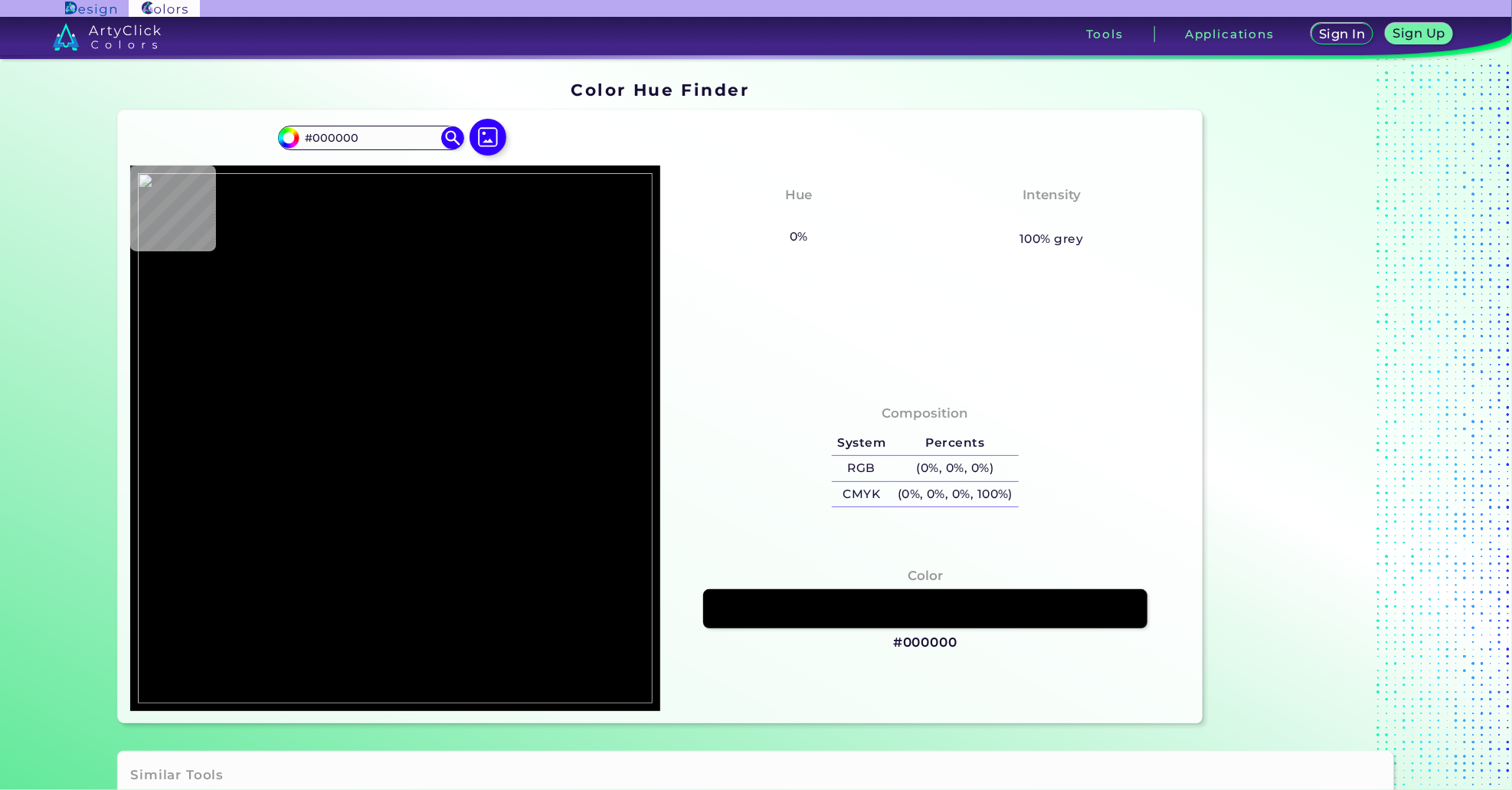
click at [463, 146] on label at bounding box center [488, 151] width 49 height 13
click at [0, 0] on input "file" at bounding box center [0, 0] width 0 height 0
click at [34, 334] on section "Color Hue Finder Color Hue Finder #000000 #000000 Acadia ◉ Acid Green ◉ Aero Bl…" at bounding box center [756, 424] width 1512 height 731
